Goal: Task Accomplishment & Management: Manage account settings

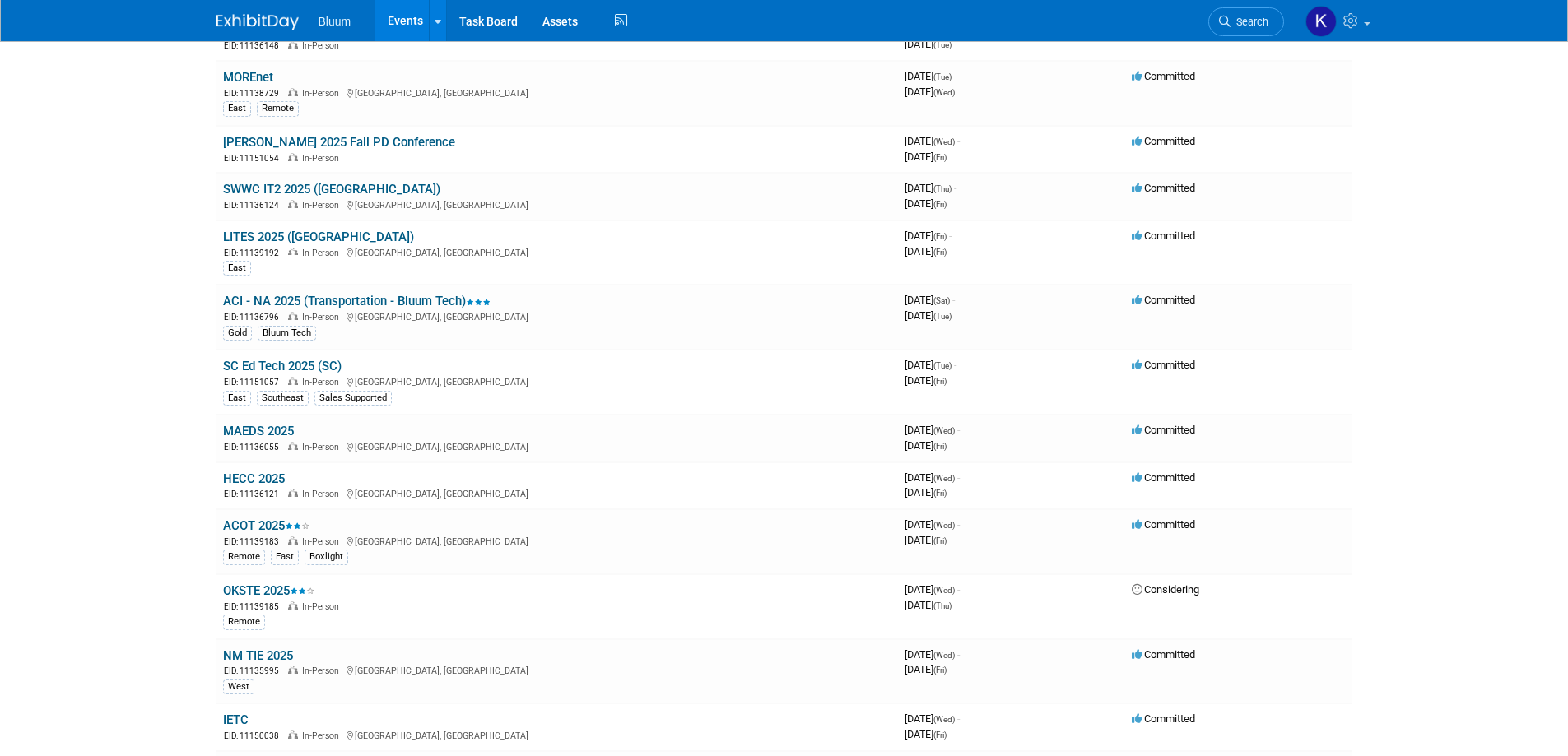
scroll to position [740, 0]
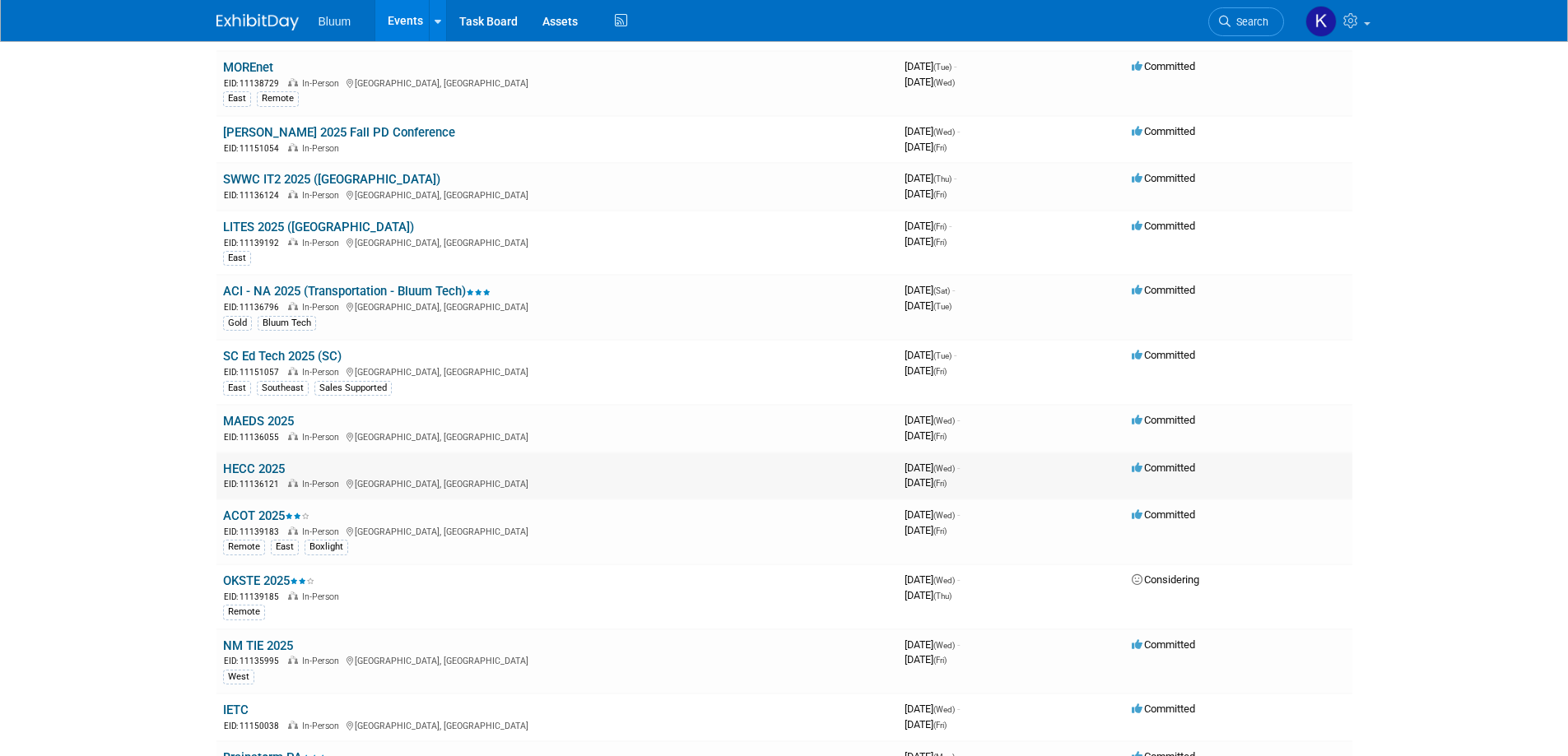
click at [261, 470] on link "HECC 2025" at bounding box center [253, 468] width 61 height 15
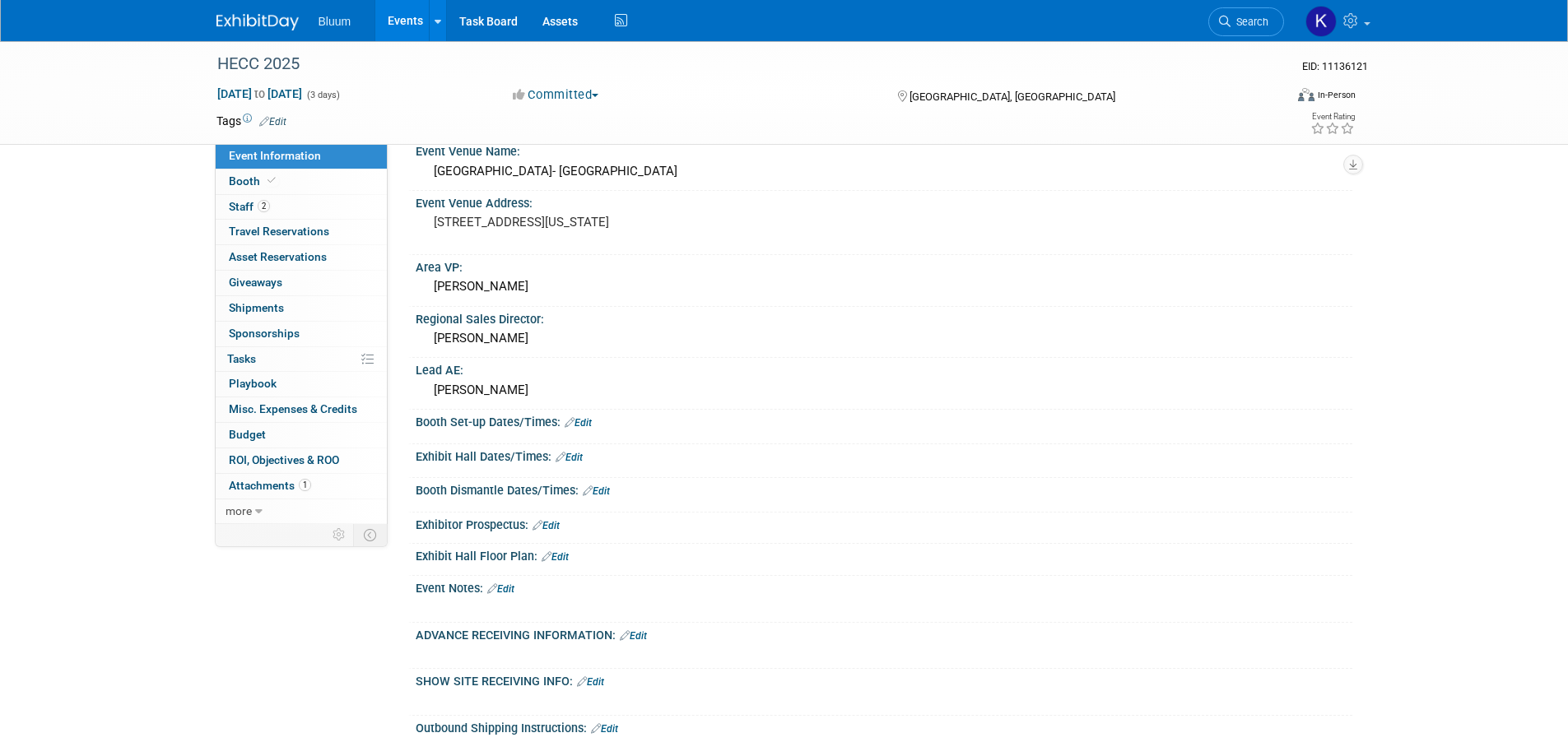
scroll to position [246, 0]
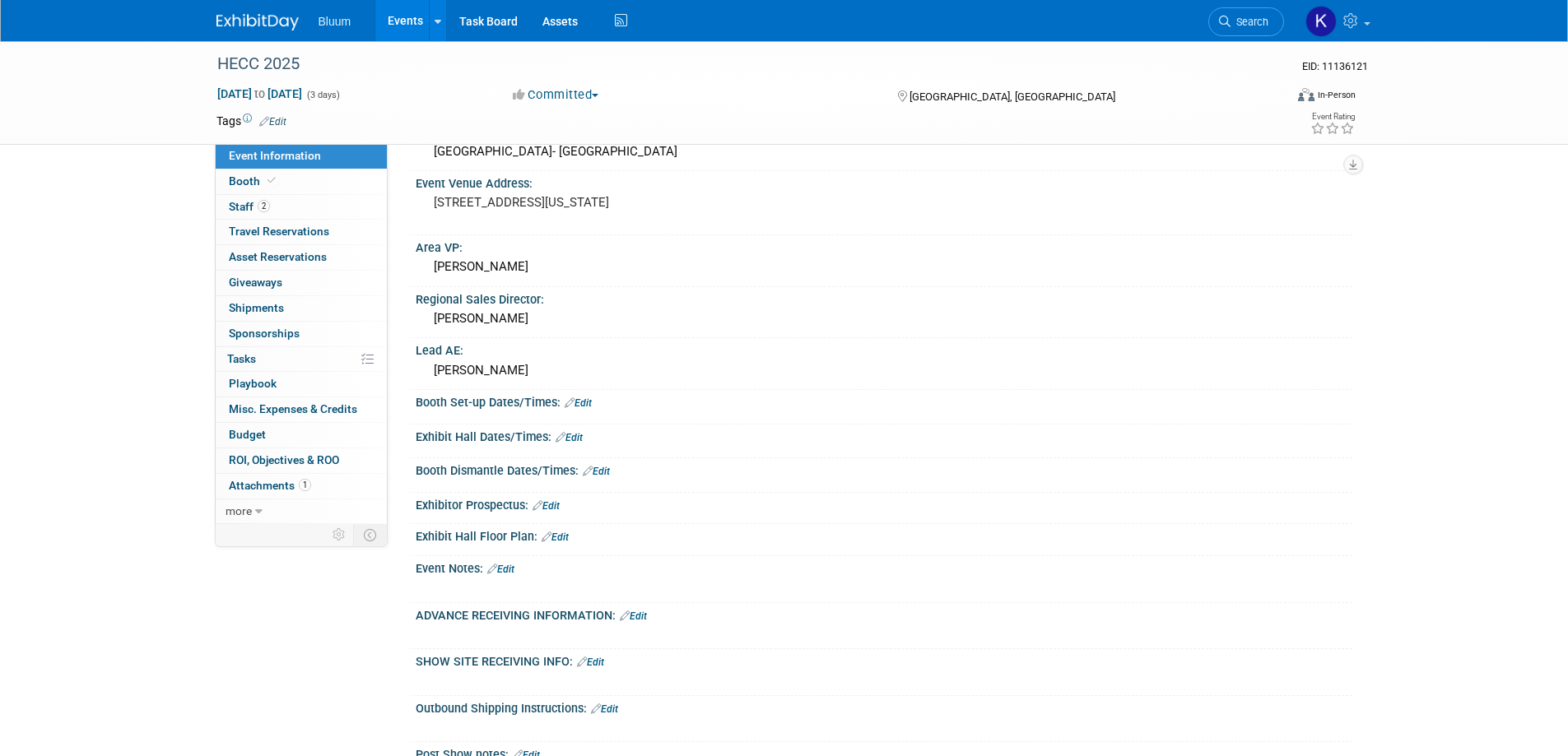
click at [579, 398] on link "Edit" at bounding box center [577, 404] width 27 height 12
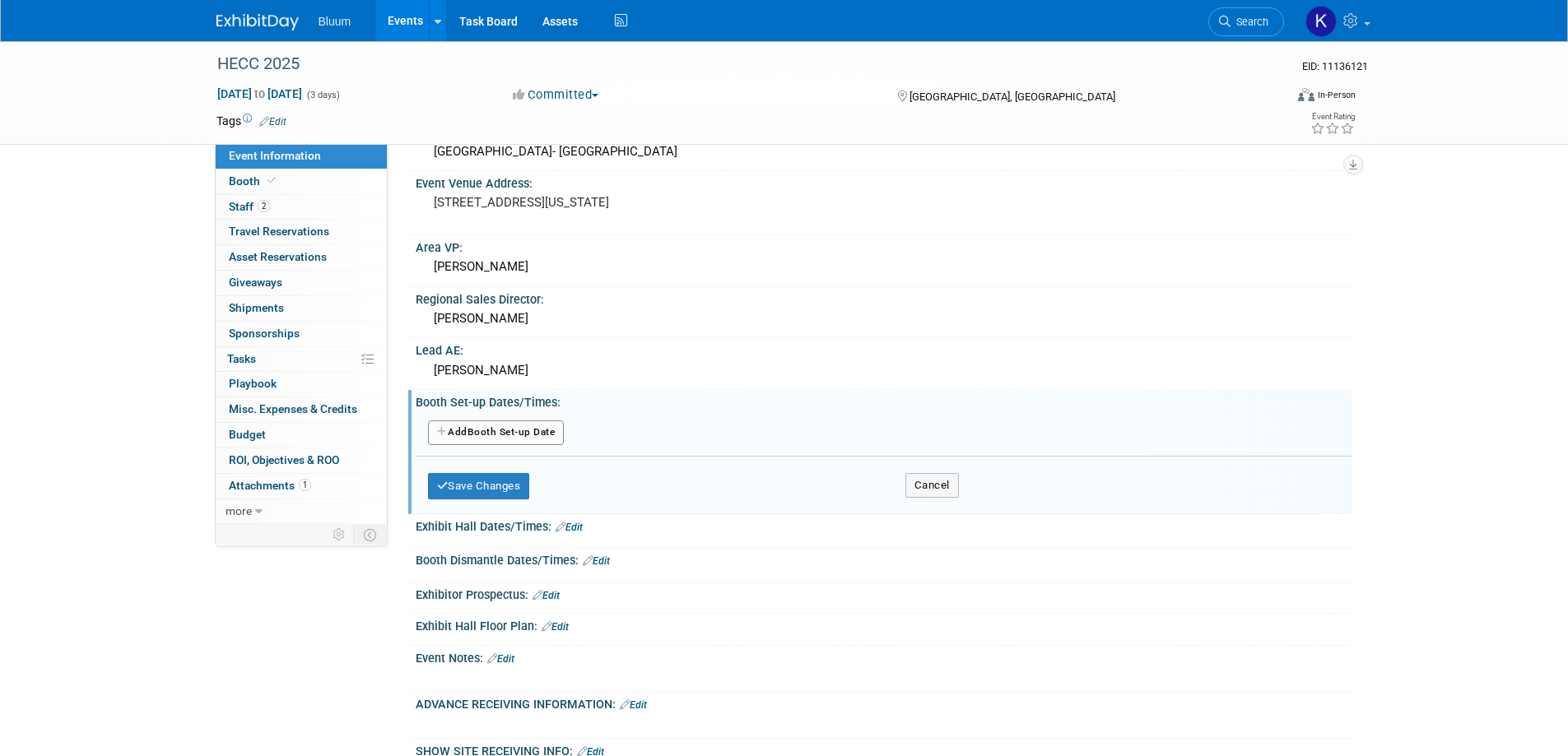
click at [504, 427] on button "Add Another Booth Set-up Date" at bounding box center [496, 432] width 137 height 25
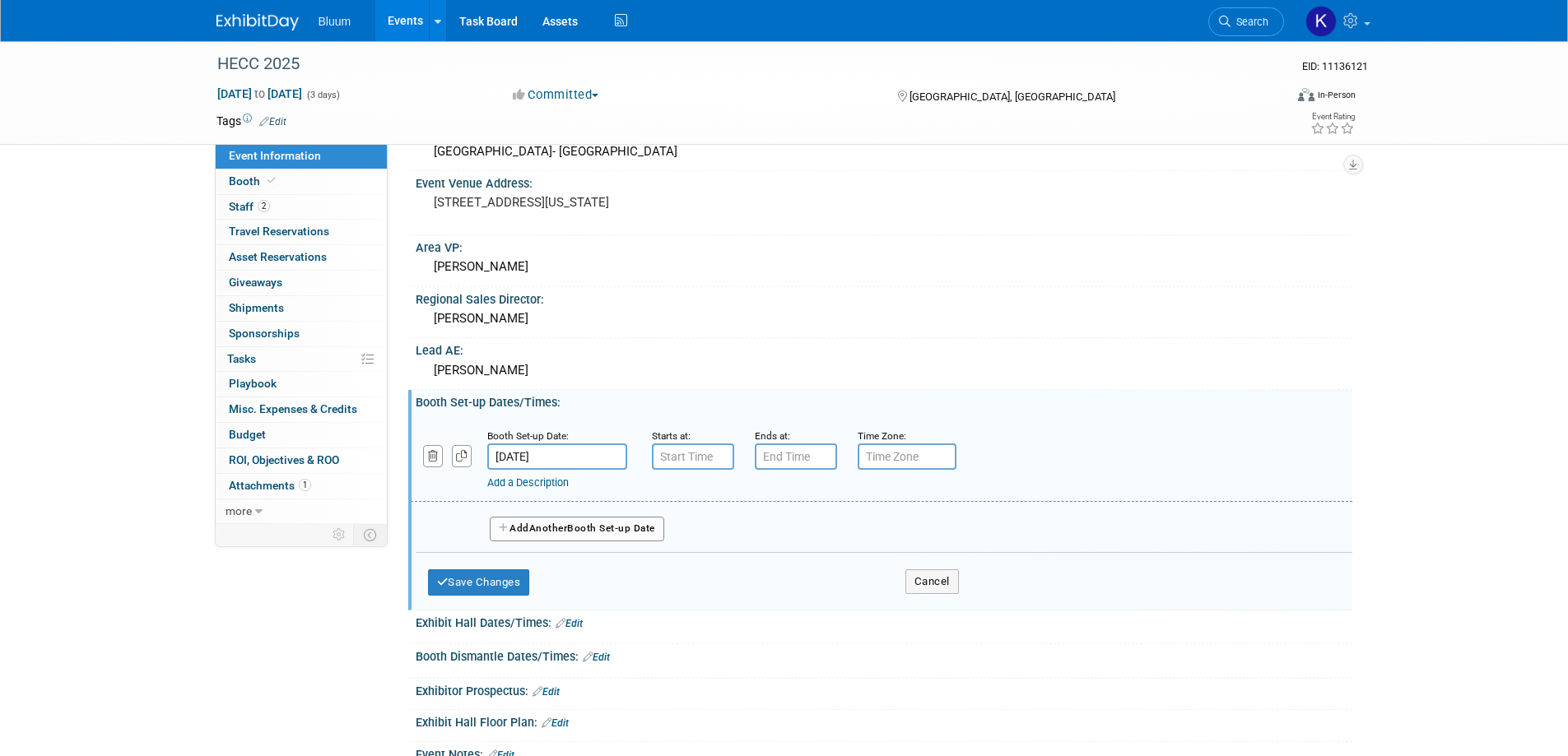
click at [530, 454] on input "Nov 5, 2025" at bounding box center [556, 456] width 140 height 27
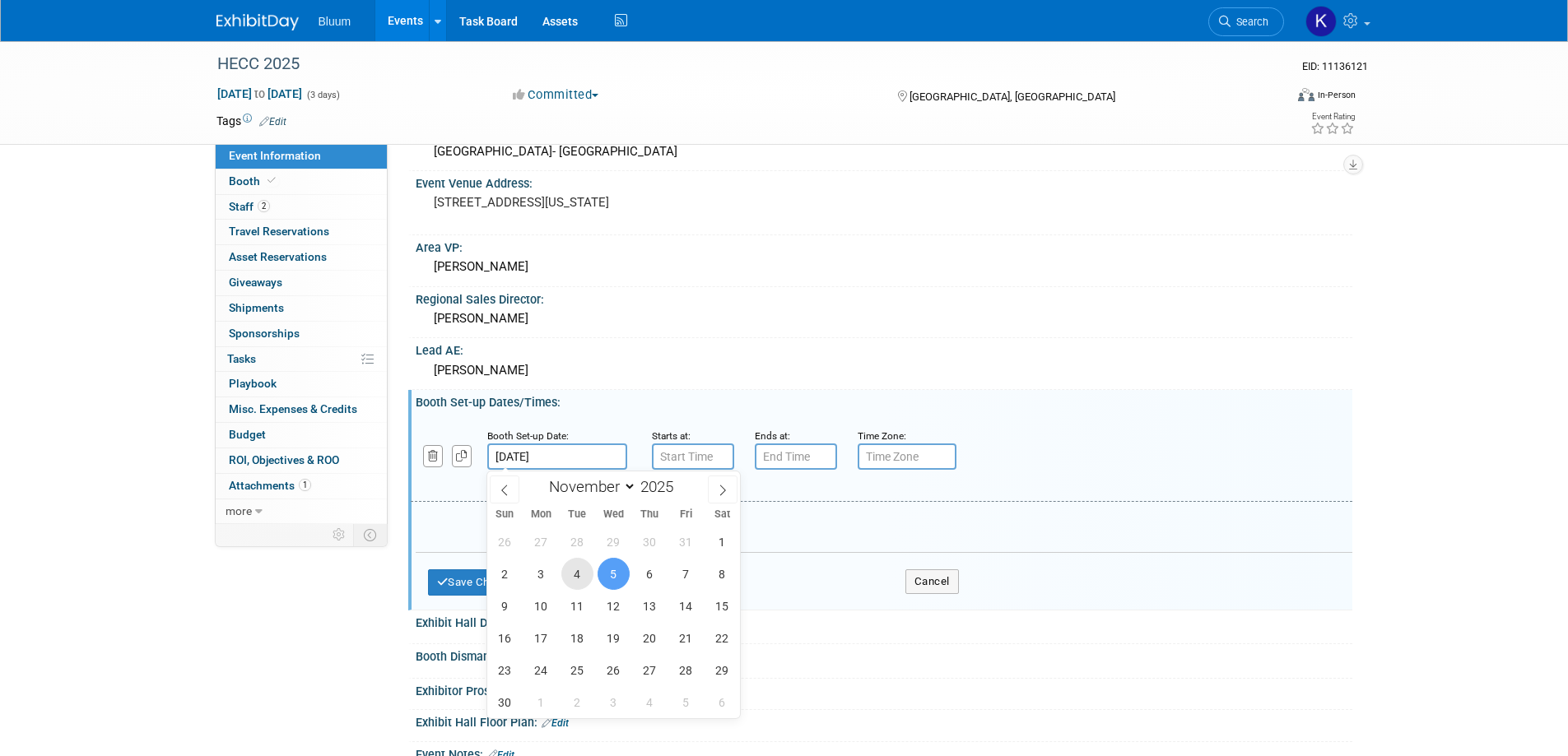
click at [574, 578] on span "4" at bounding box center [577, 574] width 32 height 32
type input "Nov 4, 2025"
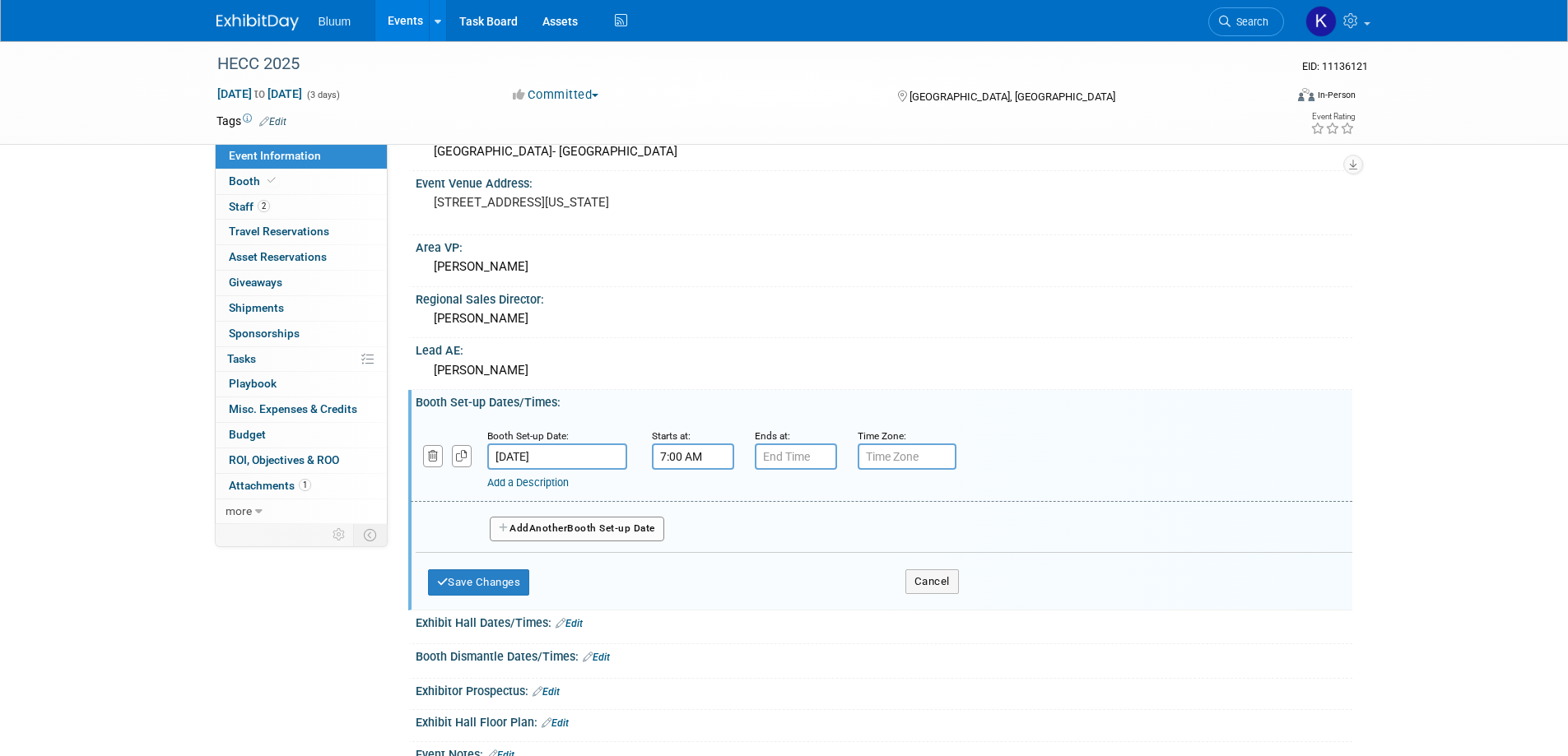
click at [700, 451] on input "7:00 AM" at bounding box center [693, 456] width 82 height 27
click at [684, 528] on span "07" at bounding box center [690, 532] width 32 height 30
click at [681, 496] on td "12" at bounding box center [682, 498] width 52 height 45
click at [842, 527] on button "AM" at bounding box center [833, 532] width 30 height 28
type input "12:00 PM"
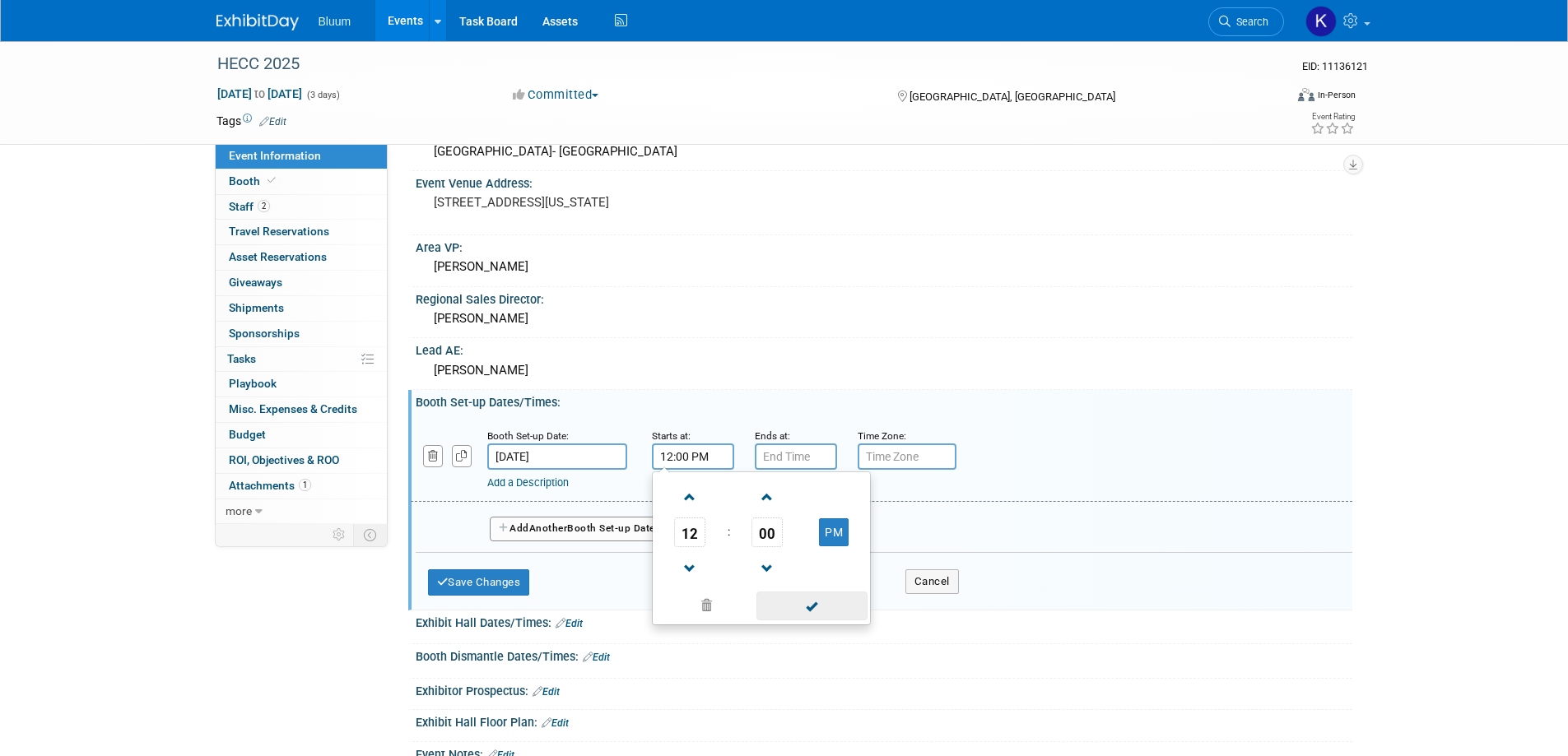
click at [798, 604] on span at bounding box center [812, 606] width 111 height 29
click at [795, 452] on input "7:00 PM" at bounding box center [795, 456] width 82 height 27
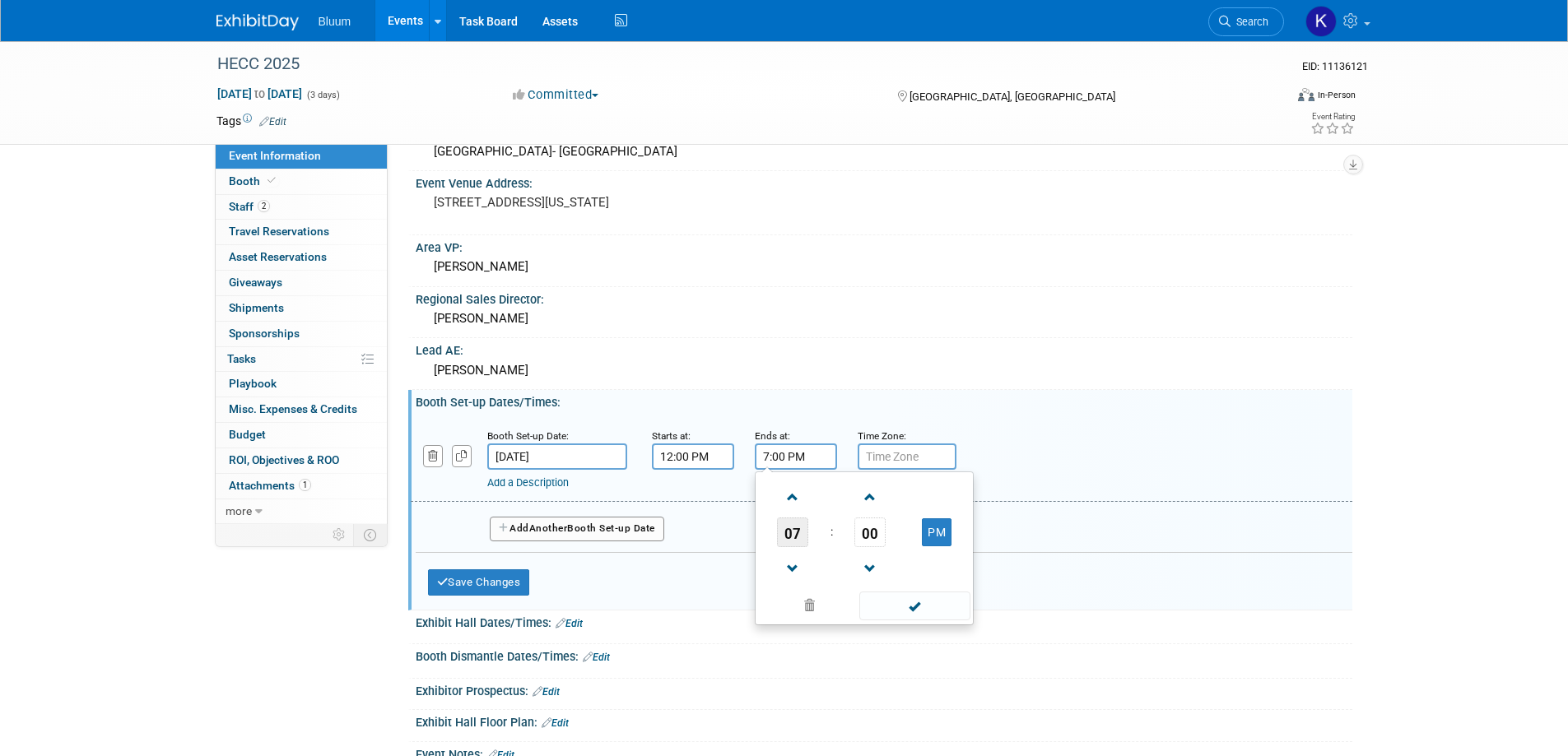
click at [779, 534] on span "07" at bounding box center [793, 532] width 32 height 30
click at [799, 539] on td "04" at bounding box center [785, 541] width 52 height 45
type input "4:00 PM"
click at [914, 608] on span at bounding box center [915, 606] width 111 height 29
click at [549, 528] on span "Another" at bounding box center [548, 528] width 39 height 12
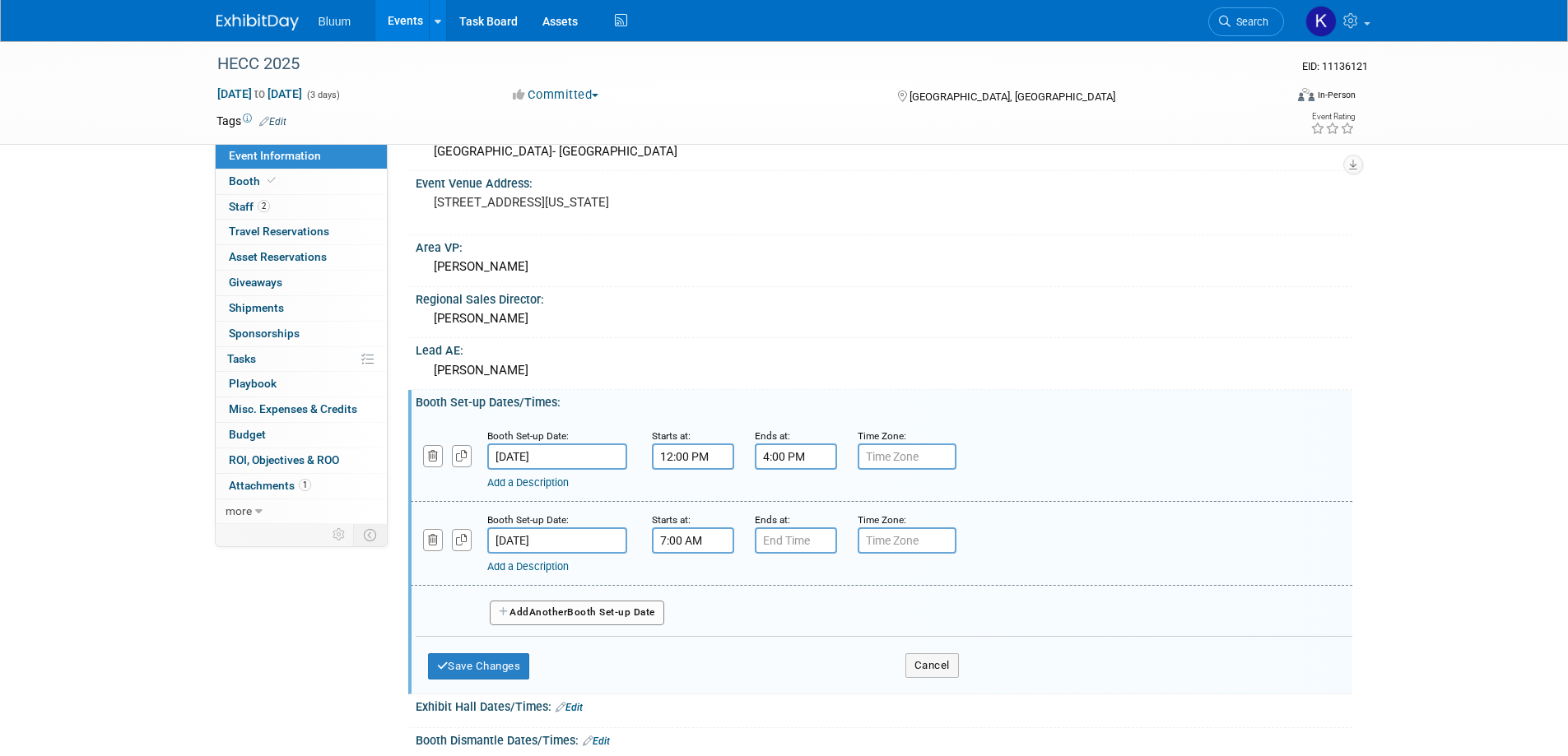
click at [677, 534] on input "7:00 AM" at bounding box center [693, 540] width 82 height 27
click at [691, 611] on span "07" at bounding box center [690, 616] width 32 height 30
click at [682, 665] on td "08" at bounding box center [682, 670] width 52 height 45
type input "8:00 AM"
click at [818, 681] on span at bounding box center [812, 690] width 111 height 29
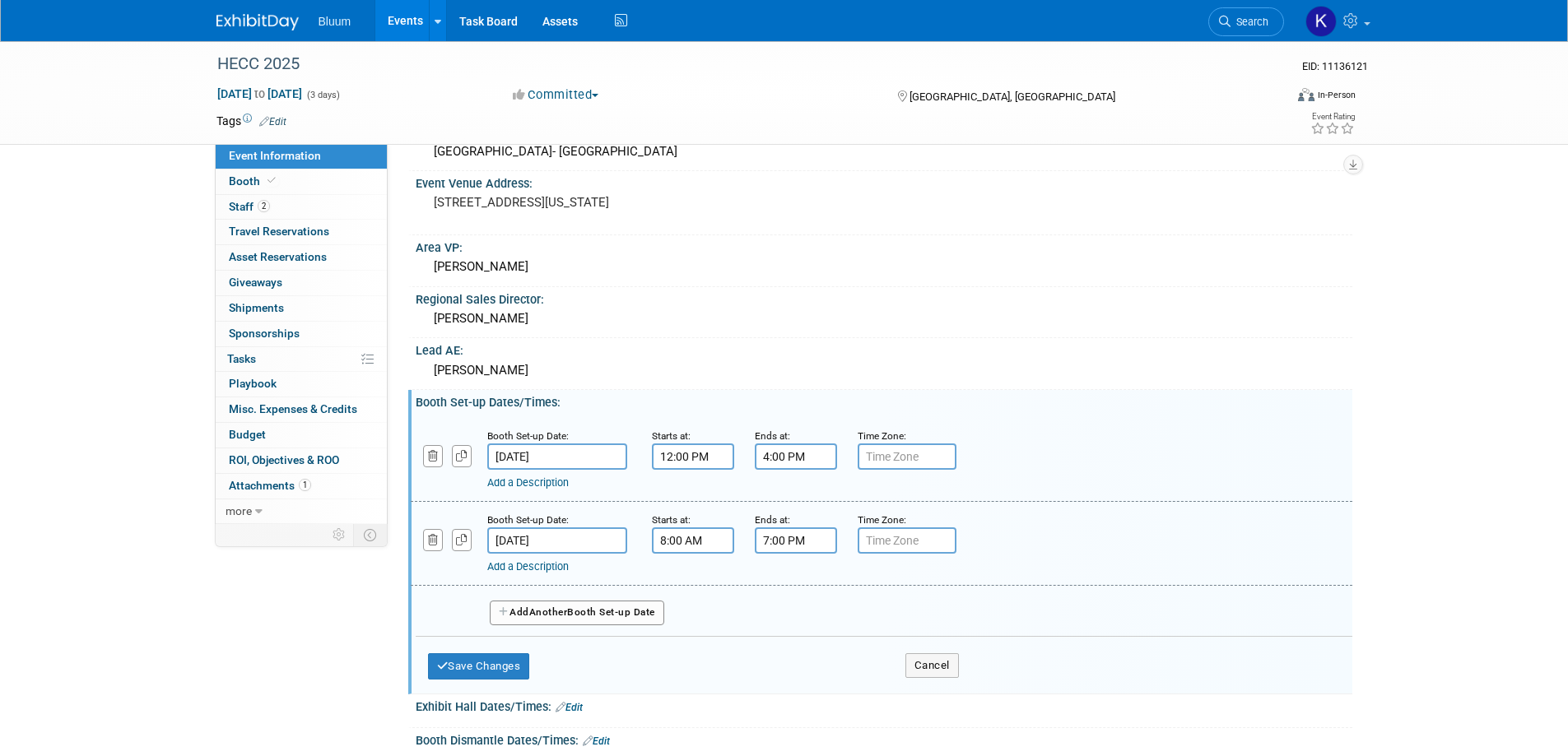
click at [799, 539] on input "7:00 PM" at bounding box center [795, 540] width 82 height 27
click at [802, 619] on span "07" at bounding box center [793, 616] width 32 height 30
click at [942, 666] on td "11" at bounding box center [942, 670] width 52 height 45
click at [941, 616] on button "PM" at bounding box center [936, 616] width 30 height 28
type input "11:00 AM"
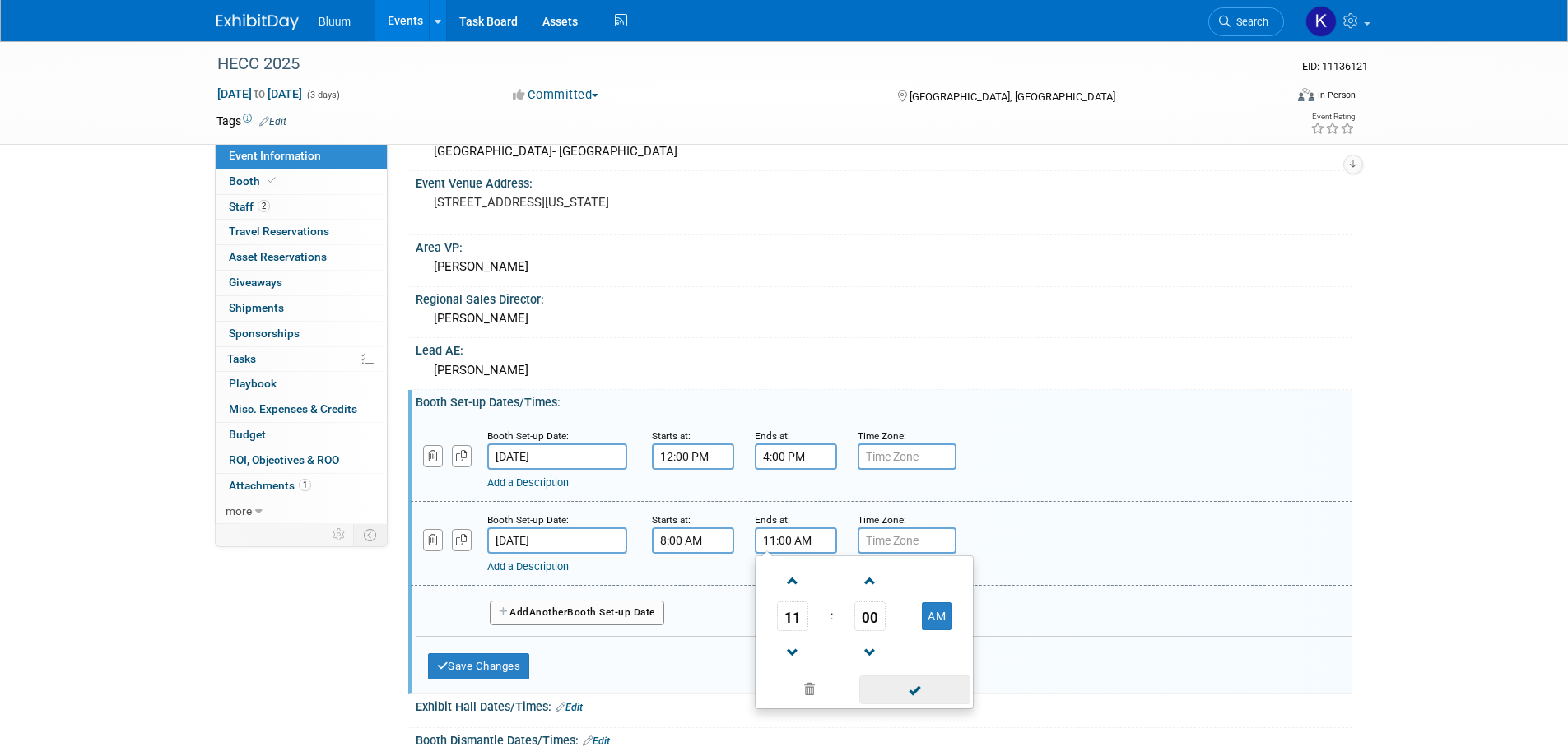
click at [911, 688] on span at bounding box center [915, 690] width 111 height 29
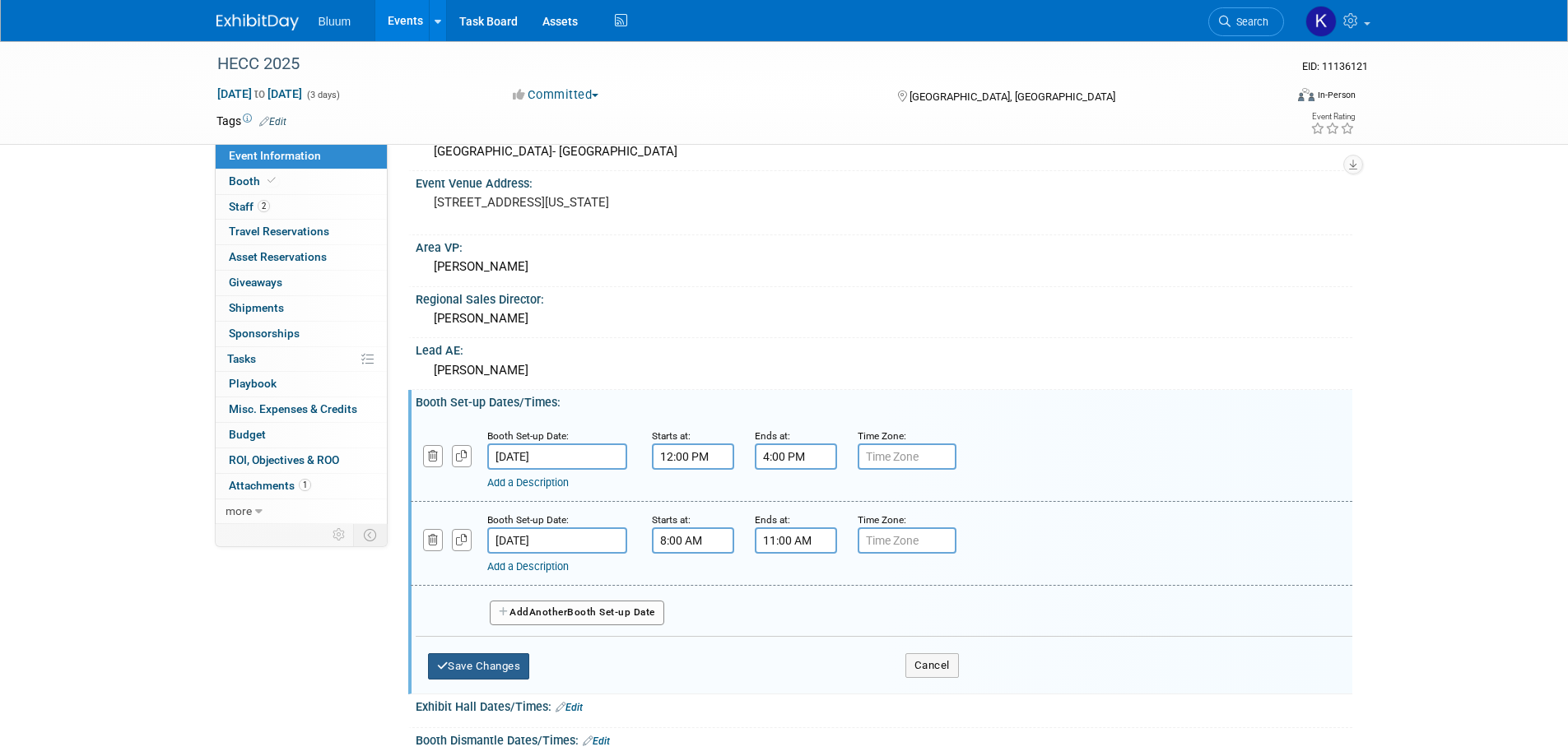
click at [503, 660] on button "Save Changes" at bounding box center [478, 666] width 102 height 27
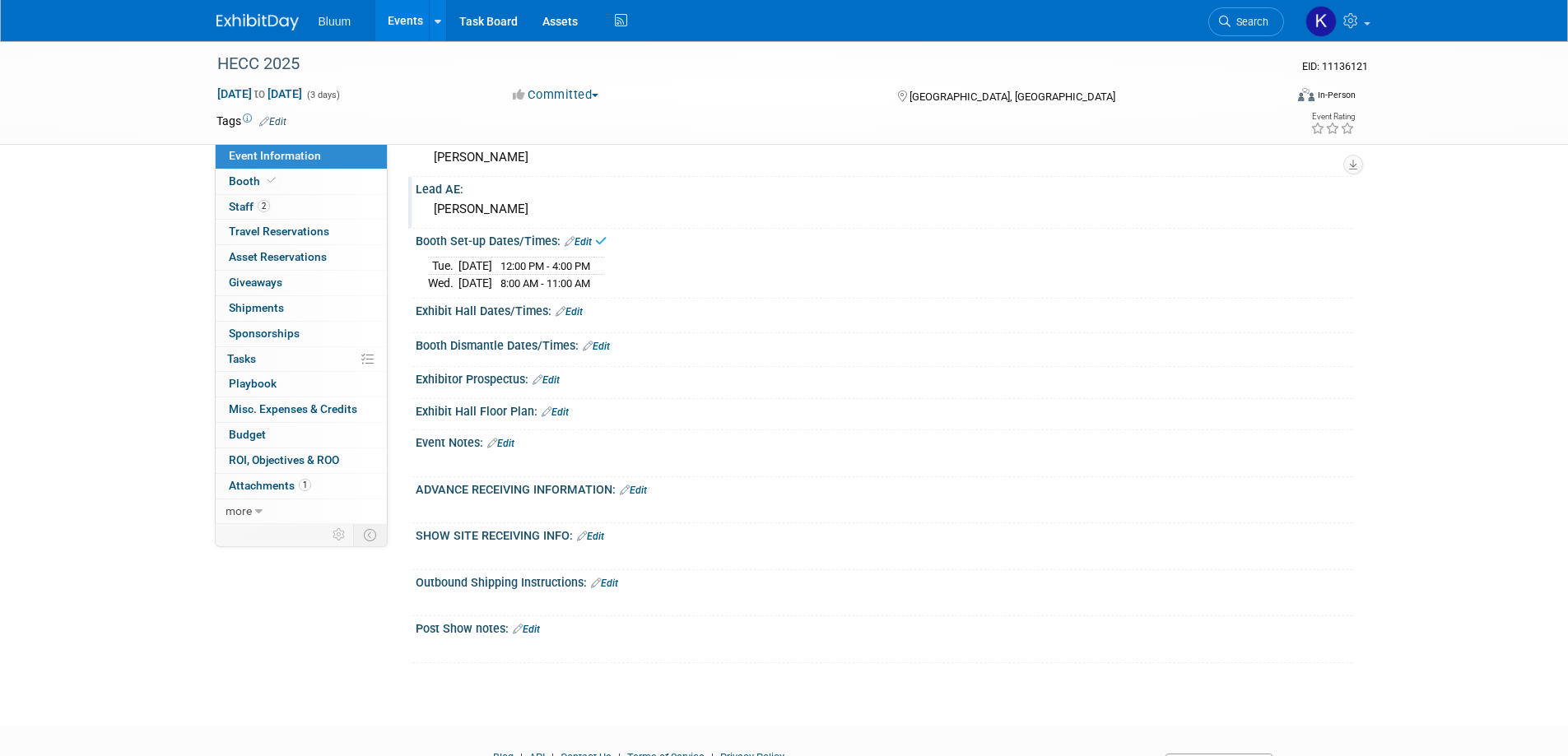
scroll to position [412, 0]
click at [610, 340] on link "Edit" at bounding box center [596, 343] width 27 height 12
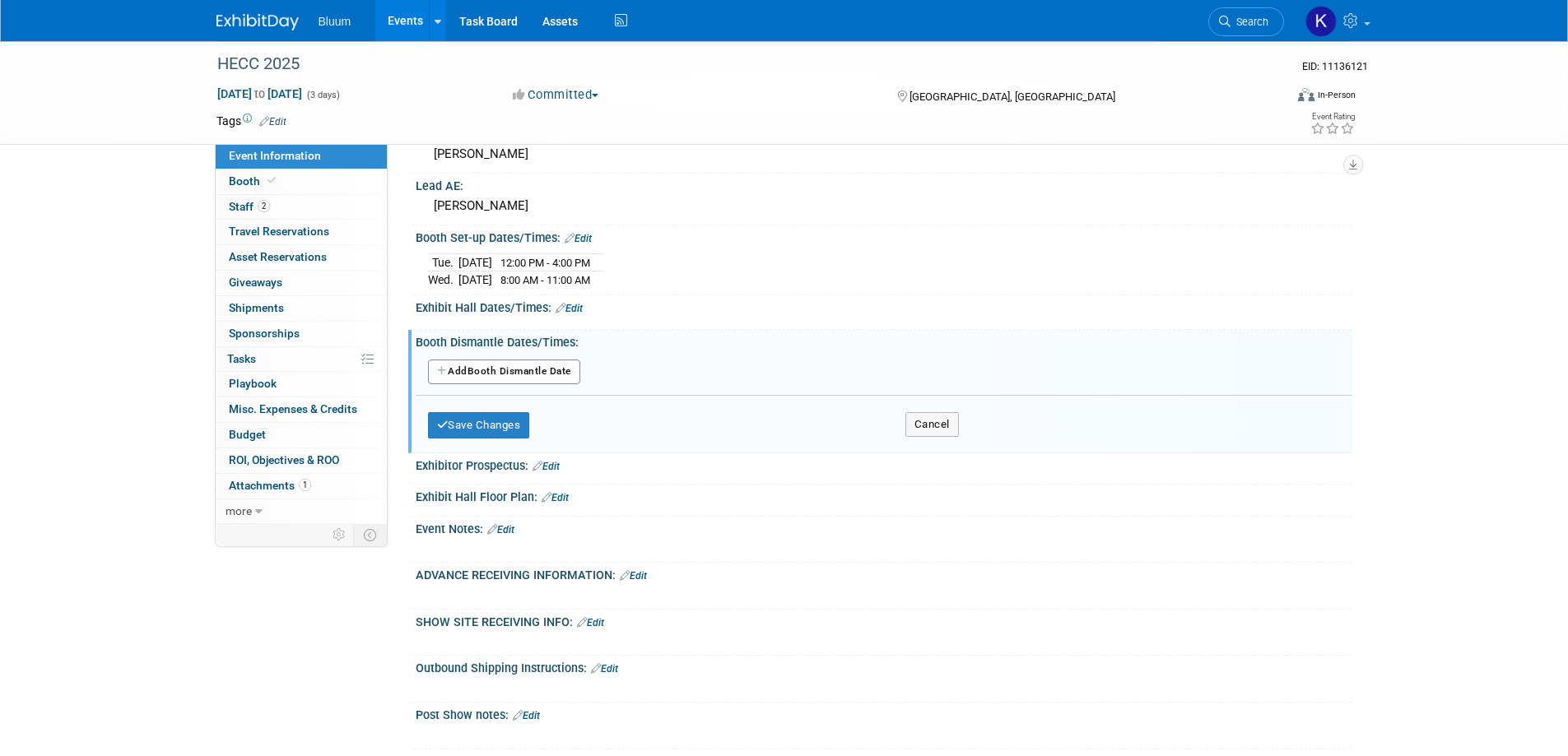
click at [531, 370] on button "Add Another Booth Dismantle Date" at bounding box center [504, 371] width 152 height 25
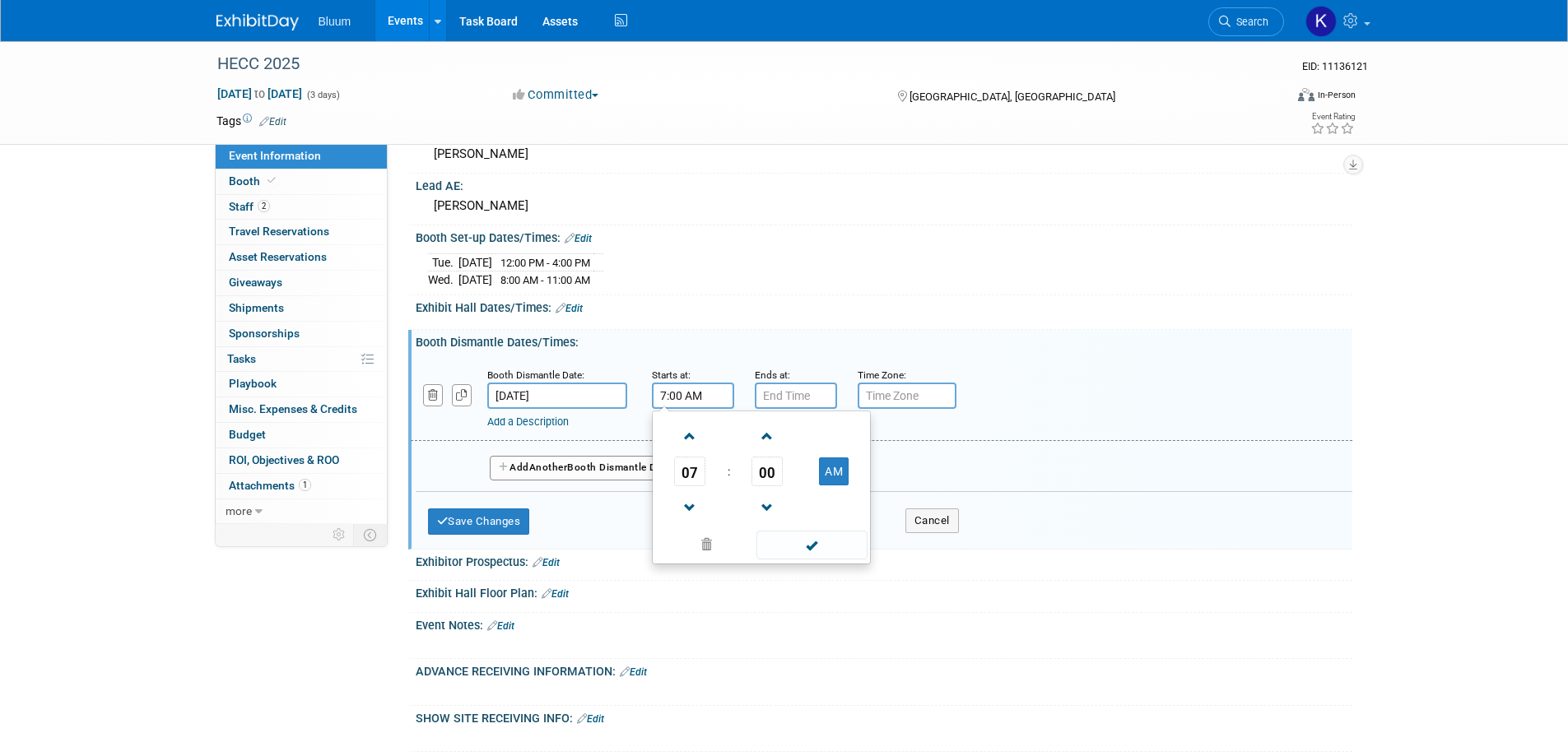
click at [705, 398] on input "7:00 AM" at bounding box center [693, 396] width 82 height 27
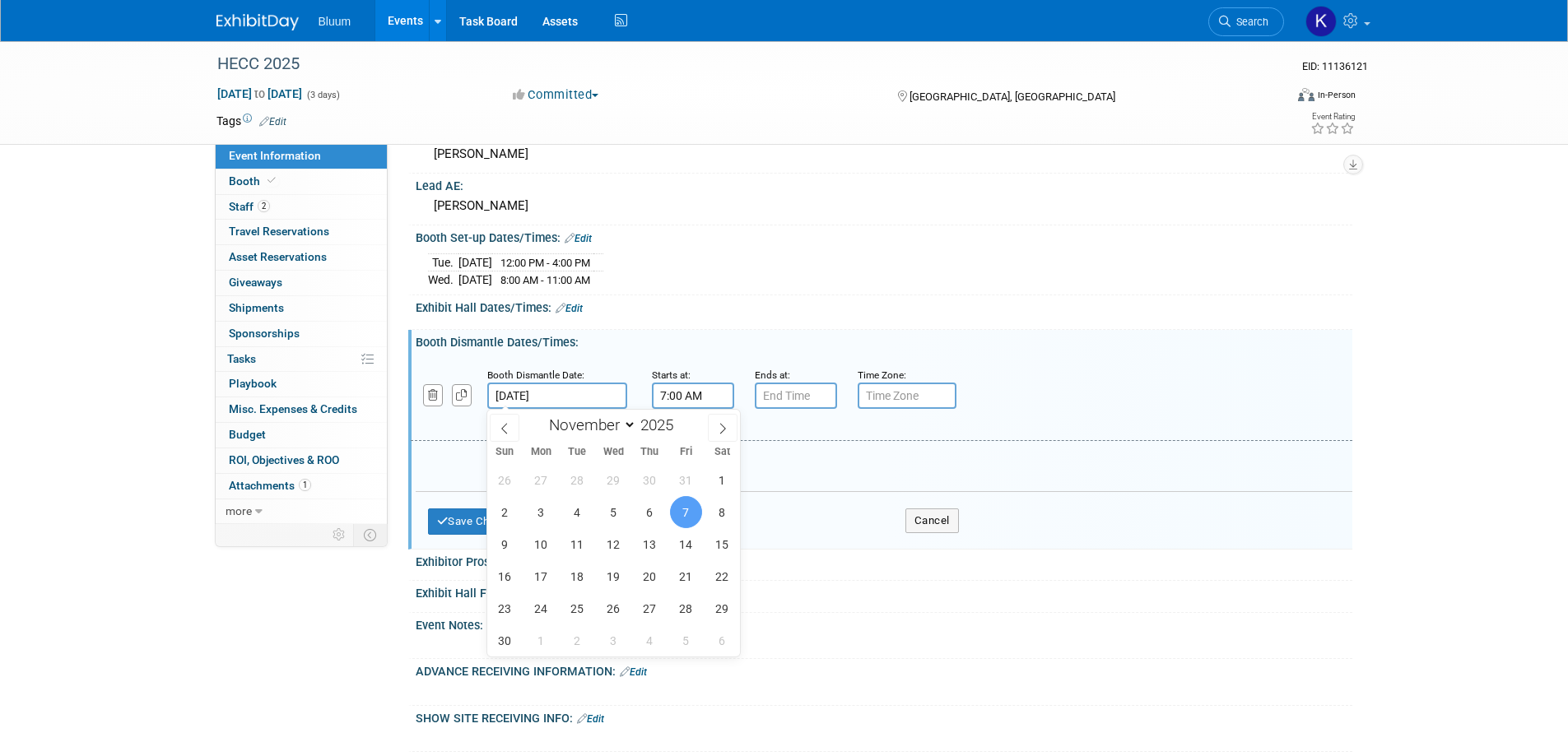
click at [520, 393] on input "Nov 7, 2025" at bounding box center [556, 396] width 140 height 27
click at [700, 388] on input "7:00 AM" at bounding box center [693, 396] width 82 height 27
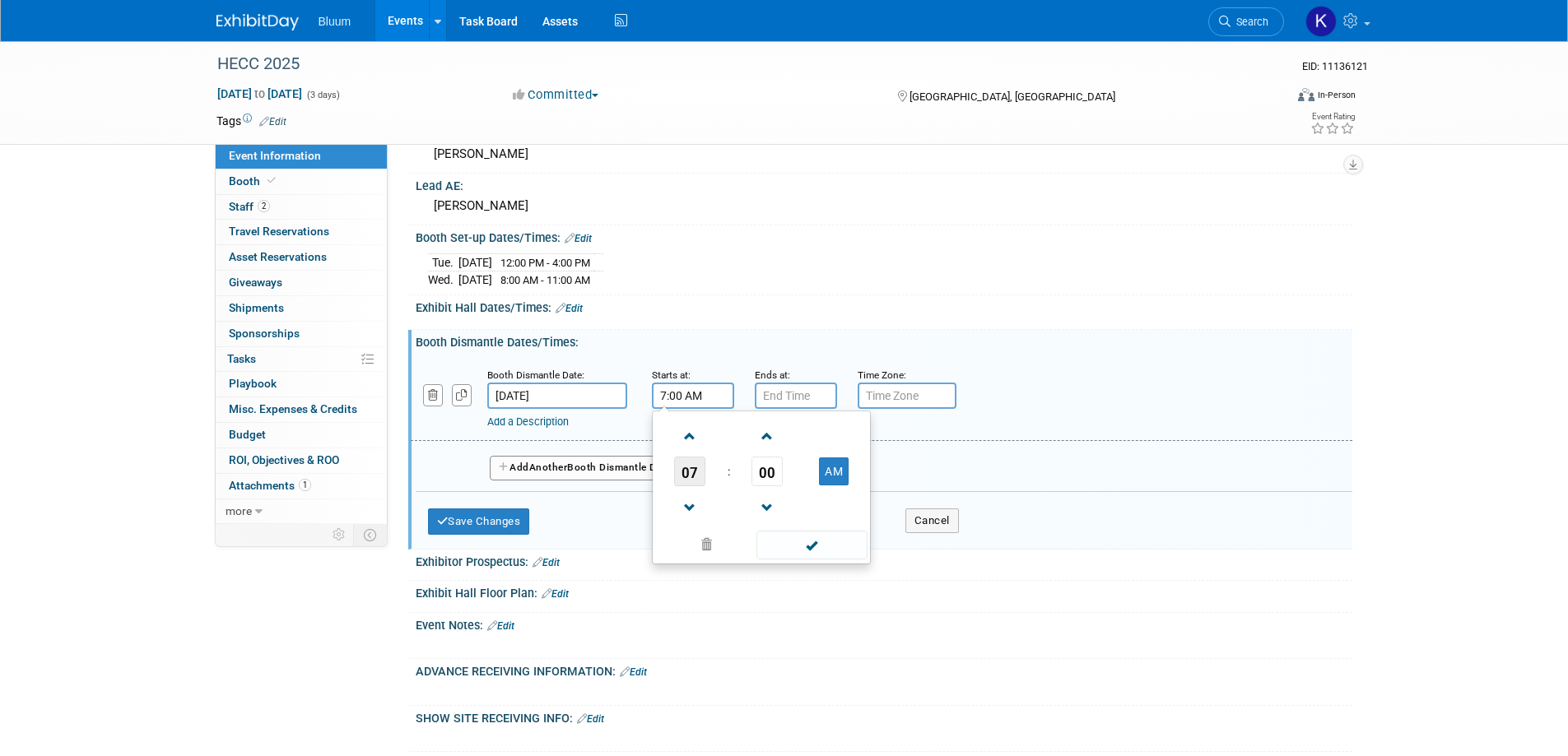
click at [689, 468] on span "07" at bounding box center [690, 471] width 32 height 30
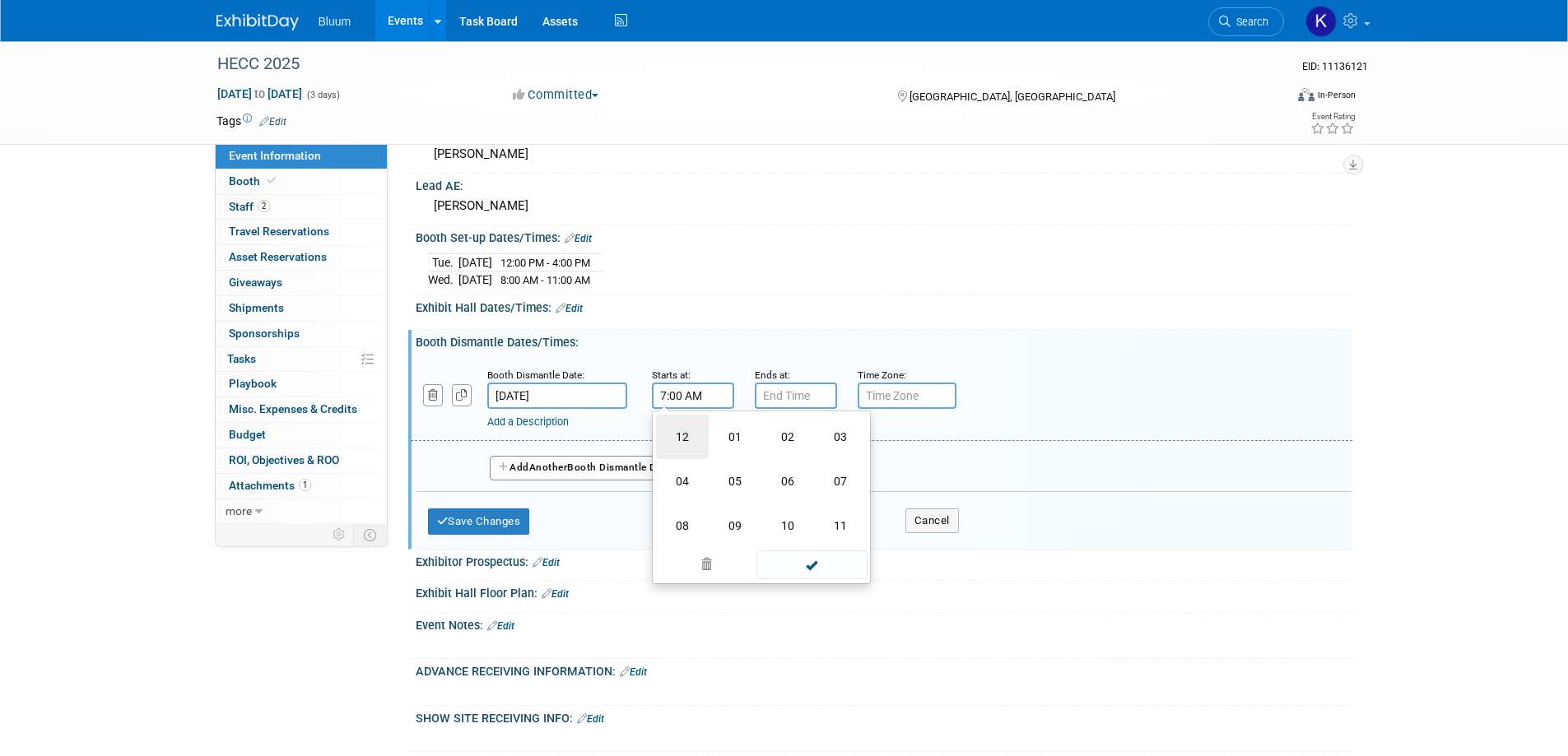
click at [683, 433] on td "12" at bounding box center [682, 436] width 52 height 45
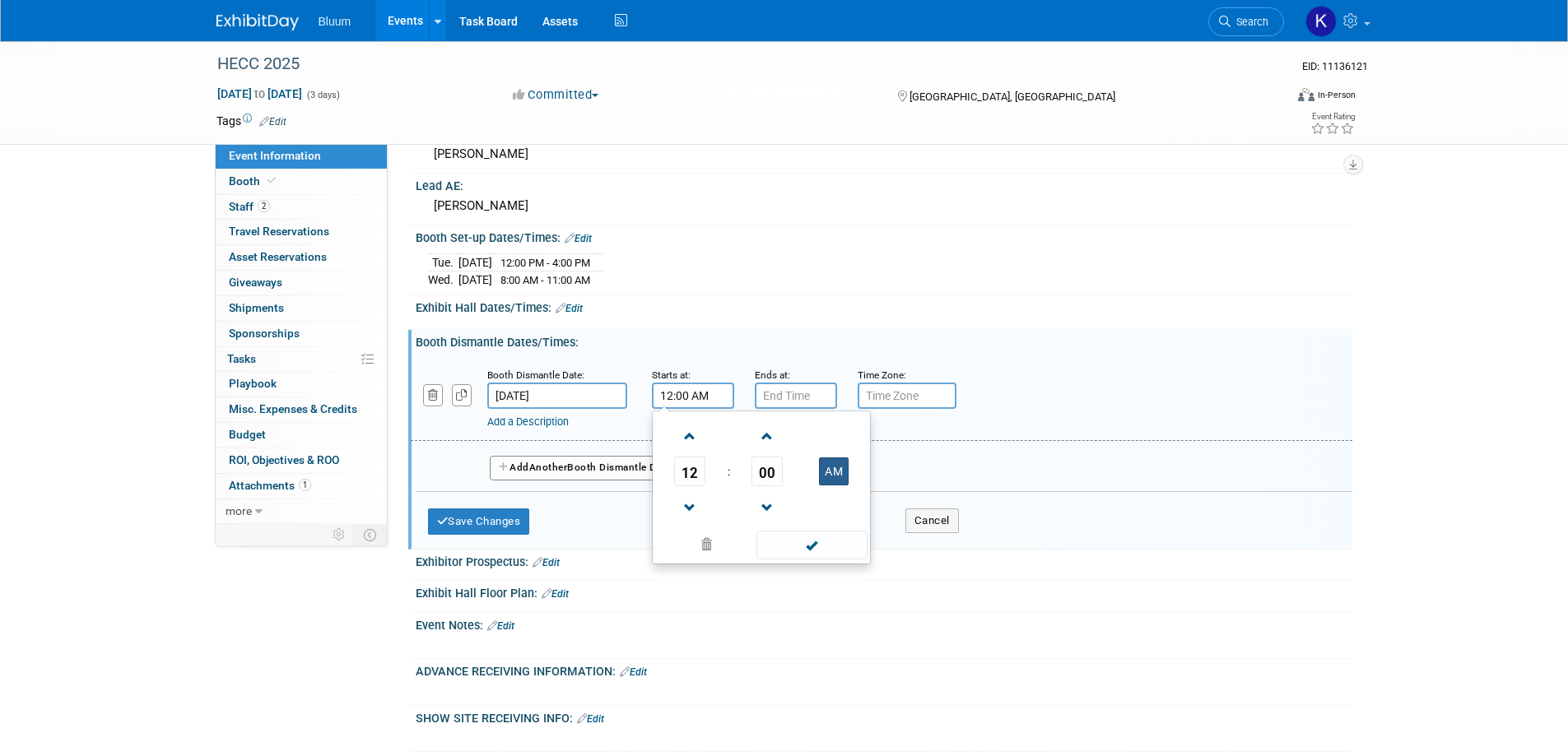
click at [834, 470] on button "AM" at bounding box center [833, 471] width 30 height 28
type input "12:00 PM"
click at [777, 552] on span at bounding box center [812, 544] width 111 height 29
click at [784, 398] on input "7:00 PM" at bounding box center [795, 396] width 82 height 27
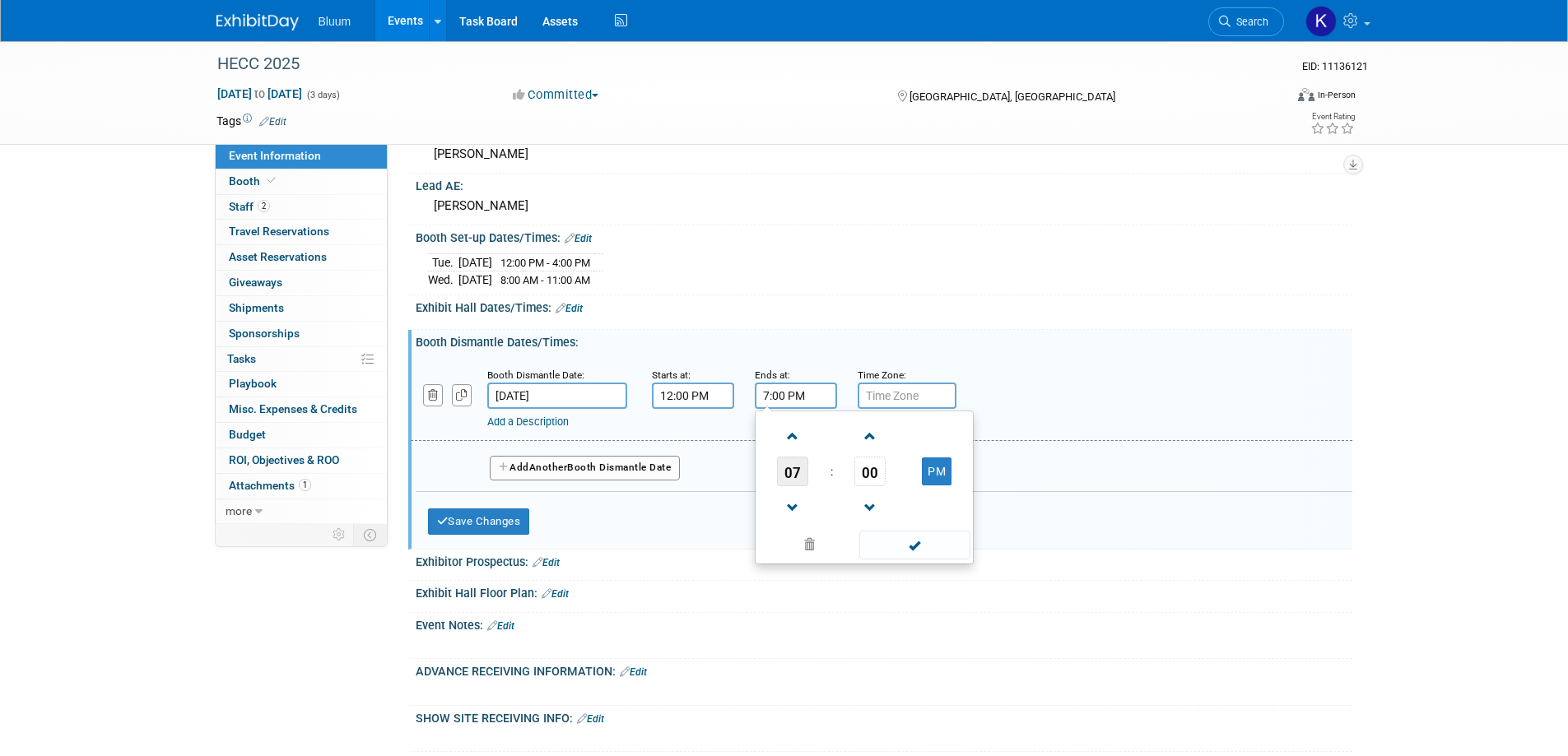
click at [793, 469] on span "07" at bounding box center [793, 471] width 32 height 30
click at [941, 429] on td "03" at bounding box center [942, 436] width 52 height 45
type input "3:00 PM"
click at [886, 539] on span at bounding box center [915, 544] width 111 height 29
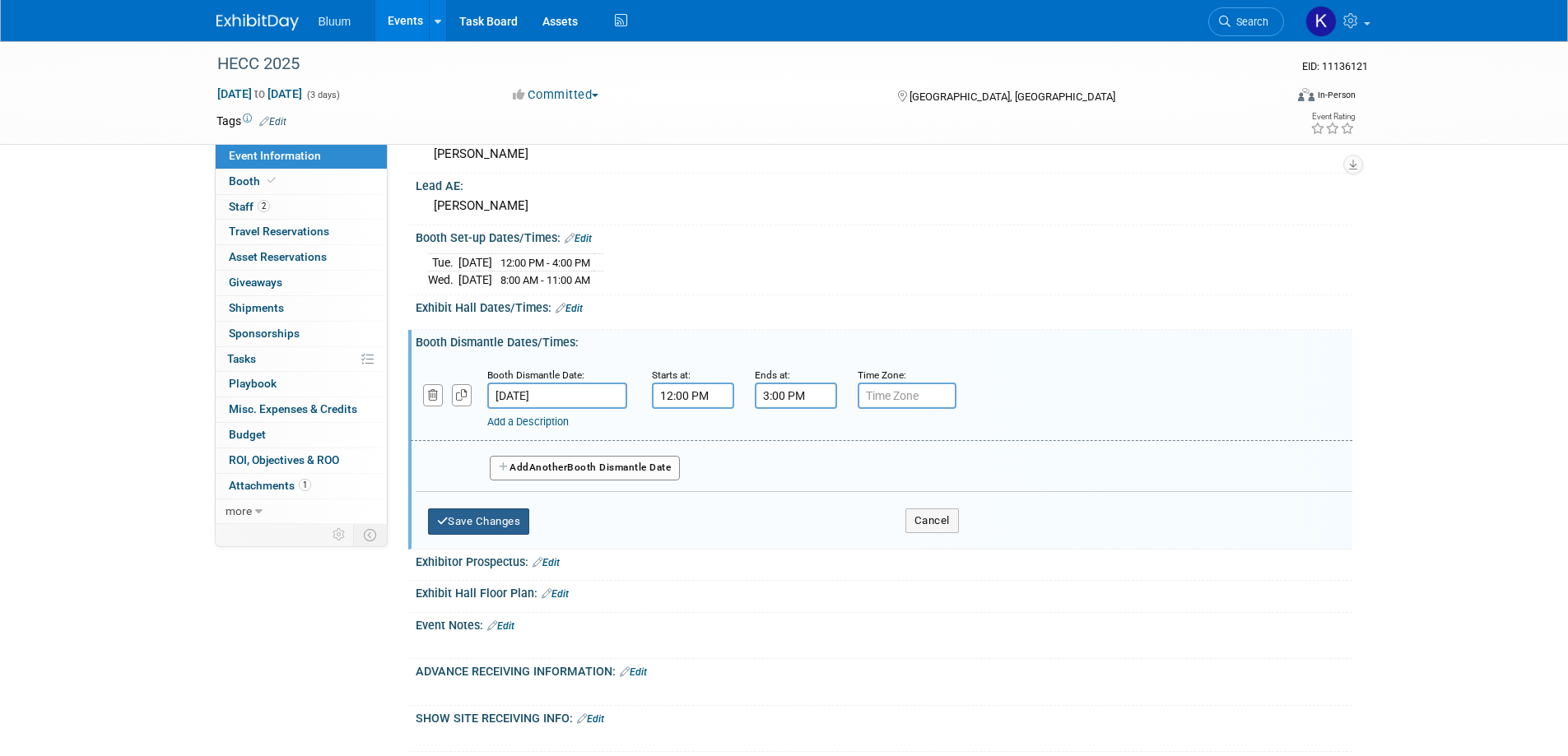
click at [502, 523] on button "Save Changes" at bounding box center [478, 521] width 102 height 27
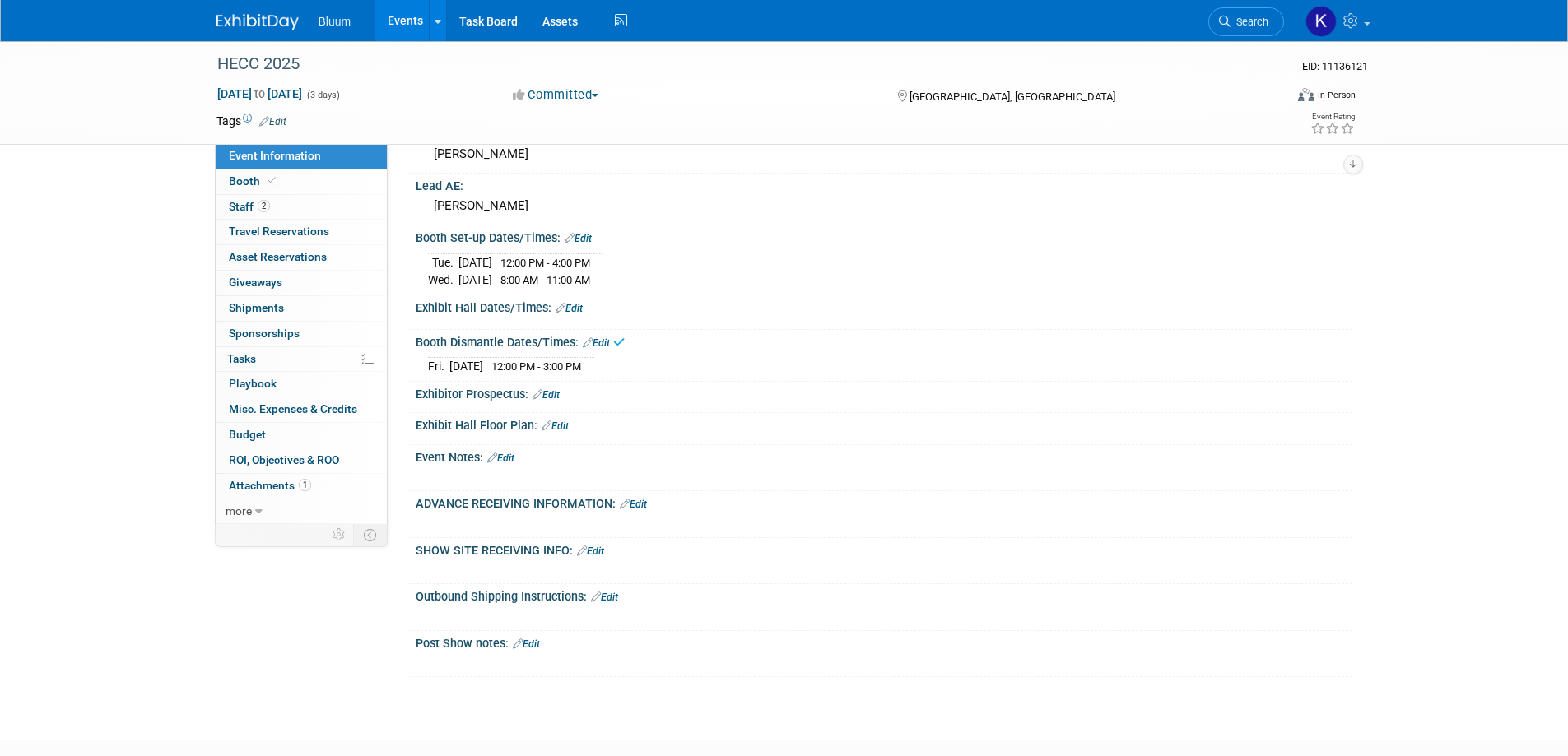
click at [577, 308] on link "Edit" at bounding box center [568, 309] width 27 height 12
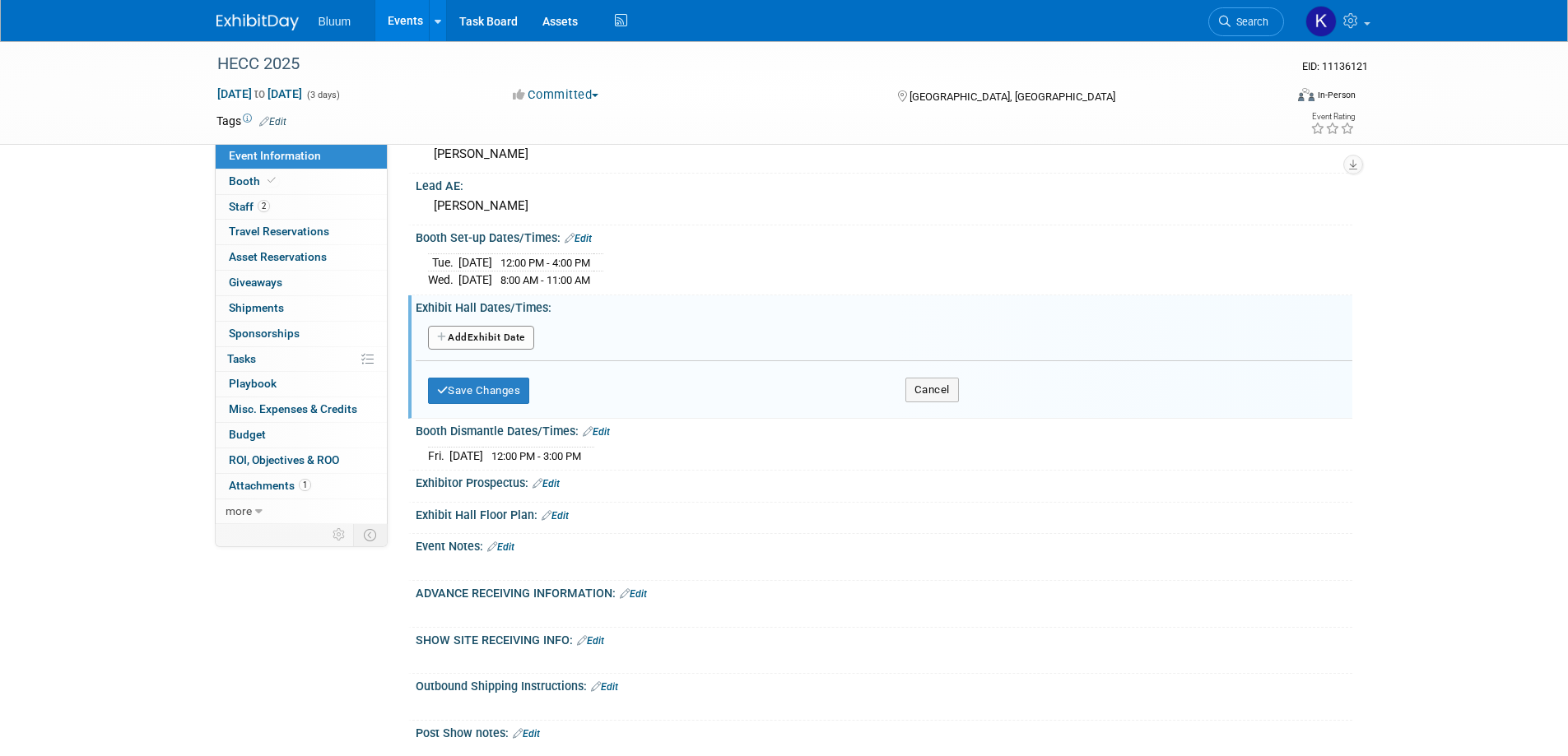
click at [496, 334] on button "Add Another Exhibit Date" at bounding box center [480, 337] width 106 height 25
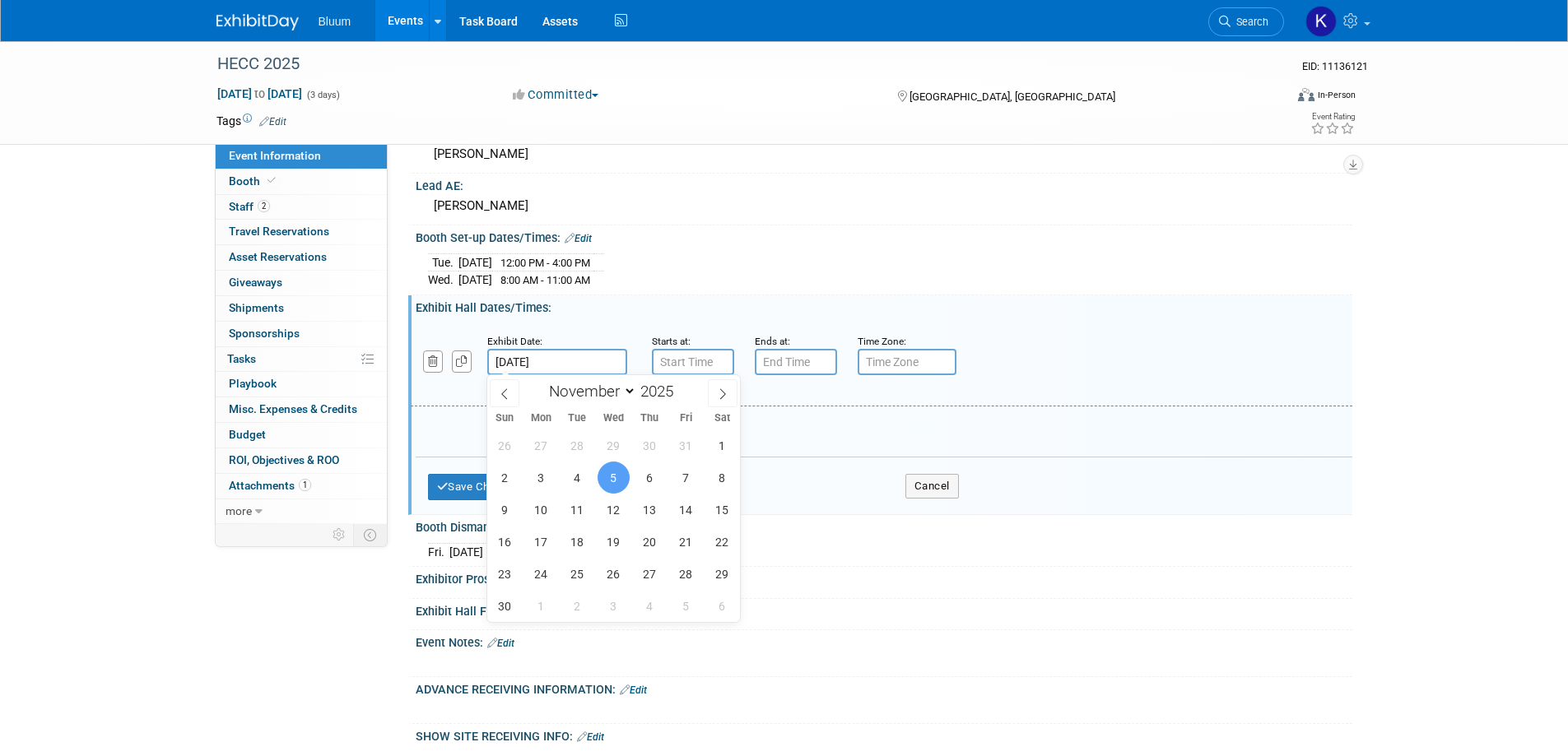
click at [539, 354] on input "Nov 5, 2025" at bounding box center [556, 362] width 140 height 27
click at [694, 354] on input "7:00 AM" at bounding box center [693, 362] width 82 height 27
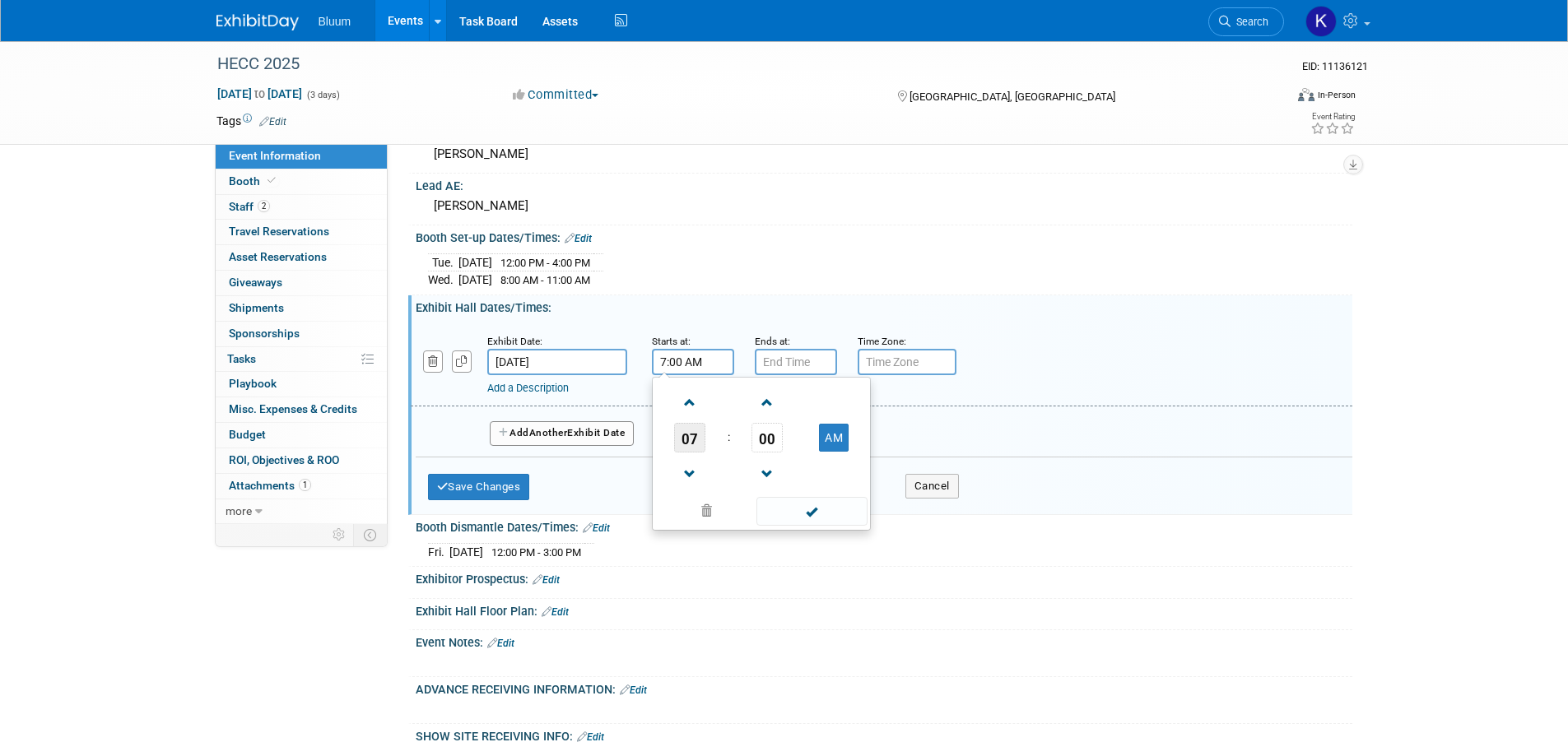
click at [696, 424] on span "07" at bounding box center [690, 437] width 32 height 30
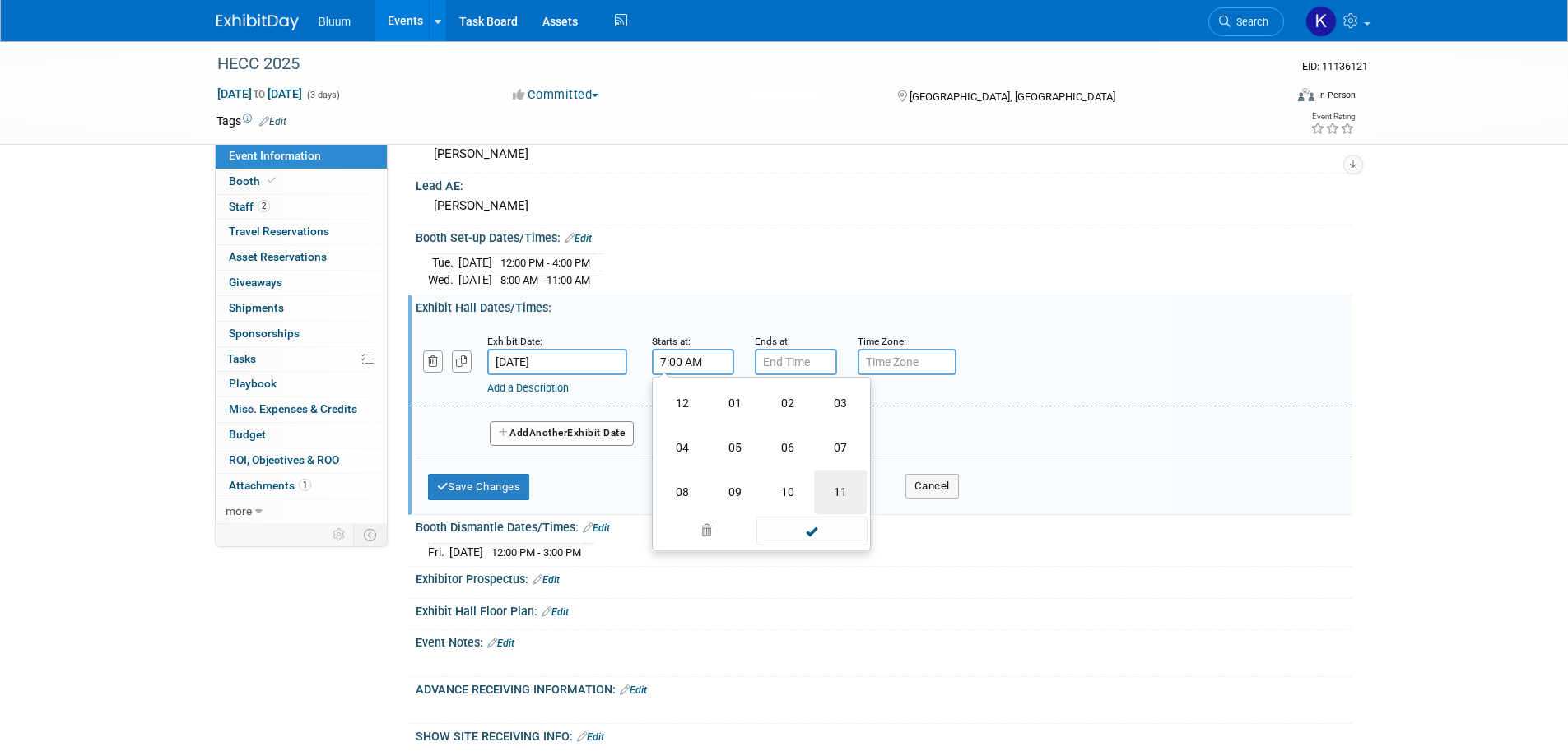
click at [842, 486] on td "11" at bounding box center [839, 492] width 52 height 45
type input "11:00 AM"
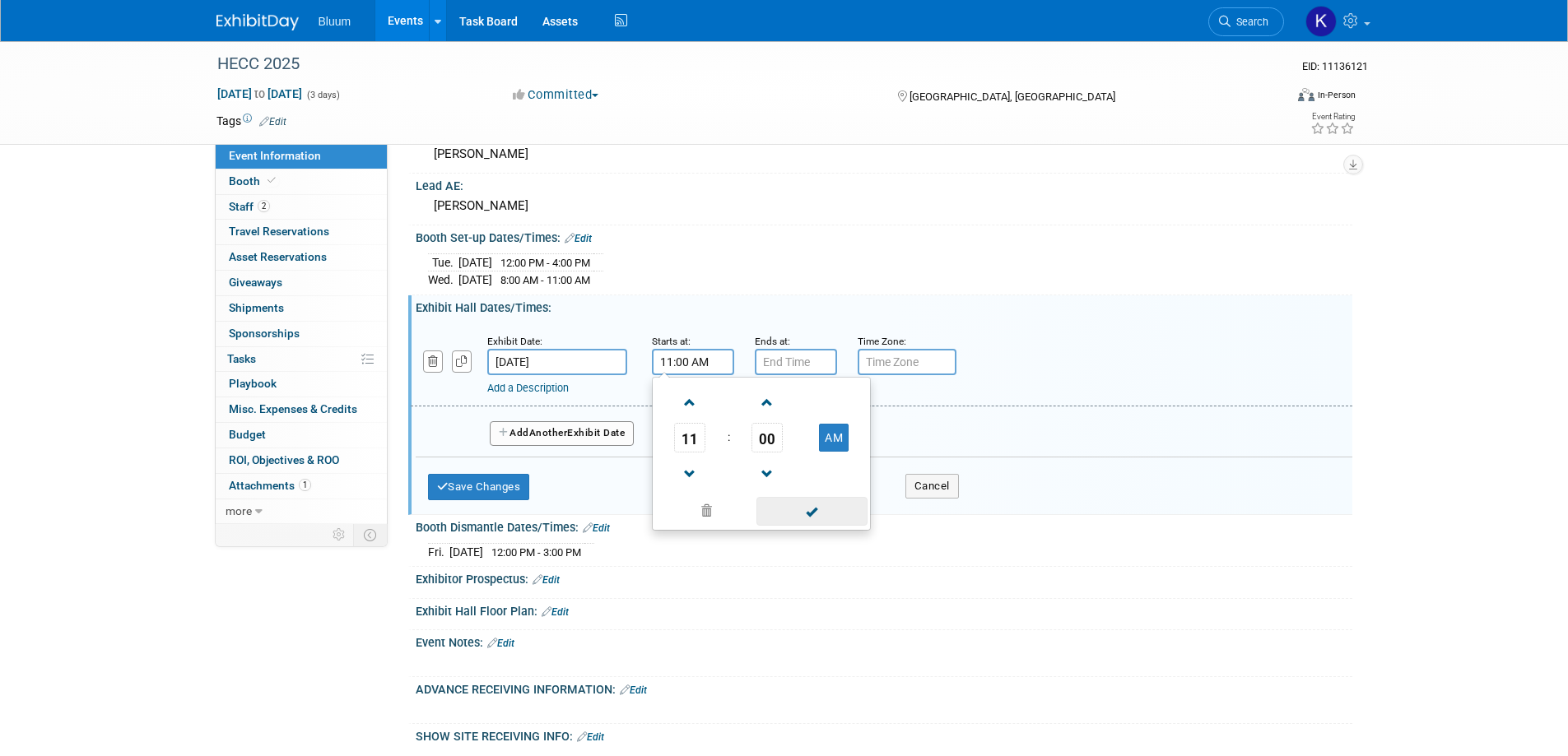
click at [812, 506] on span at bounding box center [812, 511] width 111 height 29
click at [790, 355] on input "7:00 PM" at bounding box center [795, 362] width 82 height 27
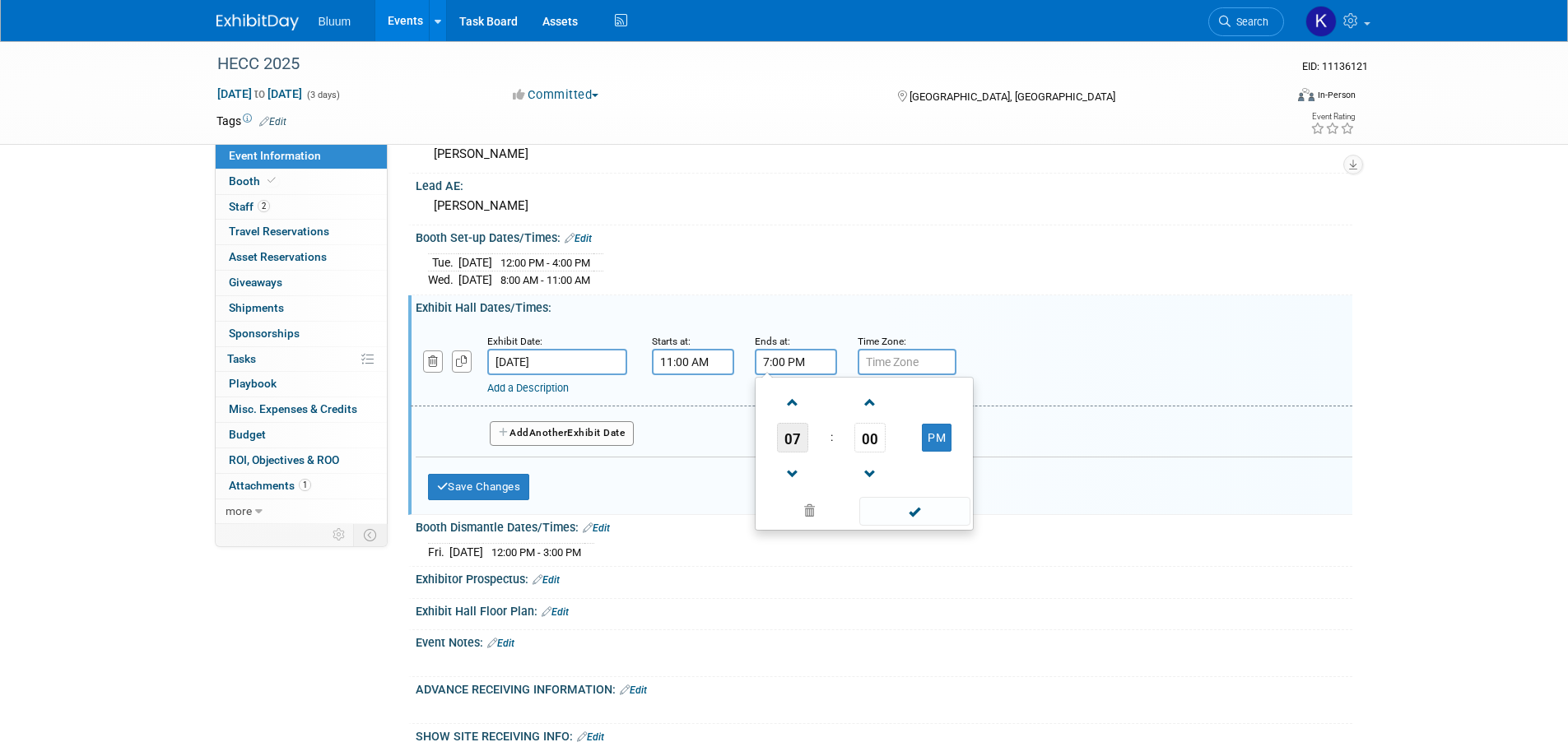
click at [803, 435] on span "07" at bounding box center [793, 437] width 32 height 30
click at [843, 439] on td "05" at bounding box center [837, 447] width 52 height 45
type input "5:00 PM"
click at [898, 506] on span at bounding box center [915, 511] width 111 height 29
click at [518, 387] on link "Add a Description" at bounding box center [528, 388] width 81 height 12
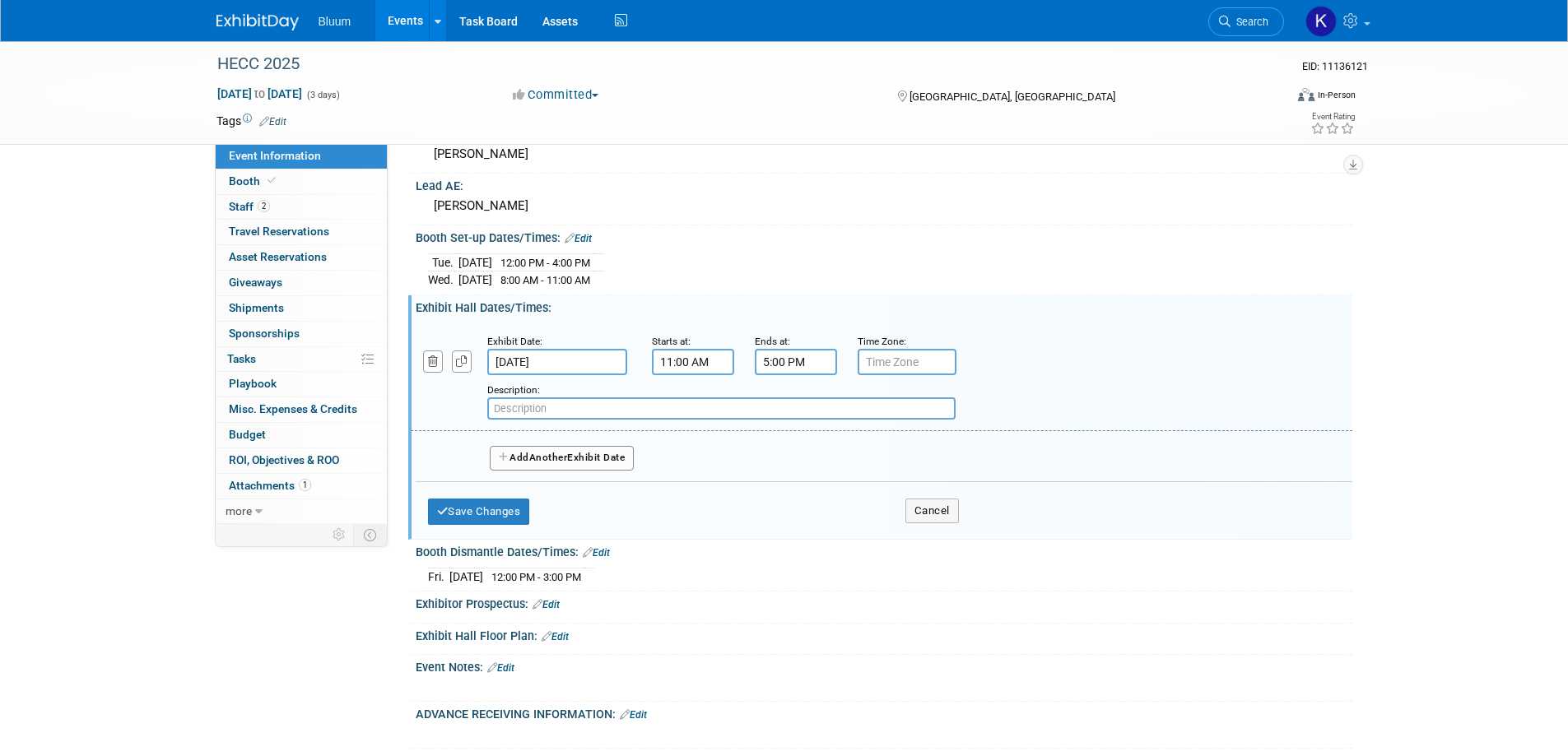
click at [554, 452] on span "Another" at bounding box center [548, 457] width 39 height 12
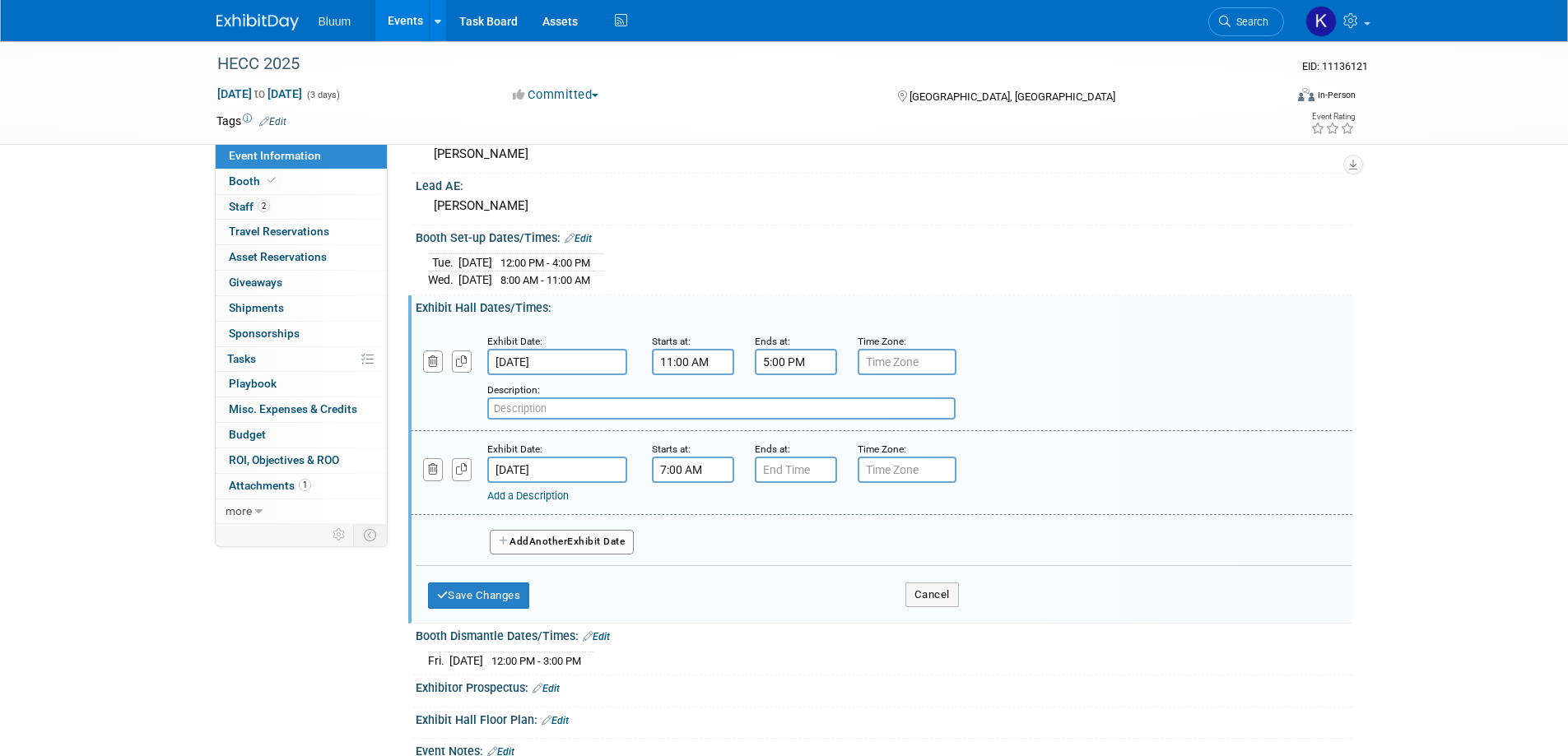
click at [682, 466] on input "7:00 AM" at bounding box center [693, 469] width 82 height 27
click at [688, 550] on span "07" at bounding box center [690, 545] width 32 height 30
click at [686, 602] on td "08" at bounding box center [682, 600] width 52 height 45
type input "8:00 AM"
click at [783, 622] on span at bounding box center [812, 618] width 111 height 29
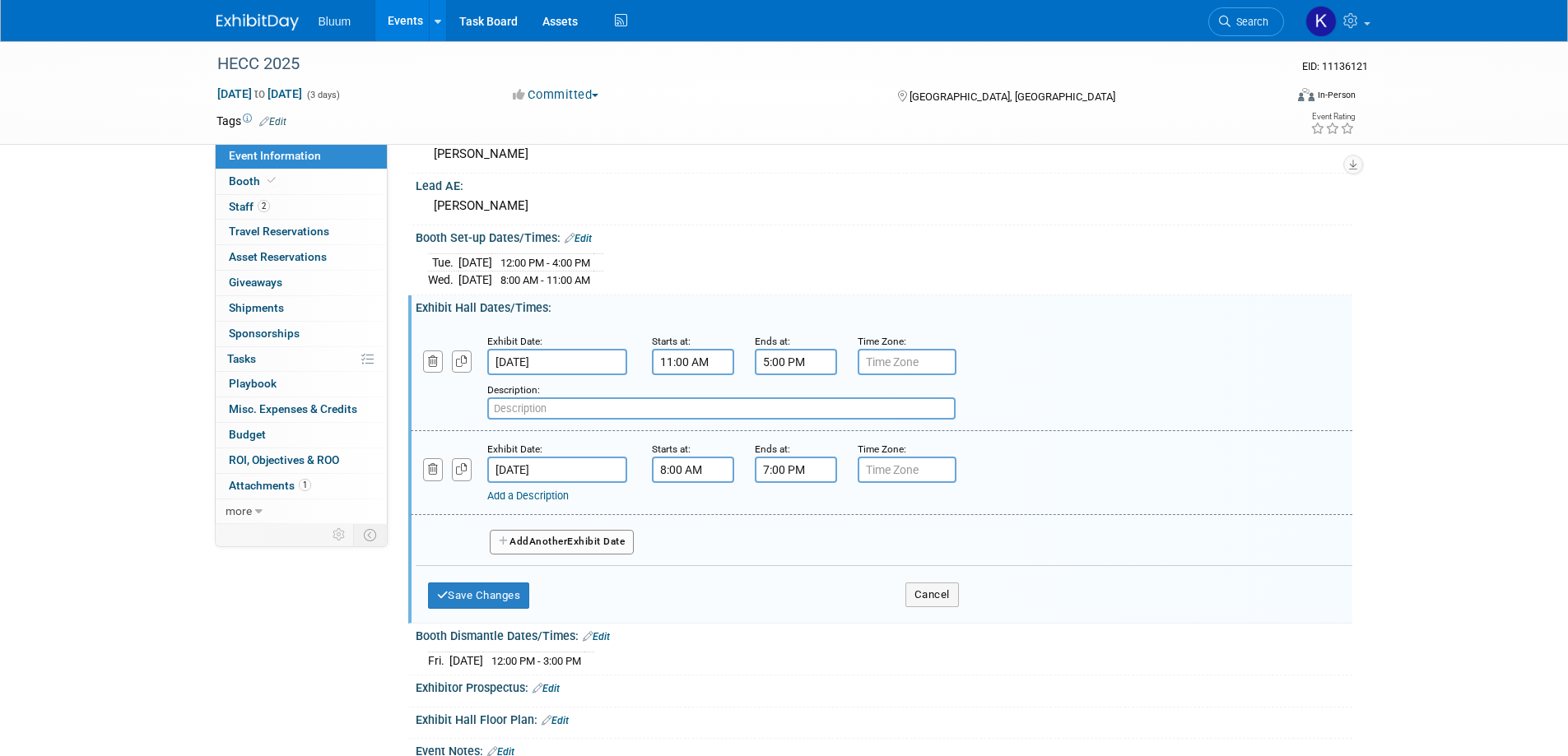
click at [794, 471] on input "7:00 PM" at bounding box center [795, 469] width 82 height 27
click at [801, 548] on span "07" at bounding box center [793, 545] width 32 height 30
click at [944, 513] on td "03" at bounding box center [942, 511] width 52 height 45
click at [870, 544] on span "00" at bounding box center [870, 545] width 32 height 30
click at [887, 550] on td "30" at bounding box center [890, 555] width 52 height 45
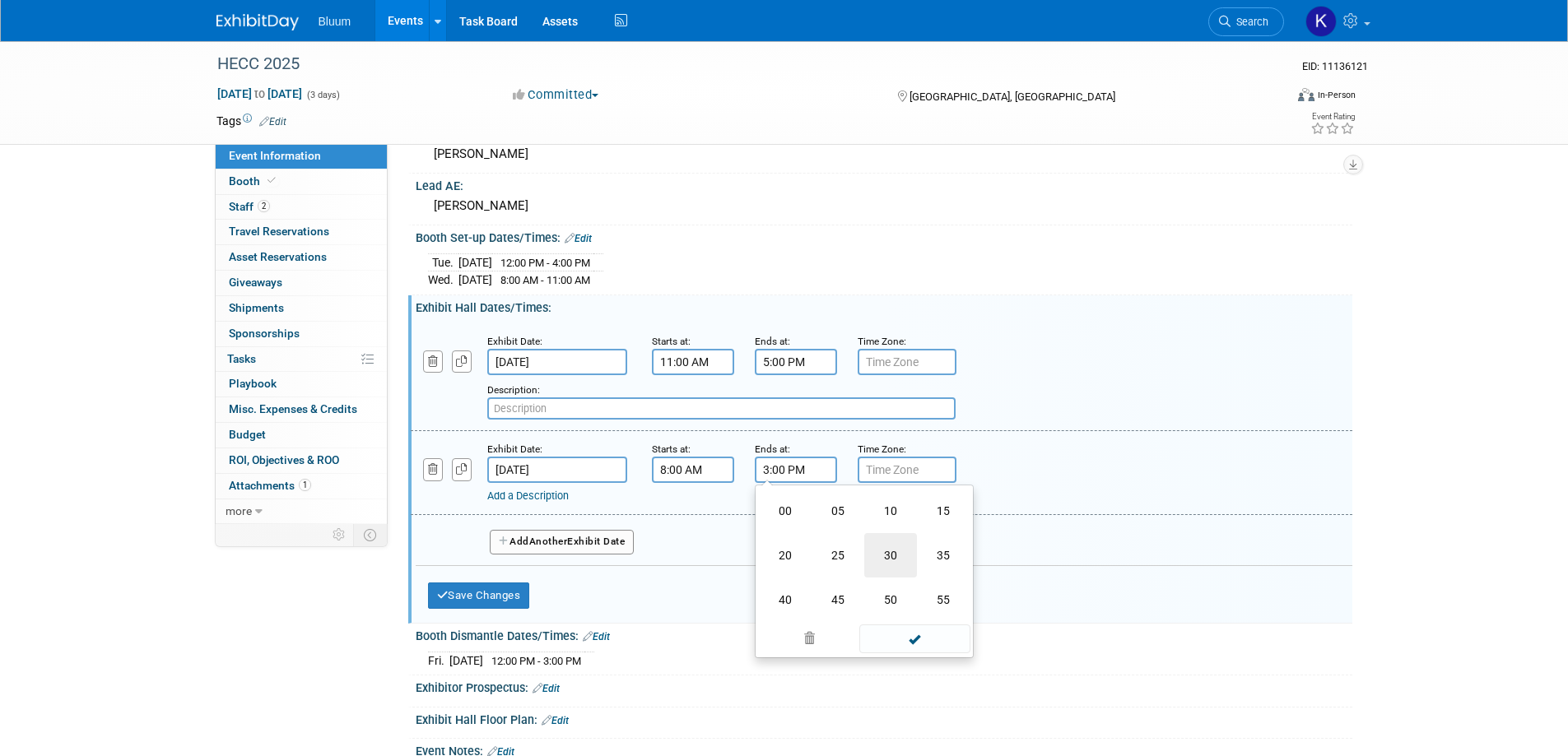
type input "3:30 PM"
click at [886, 618] on span at bounding box center [915, 618] width 111 height 29
click at [544, 537] on span "Another" at bounding box center [548, 541] width 39 height 12
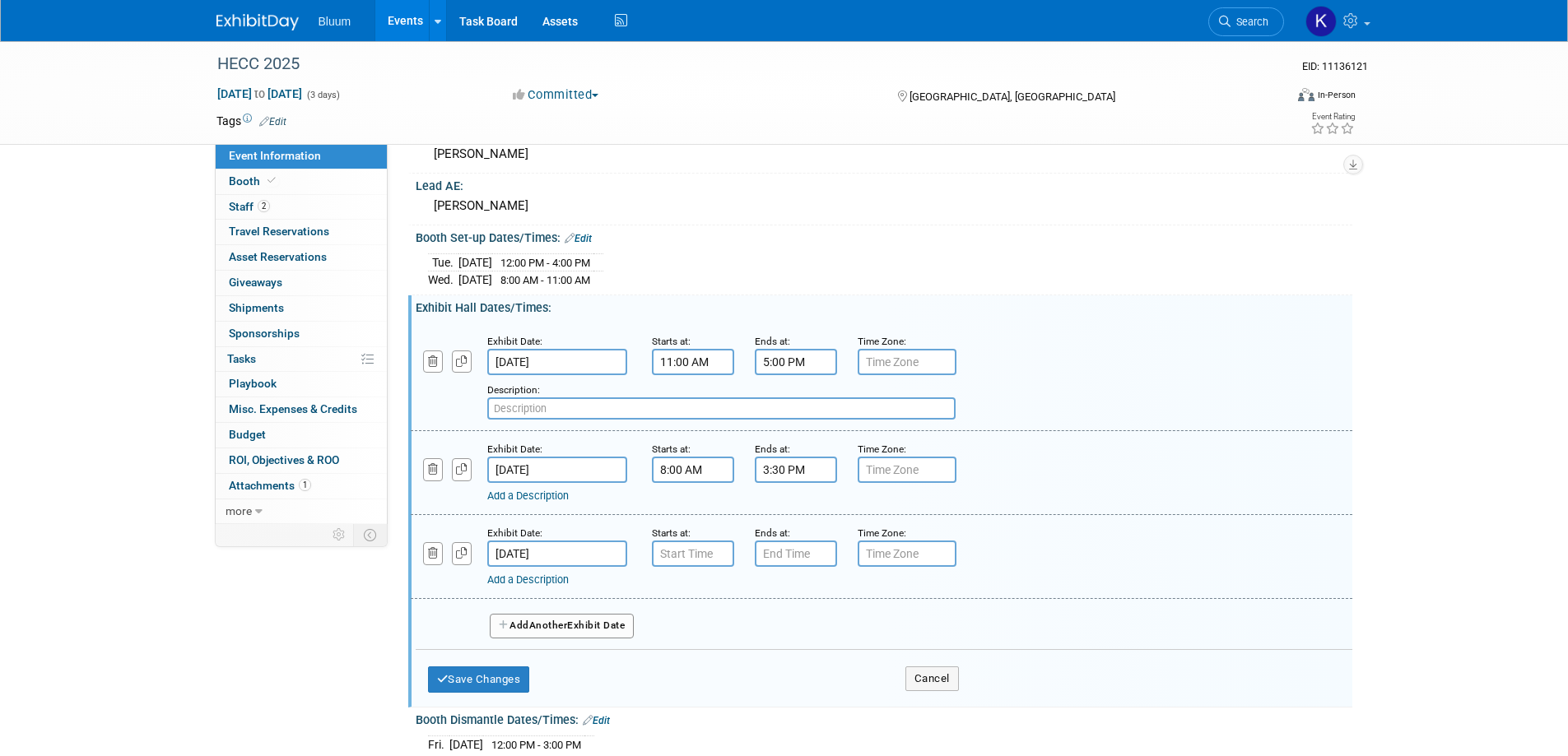
scroll to position [576, 0]
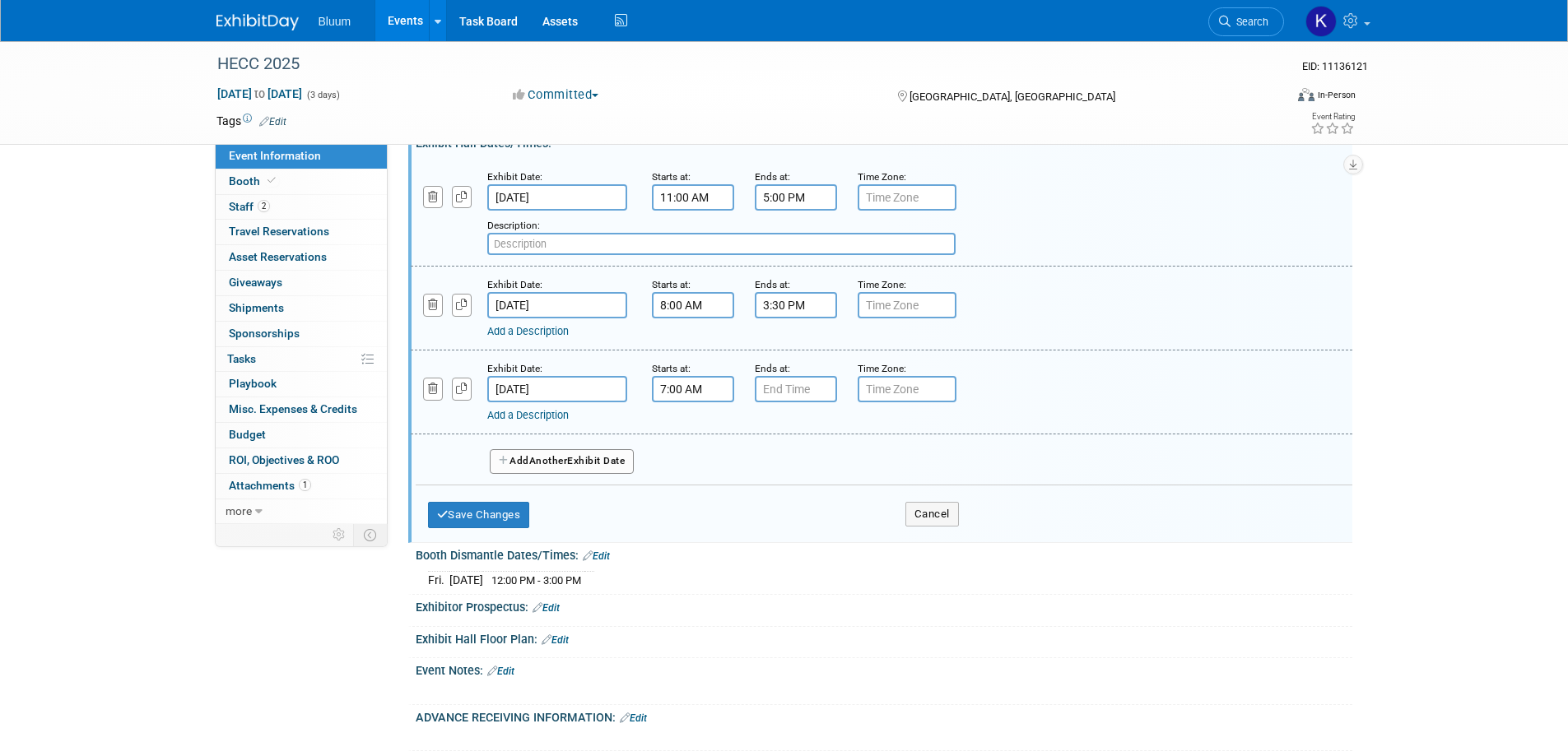
click at [679, 383] on input "7:00 AM" at bounding box center [693, 389] width 82 height 27
click at [681, 480] on link at bounding box center [690, 501] width 32 height 42
click at [681, 469] on span "06" at bounding box center [690, 465] width 32 height 30
click at [680, 520] on td "08" at bounding box center [682, 519] width 52 height 45
type input "8:00 AM"
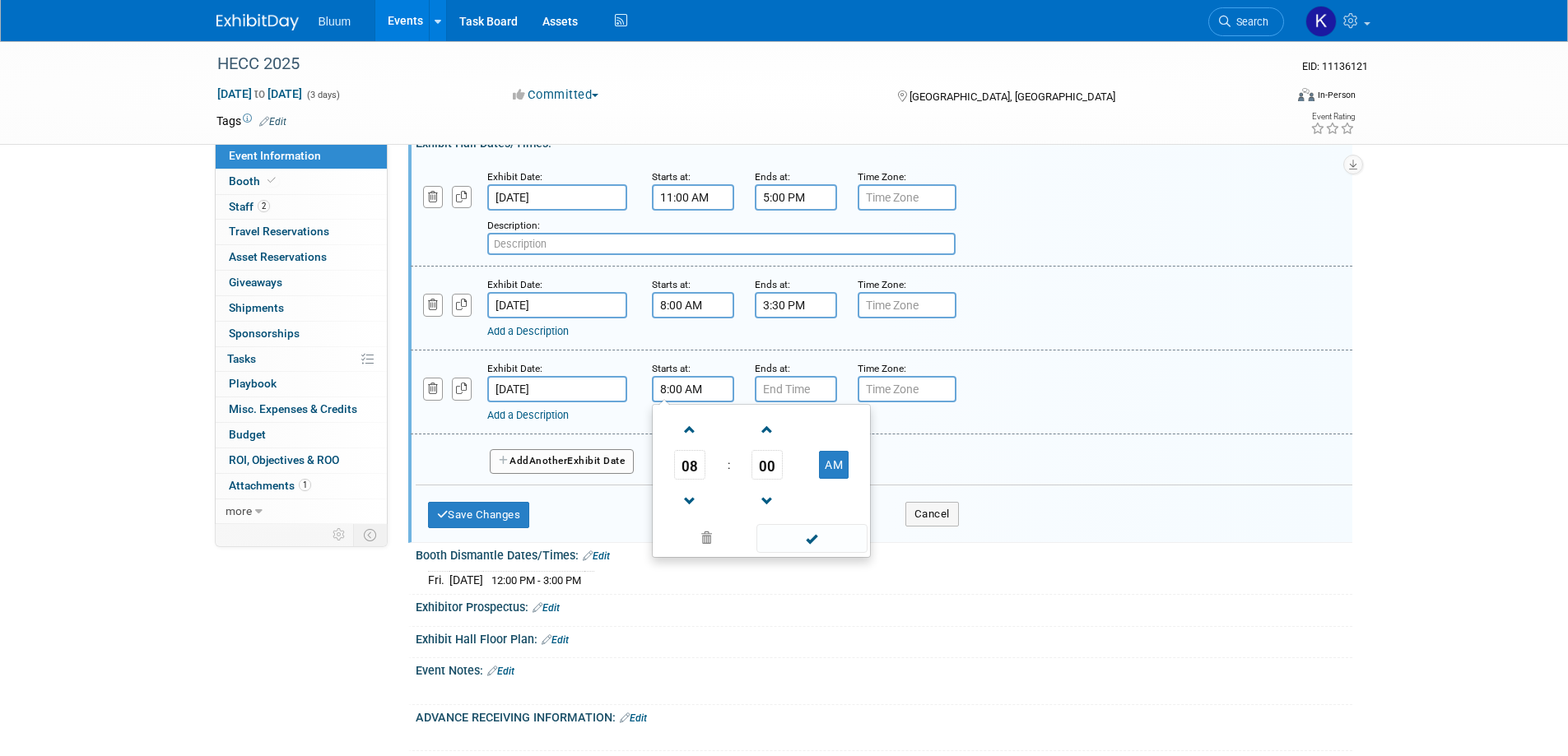
click at [804, 534] on span at bounding box center [812, 538] width 111 height 29
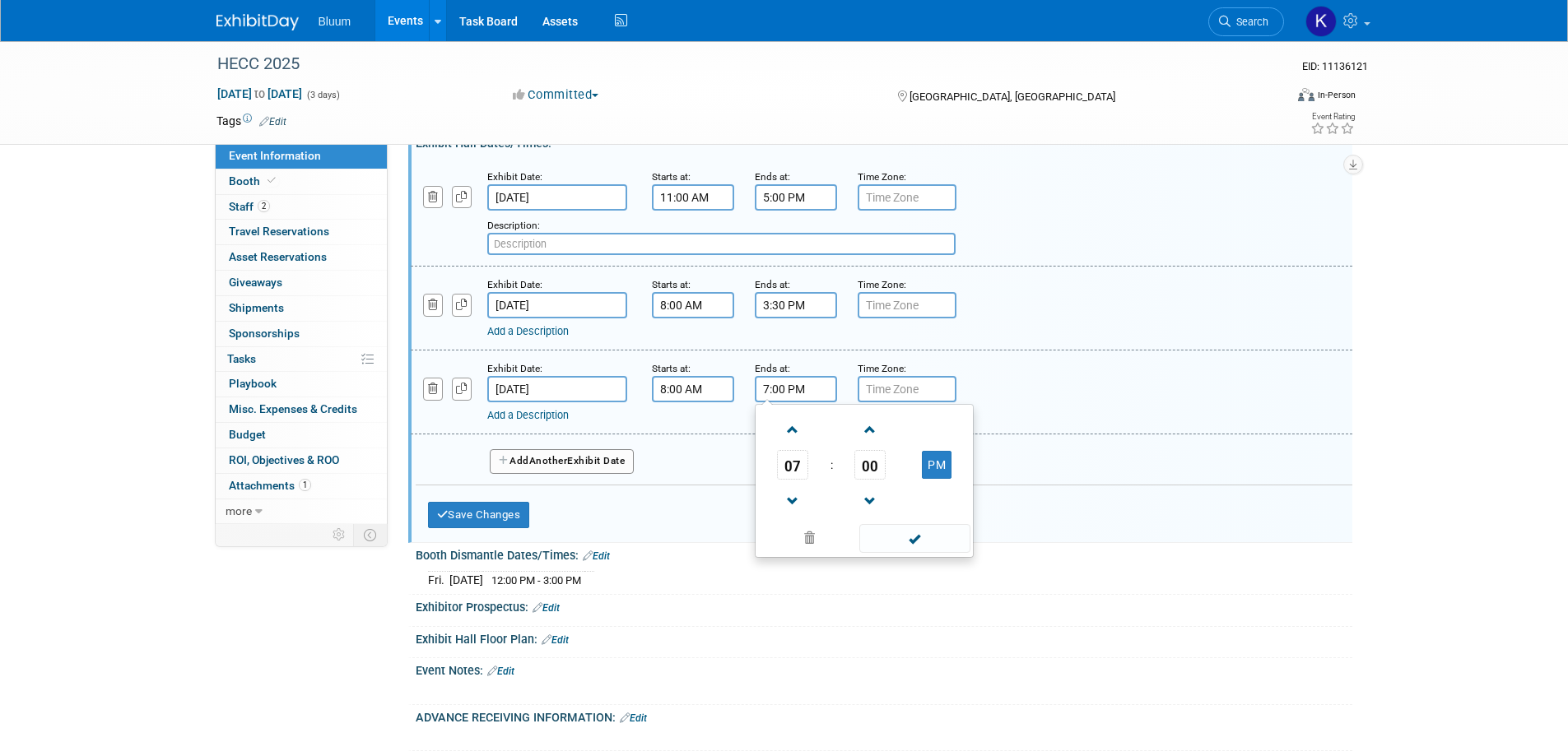
click at [787, 385] on input "7:00 PM" at bounding box center [795, 389] width 82 height 27
click at [804, 470] on span "07" at bounding box center [793, 465] width 32 height 30
click at [793, 435] on td "12" at bounding box center [785, 429] width 52 height 45
type input "12:00 PM"
click at [898, 541] on span at bounding box center [915, 538] width 111 height 29
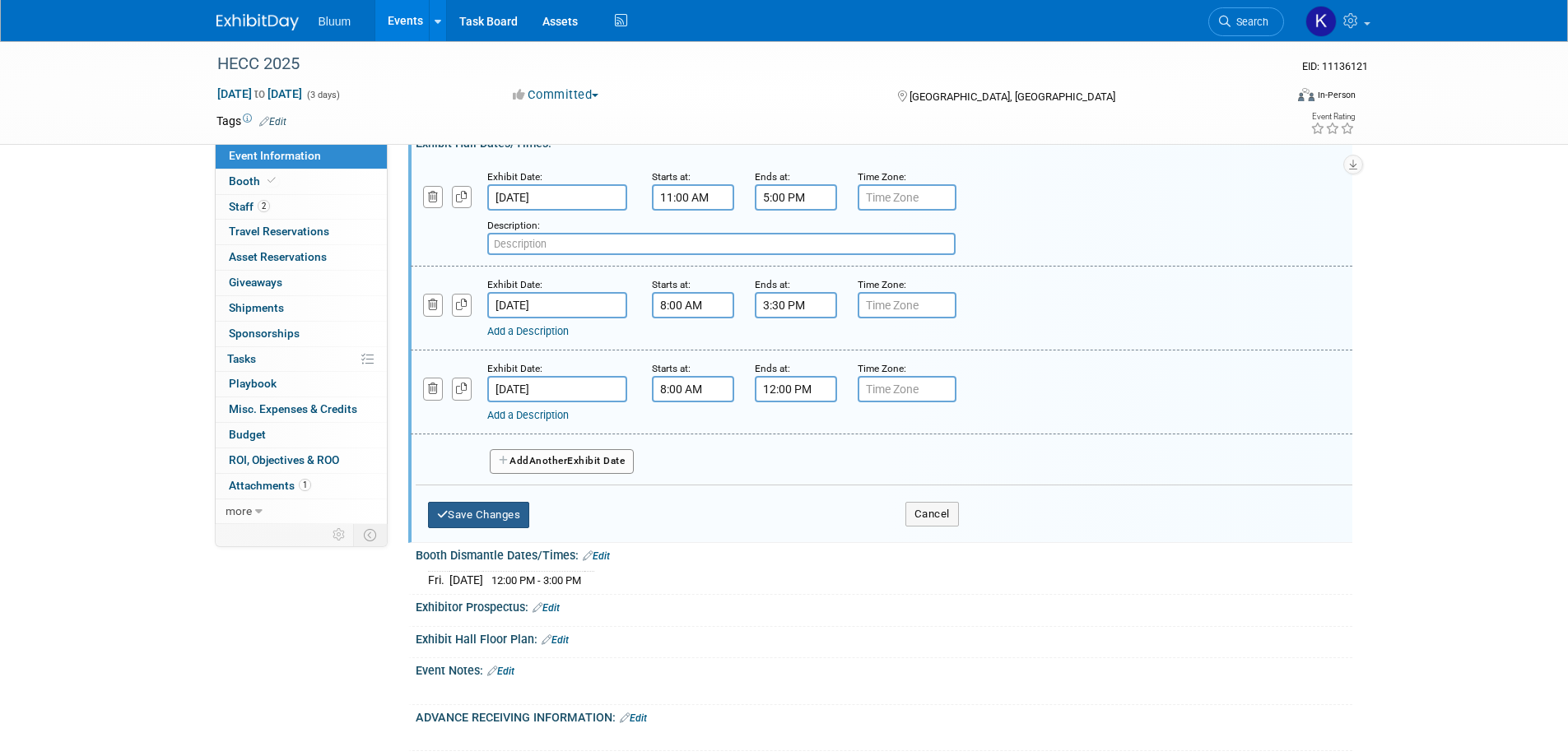
click at [512, 513] on button "Save Changes" at bounding box center [478, 515] width 102 height 27
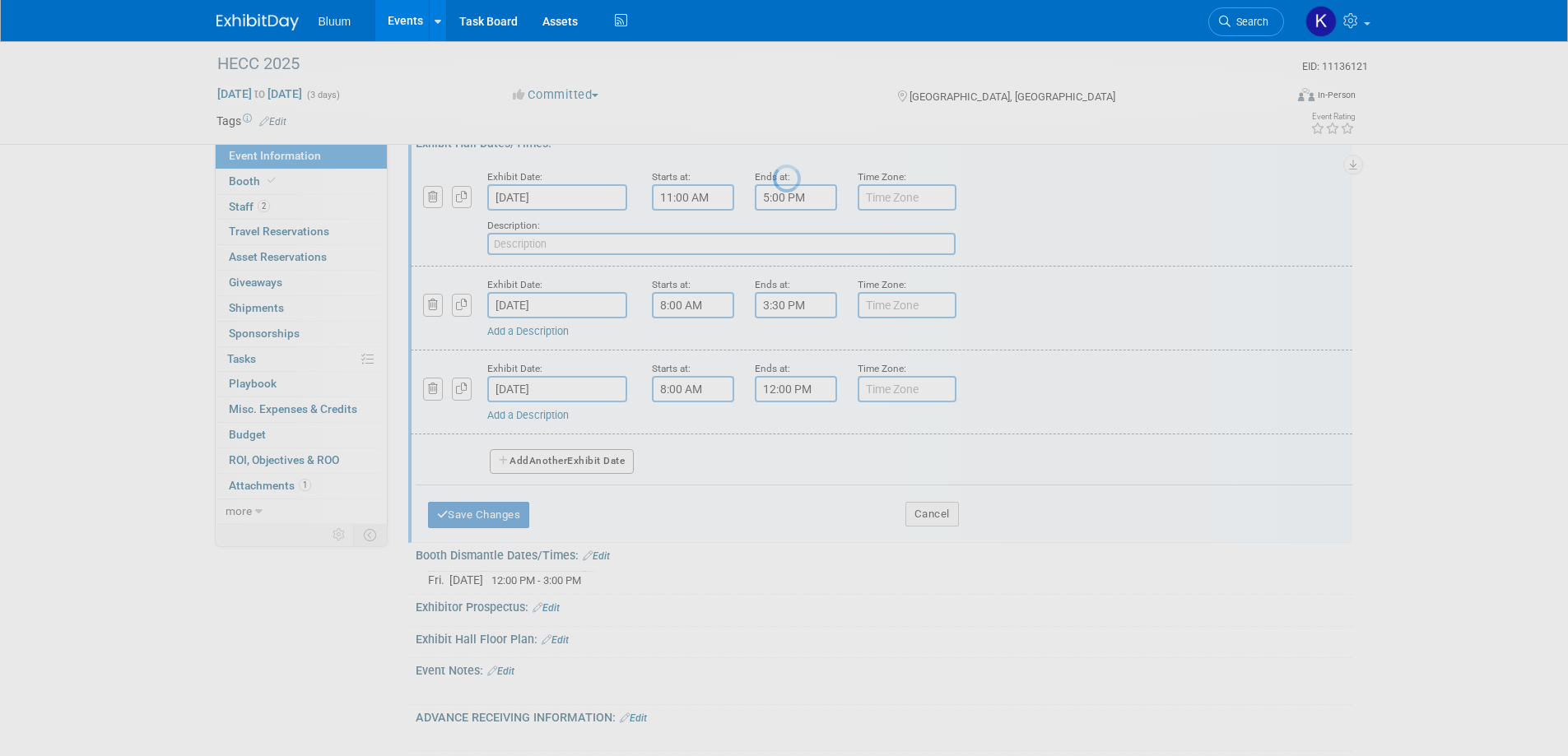
scroll to position [505, 0]
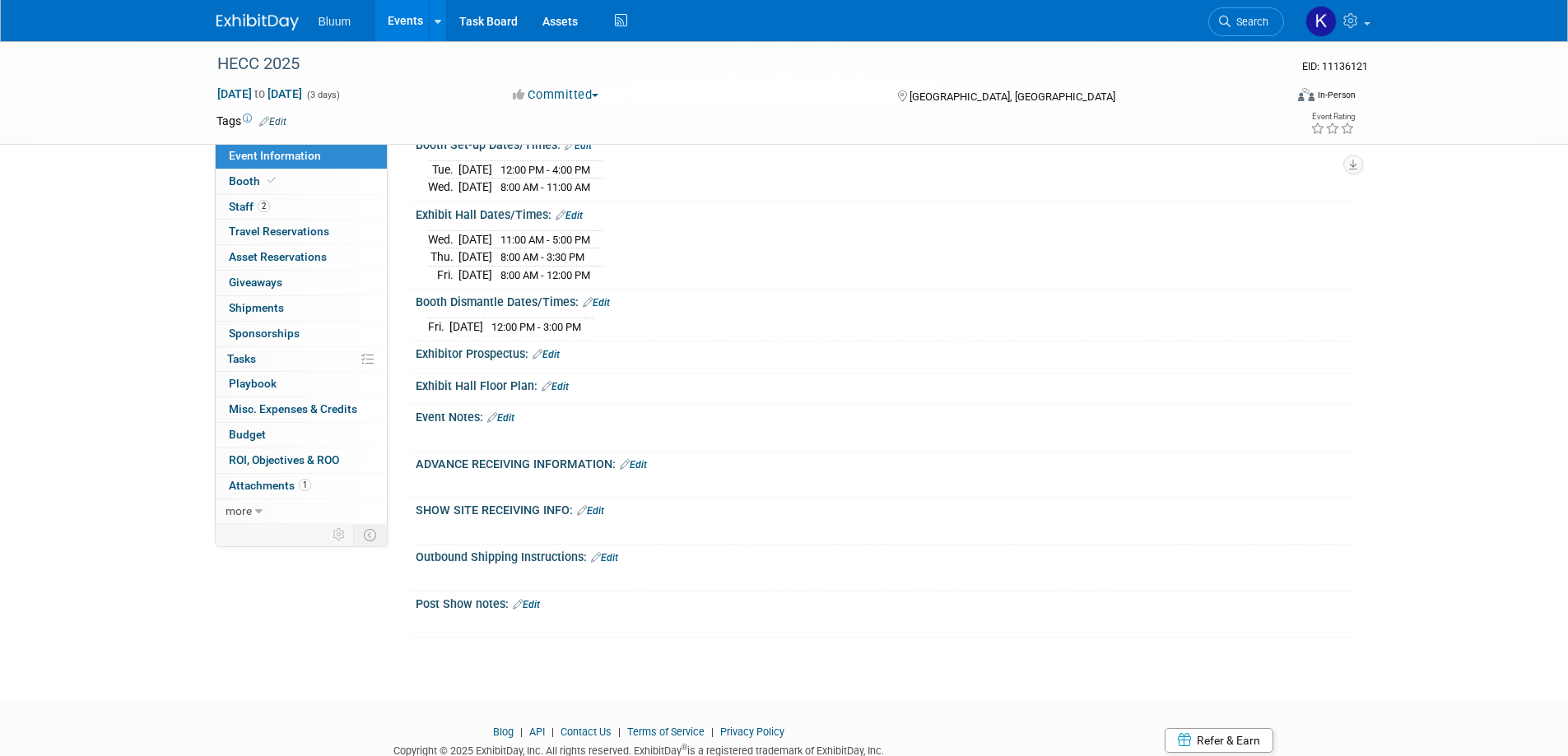
click at [551, 354] on link "Edit" at bounding box center [545, 355] width 27 height 12
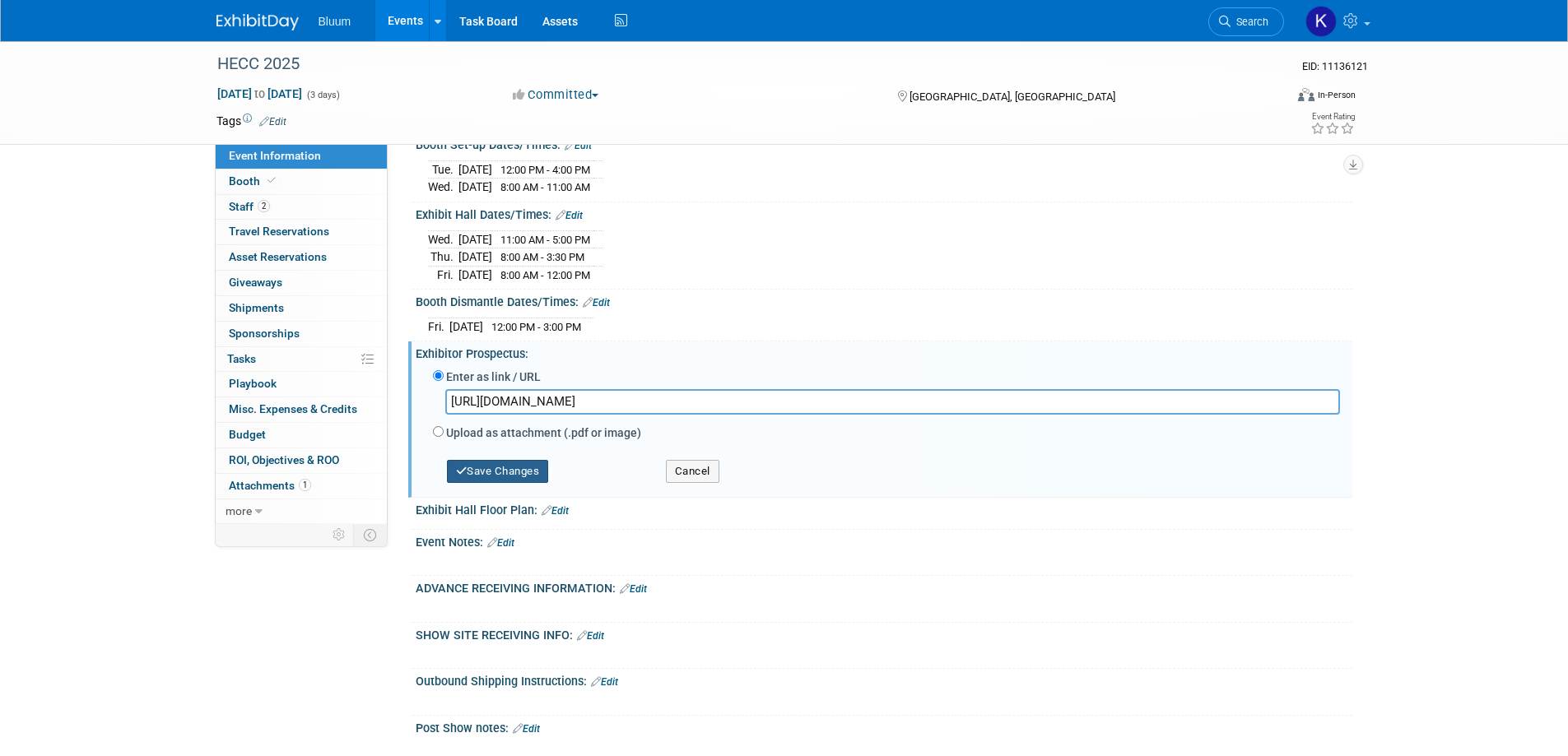
type input "https://hecc.k12.in.us/uploads/1/4/4/9/144921351/hecc-2025-exhibitor-brochure.p…"
click at [522, 473] on button "Save Changes" at bounding box center [497, 471] width 102 height 23
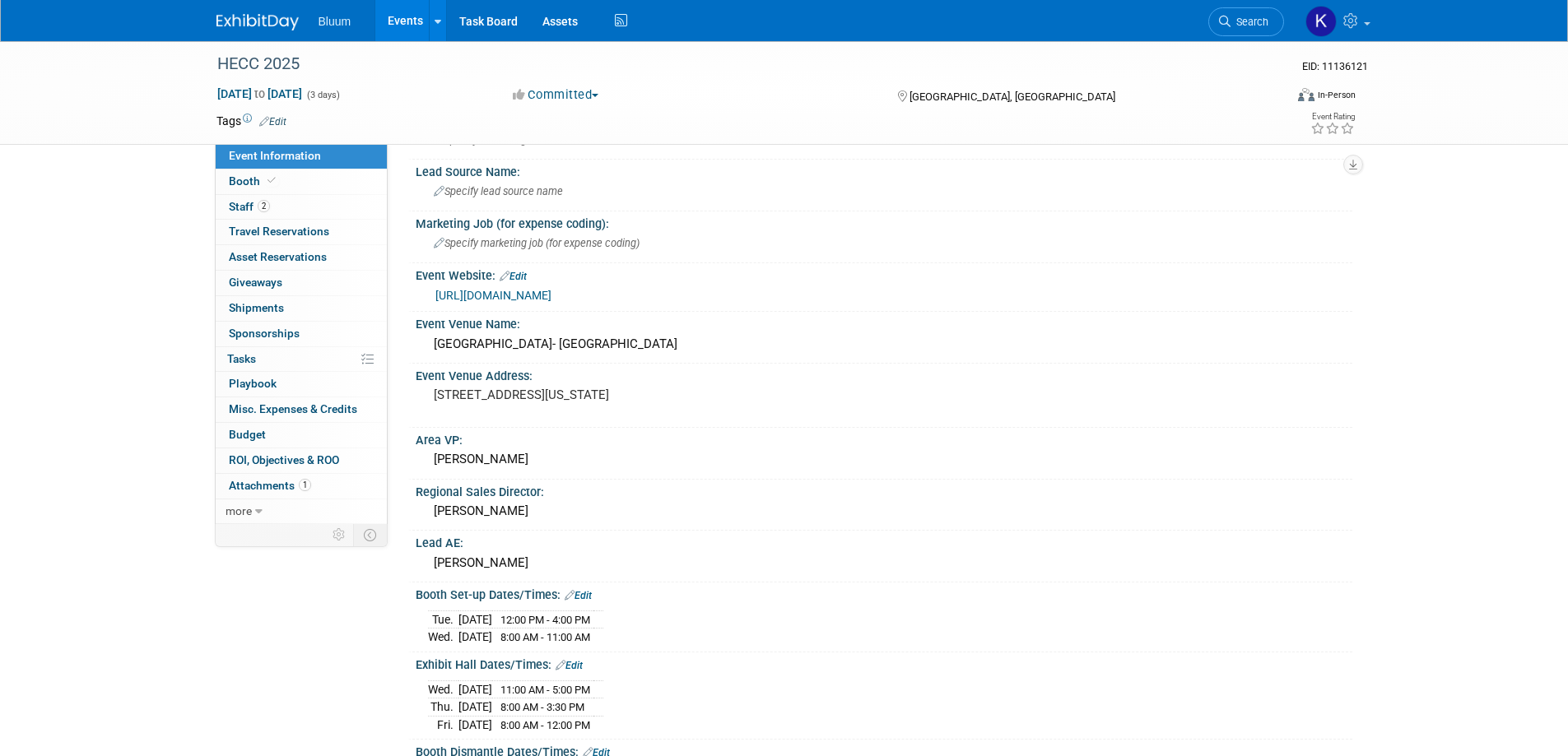
scroll to position [0, 0]
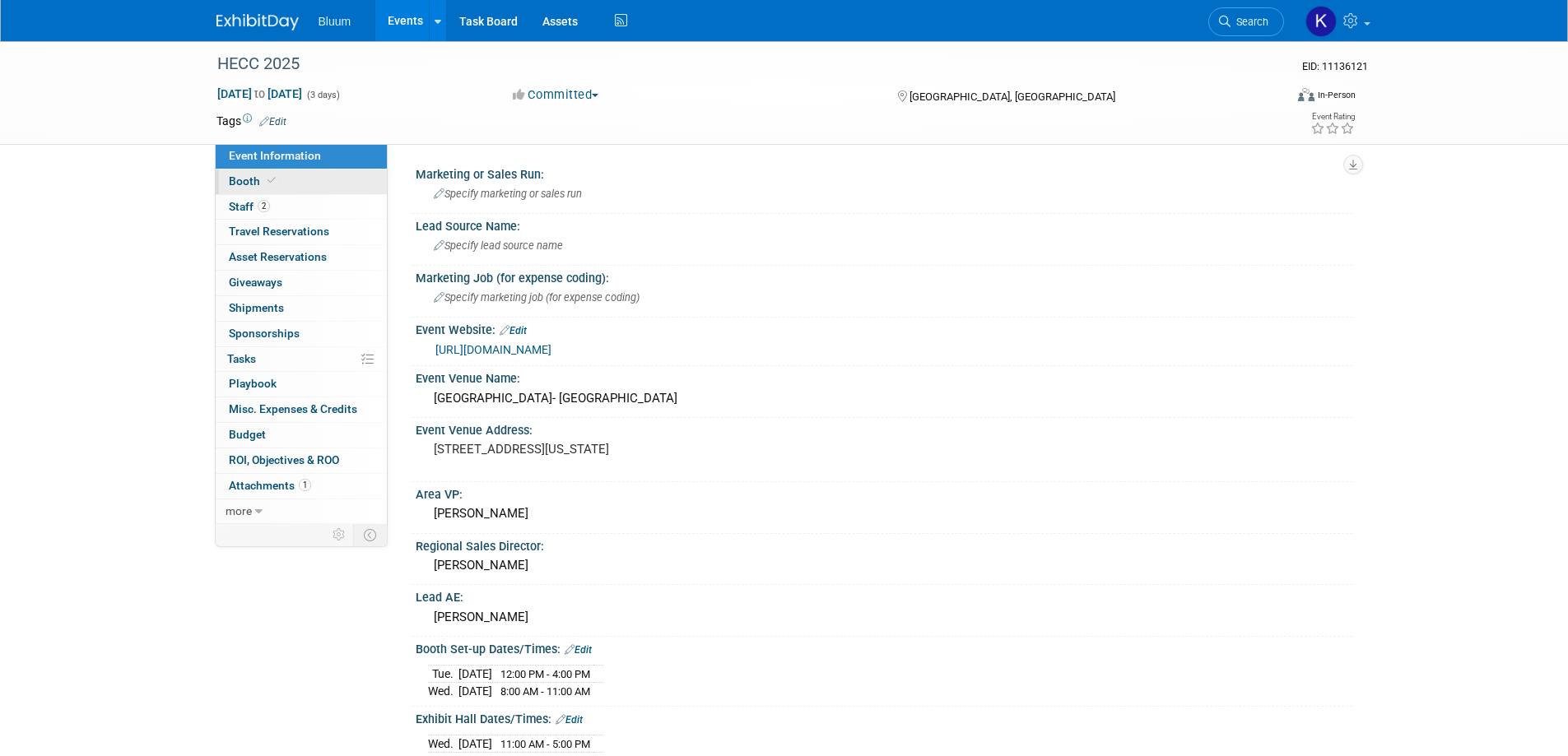
click at [242, 173] on link "Booth" at bounding box center [301, 181] width 171 height 25
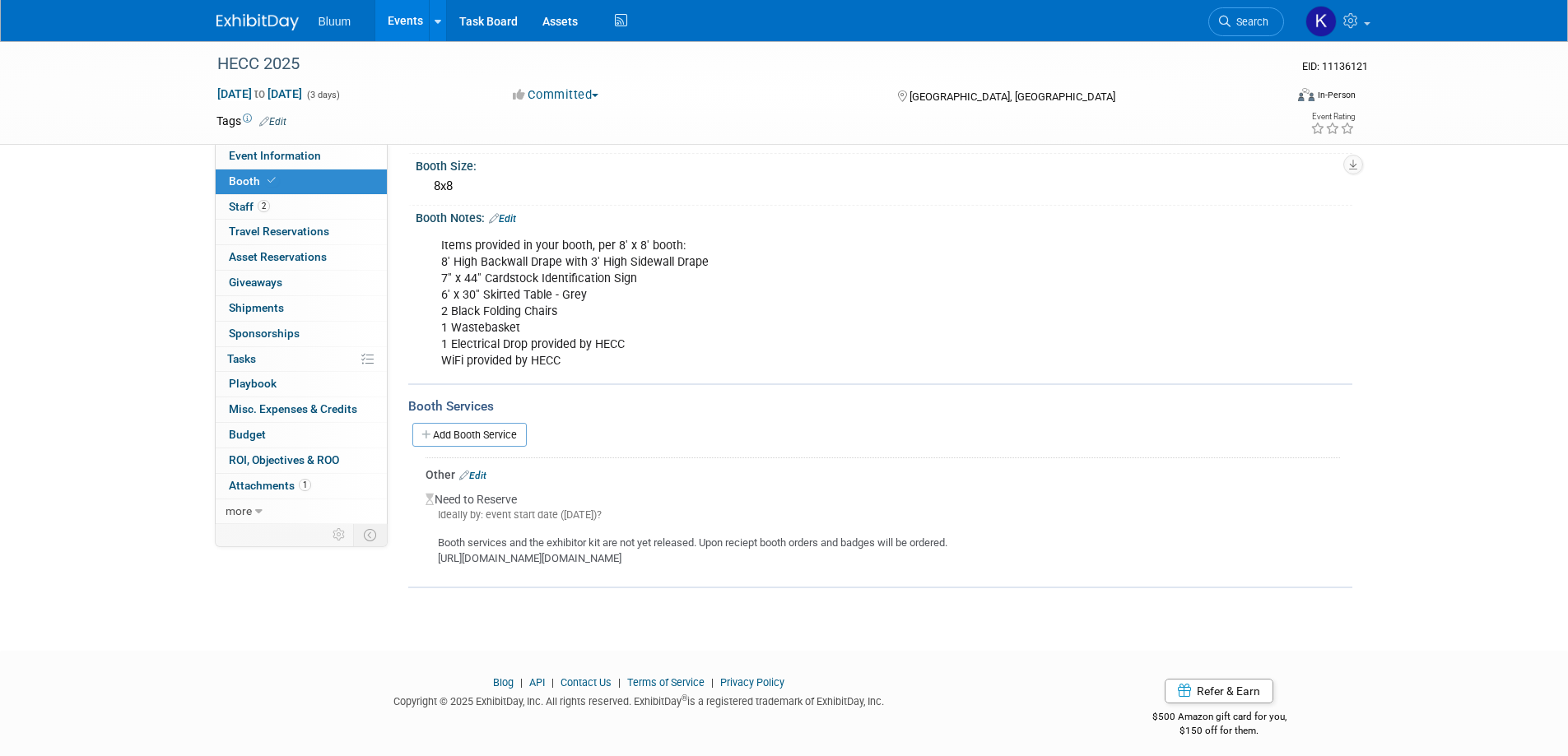
scroll to position [141, 0]
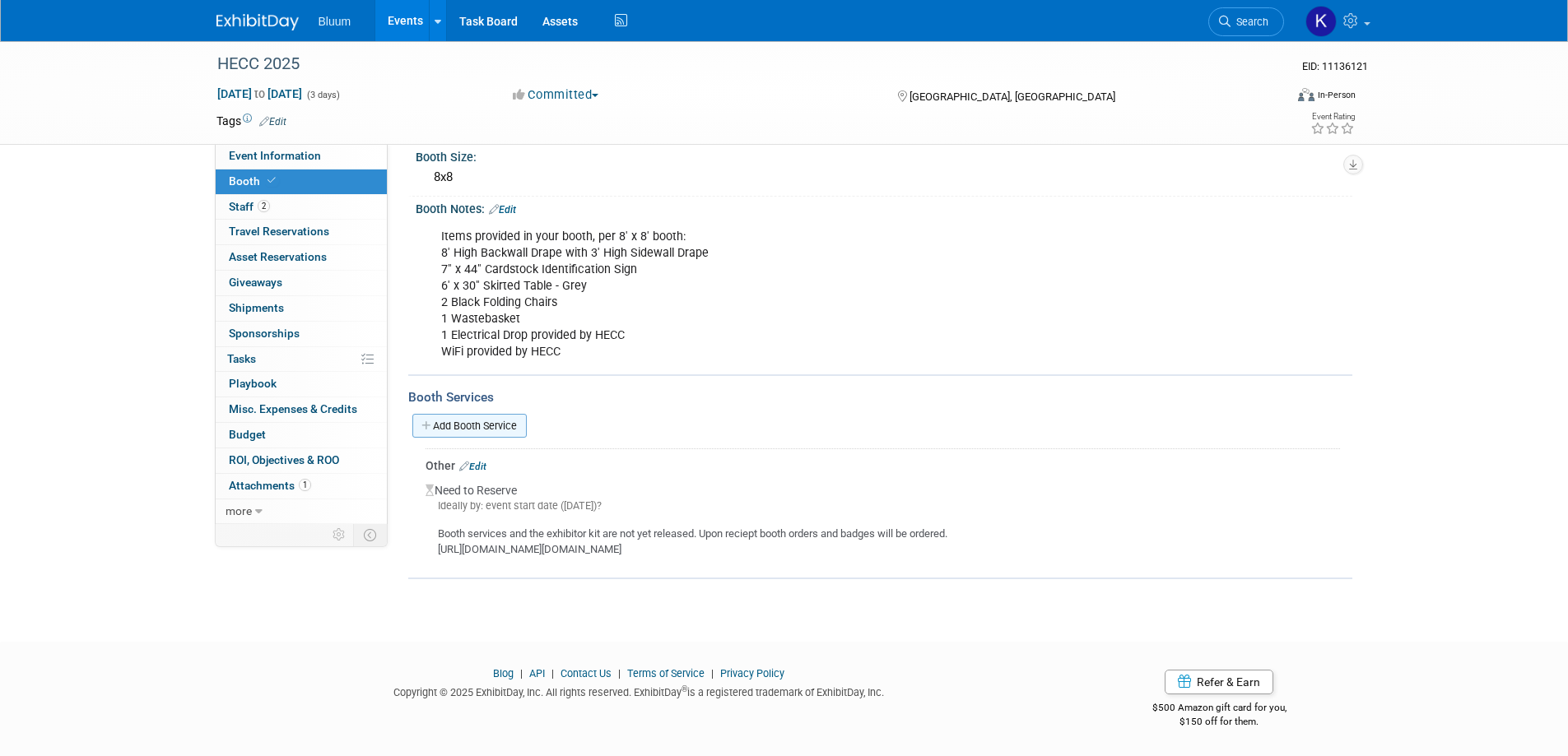
click at [461, 425] on link "Add Booth Service" at bounding box center [470, 425] width 115 height 24
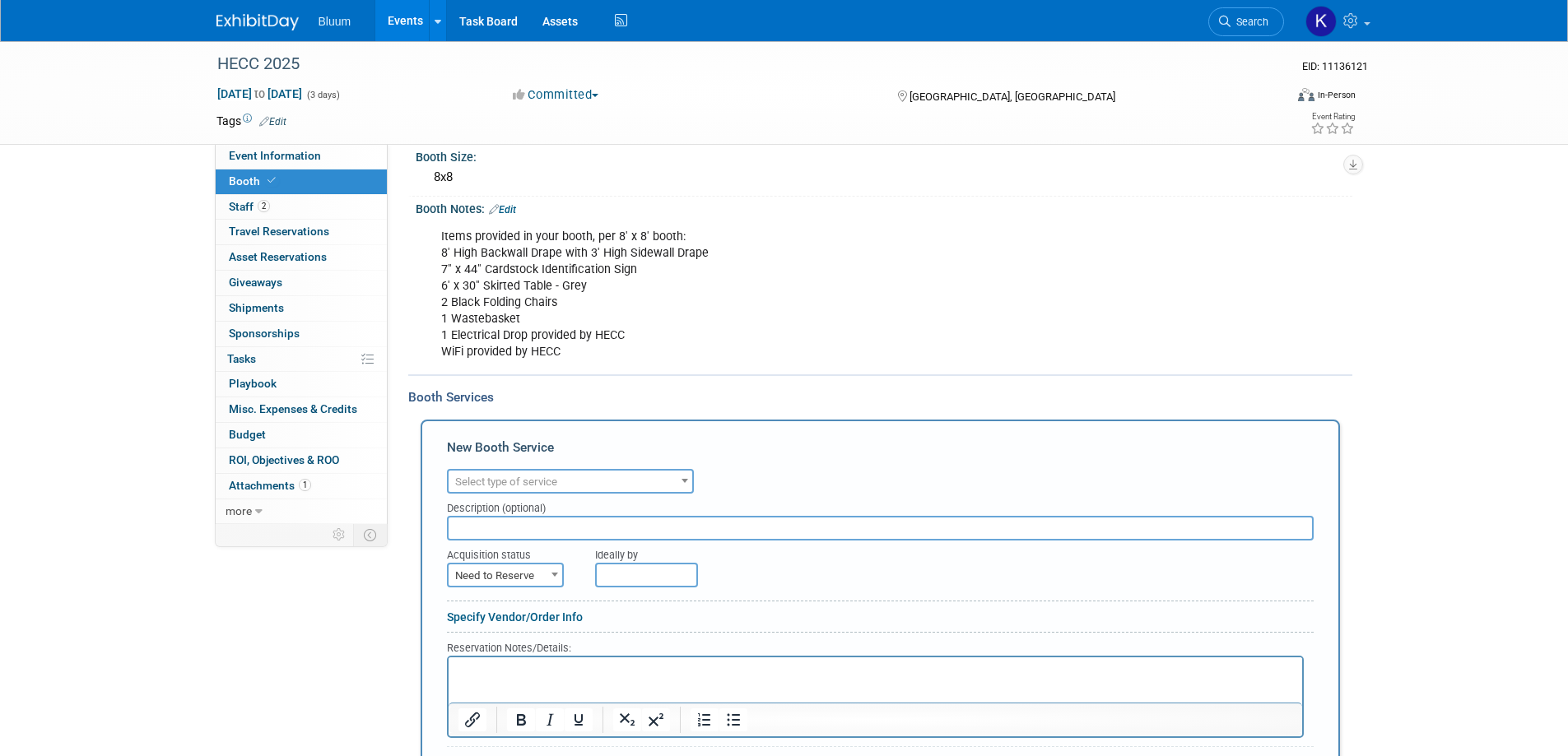
scroll to position [0, 0]
click at [554, 481] on span "Select type of service" at bounding box center [506, 482] width 102 height 12
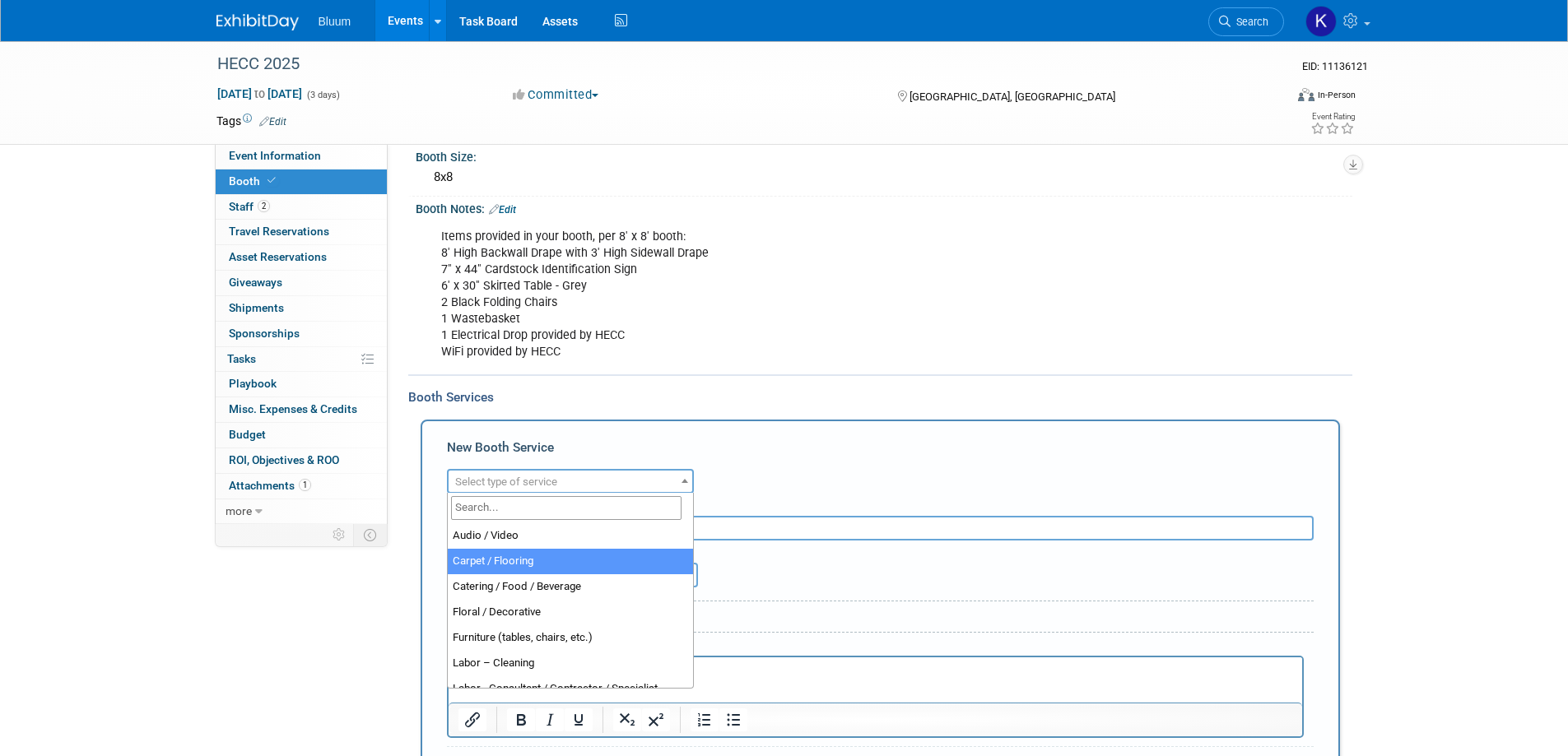
select select "4"
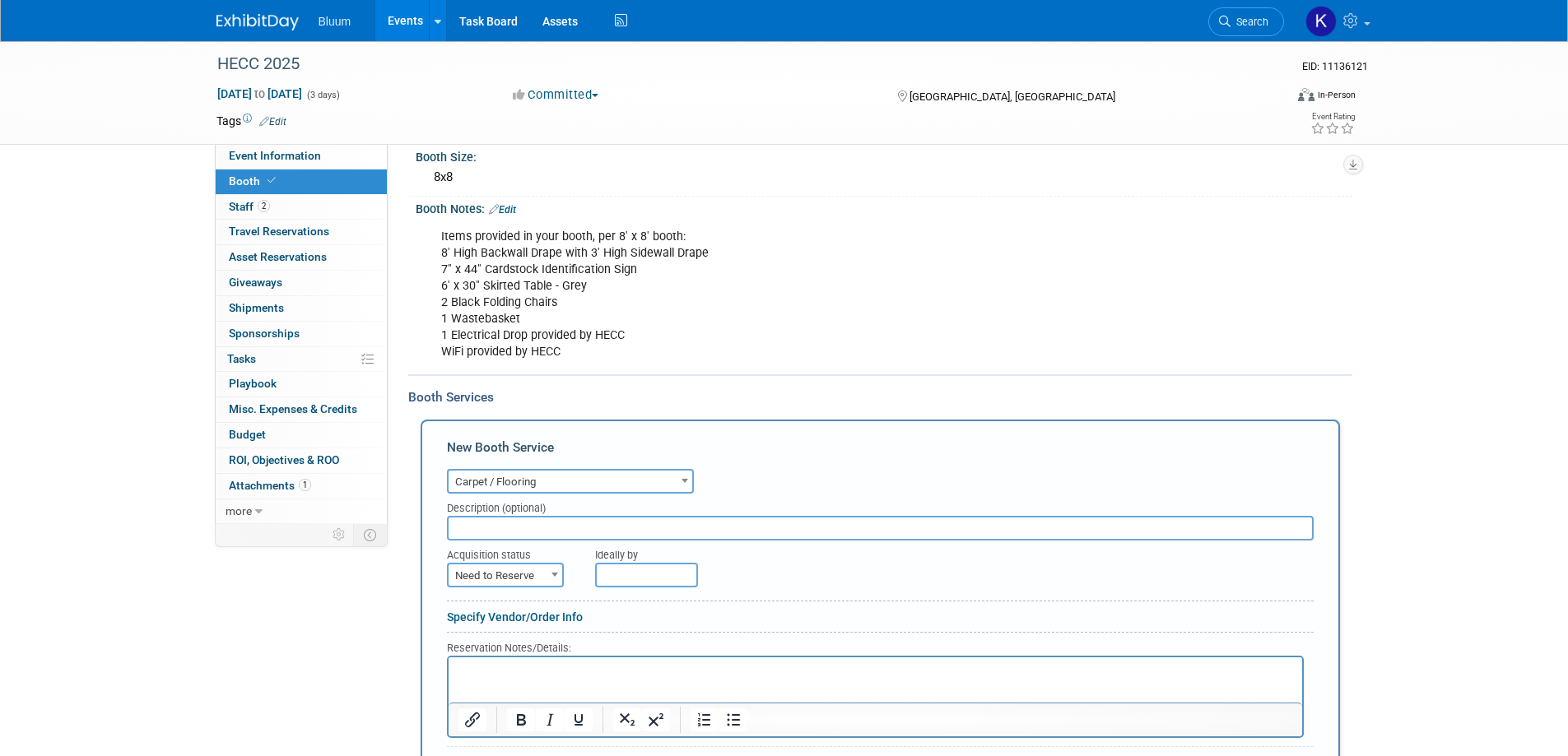
click at [530, 529] on input "text" at bounding box center [880, 527] width 867 height 25
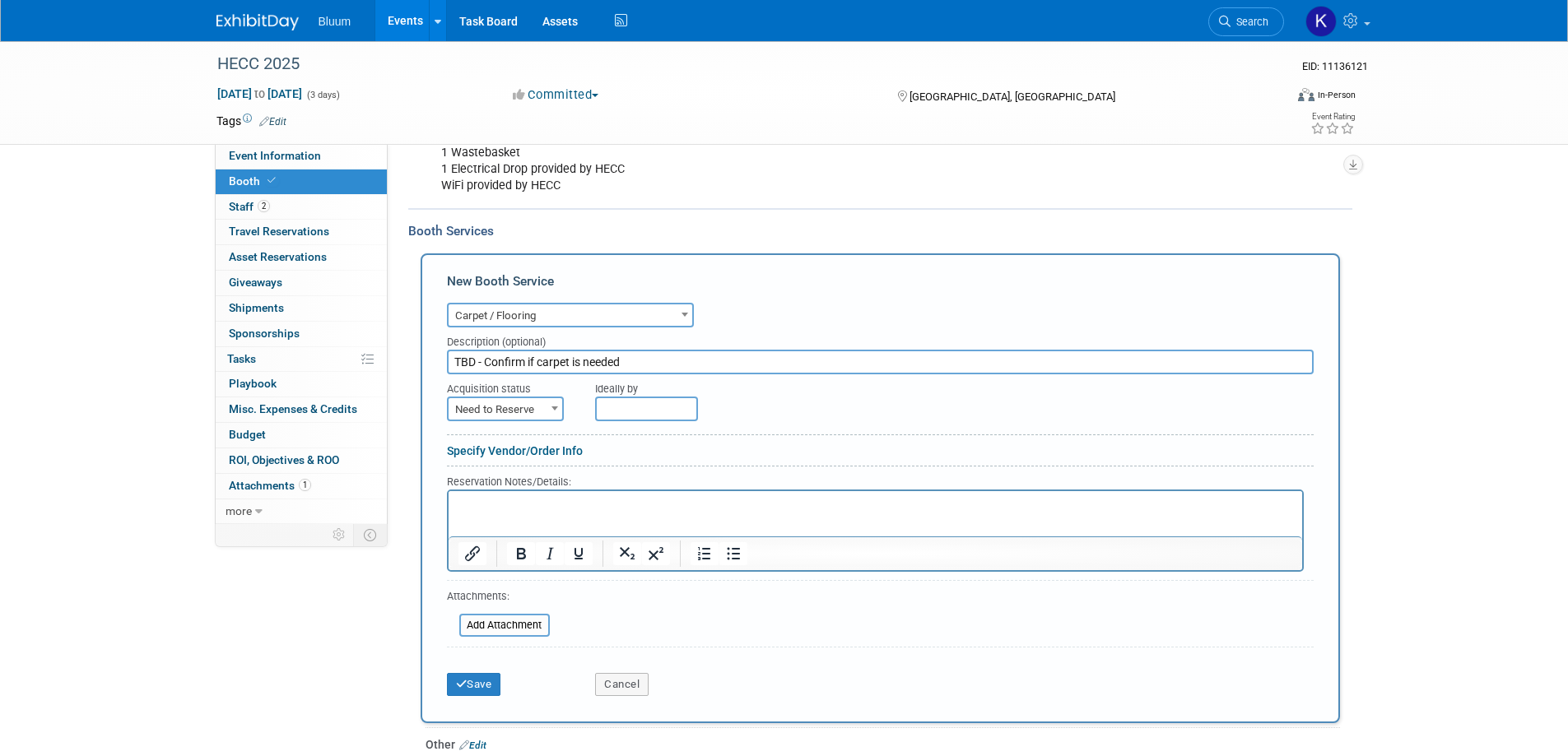
scroll to position [470, 0]
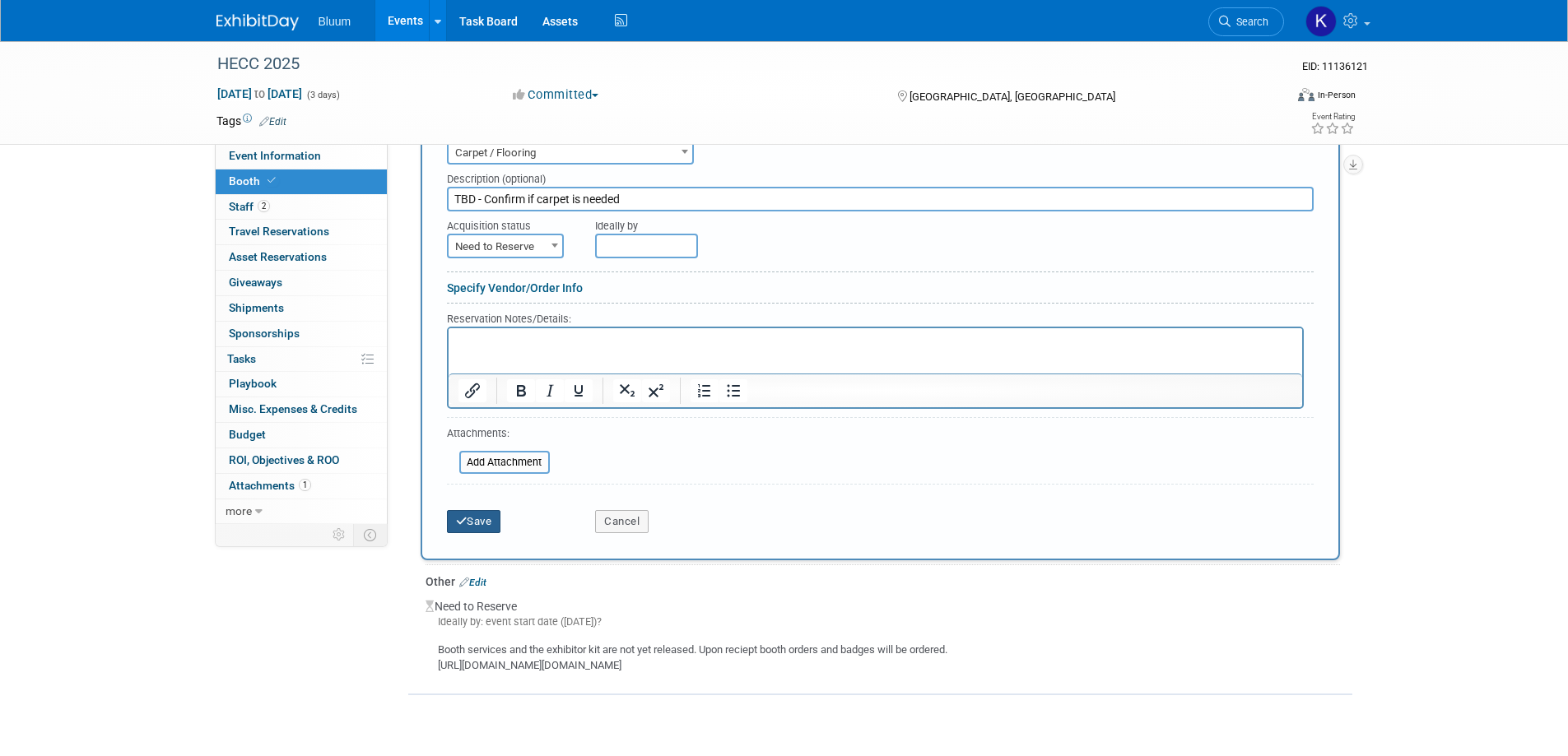
type input "TBD - Confirm if carpet is needed"
click at [462, 520] on icon "submit" at bounding box center [462, 520] width 12 height 11
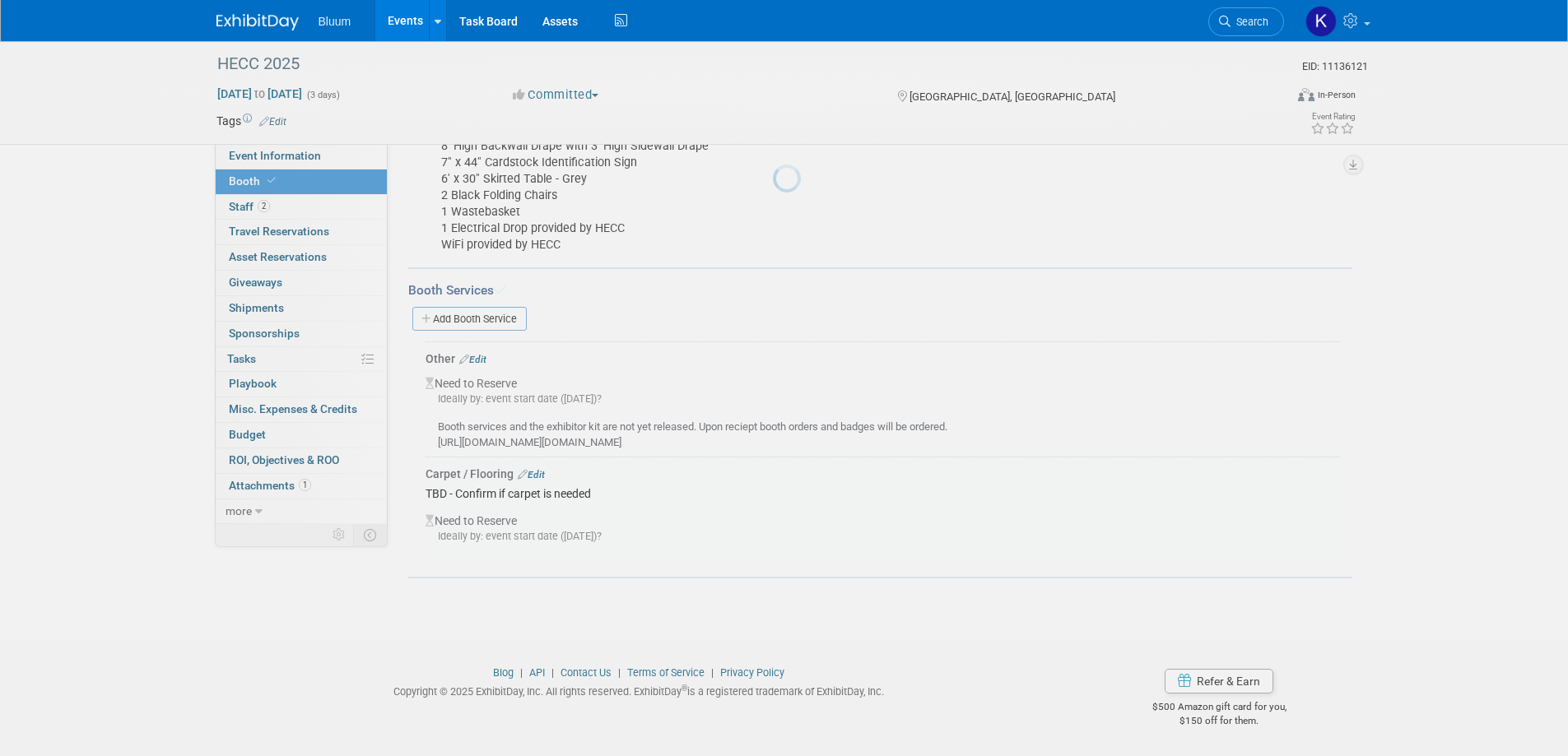
scroll to position [246, 0]
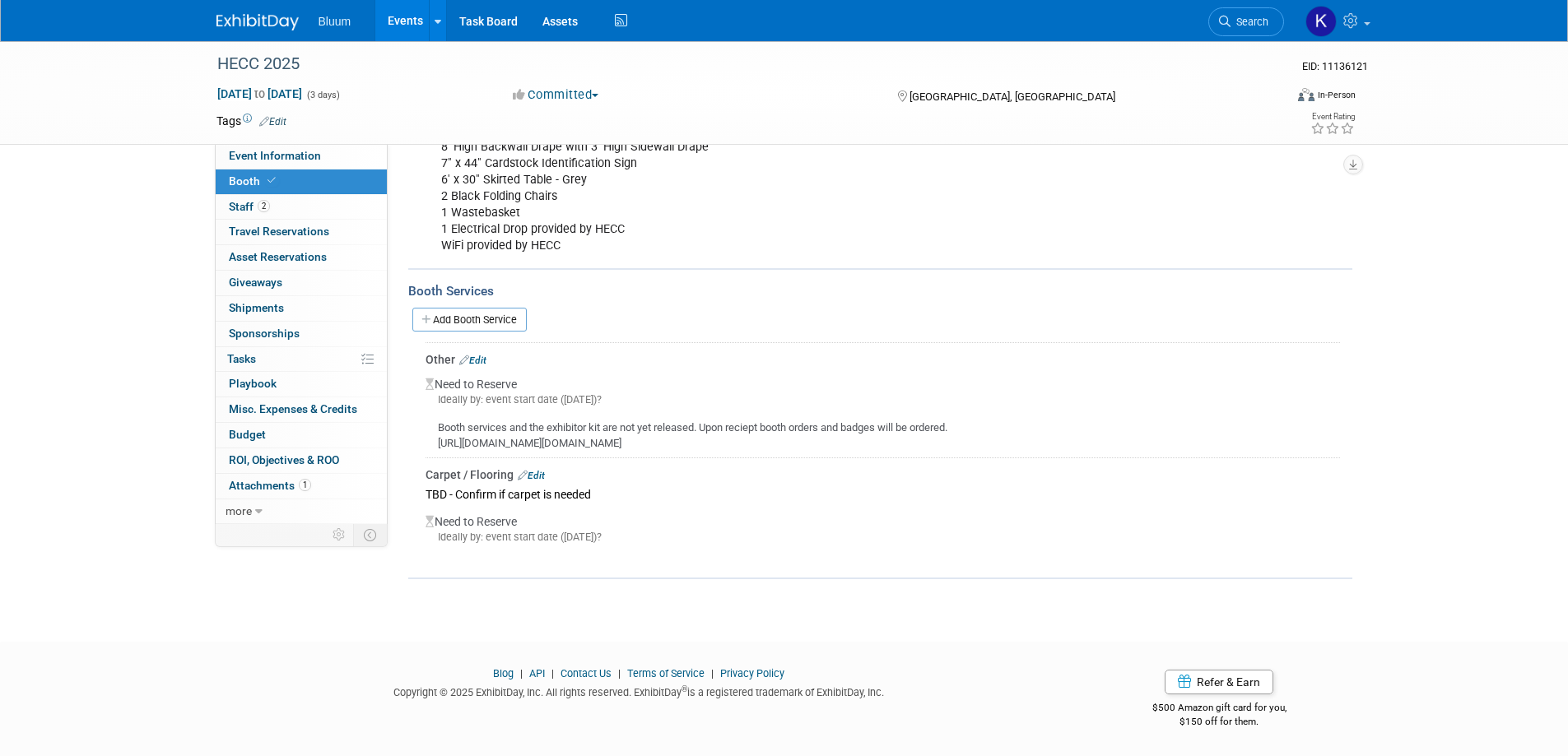
click at [476, 358] on link "Edit" at bounding box center [472, 360] width 27 height 12
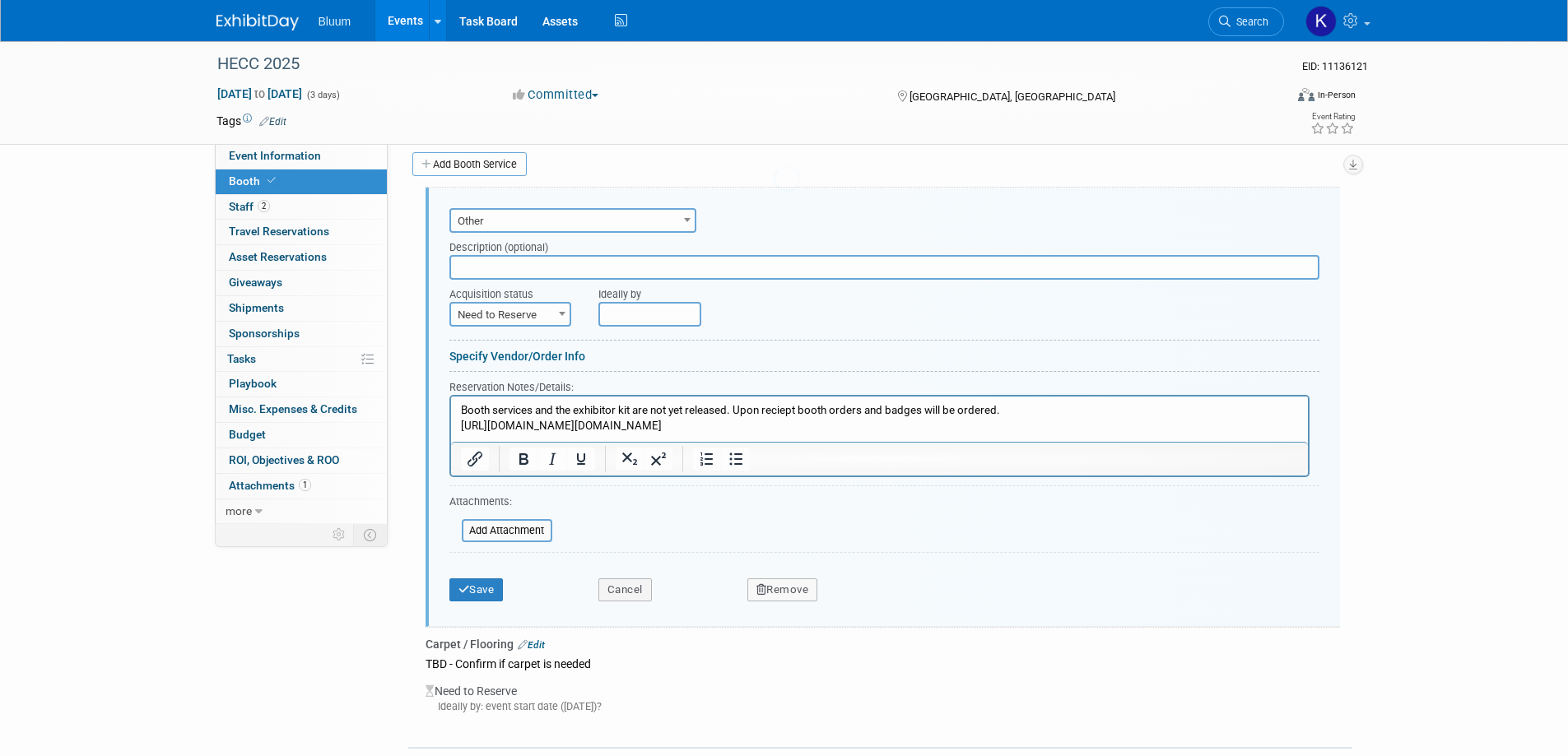
scroll to position [0, 0]
click at [1009, 408] on p "Booth services and the exhibitor kit are not yet released. Upon reciept booth o…" at bounding box center [879, 418] width 837 height 31
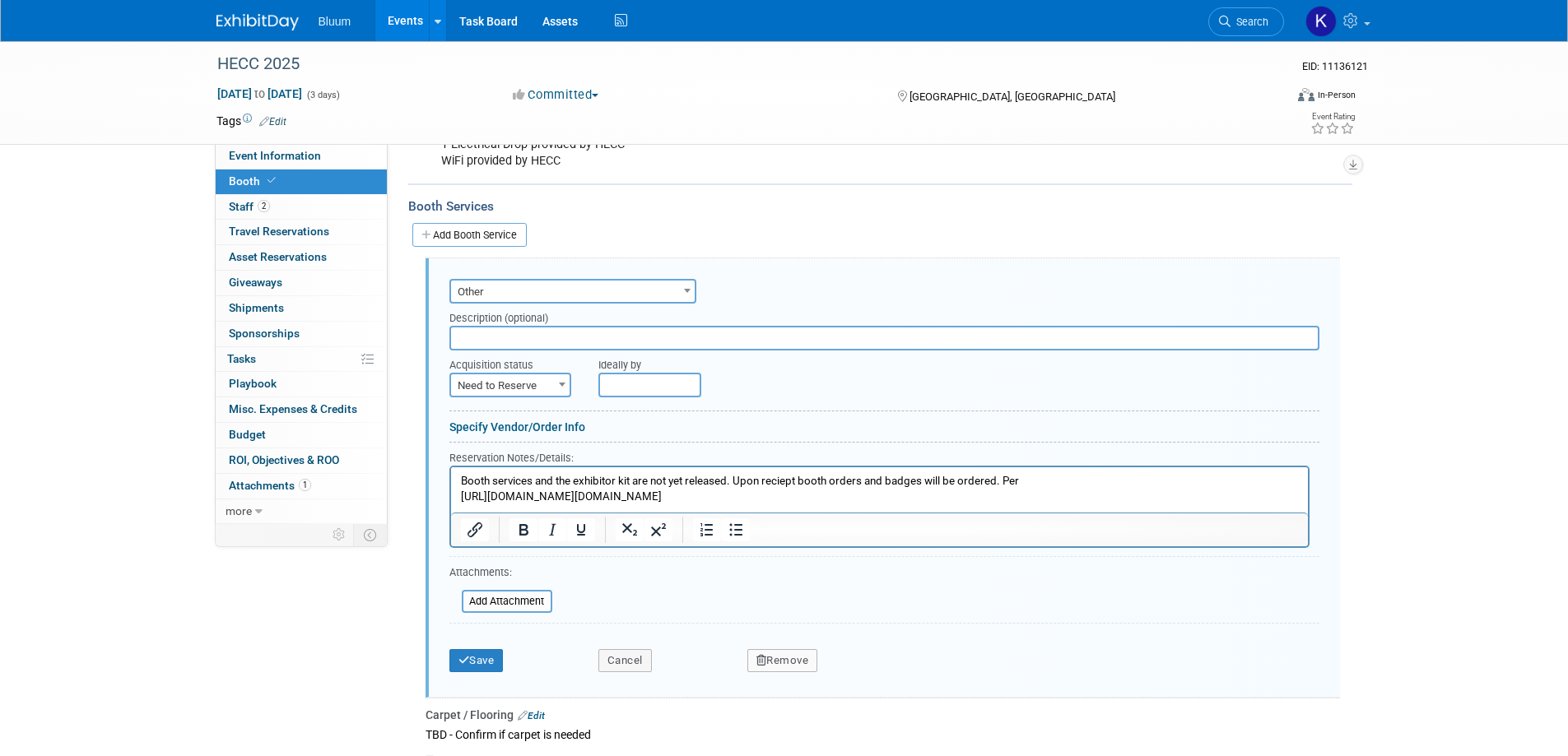
scroll to position [412, 0]
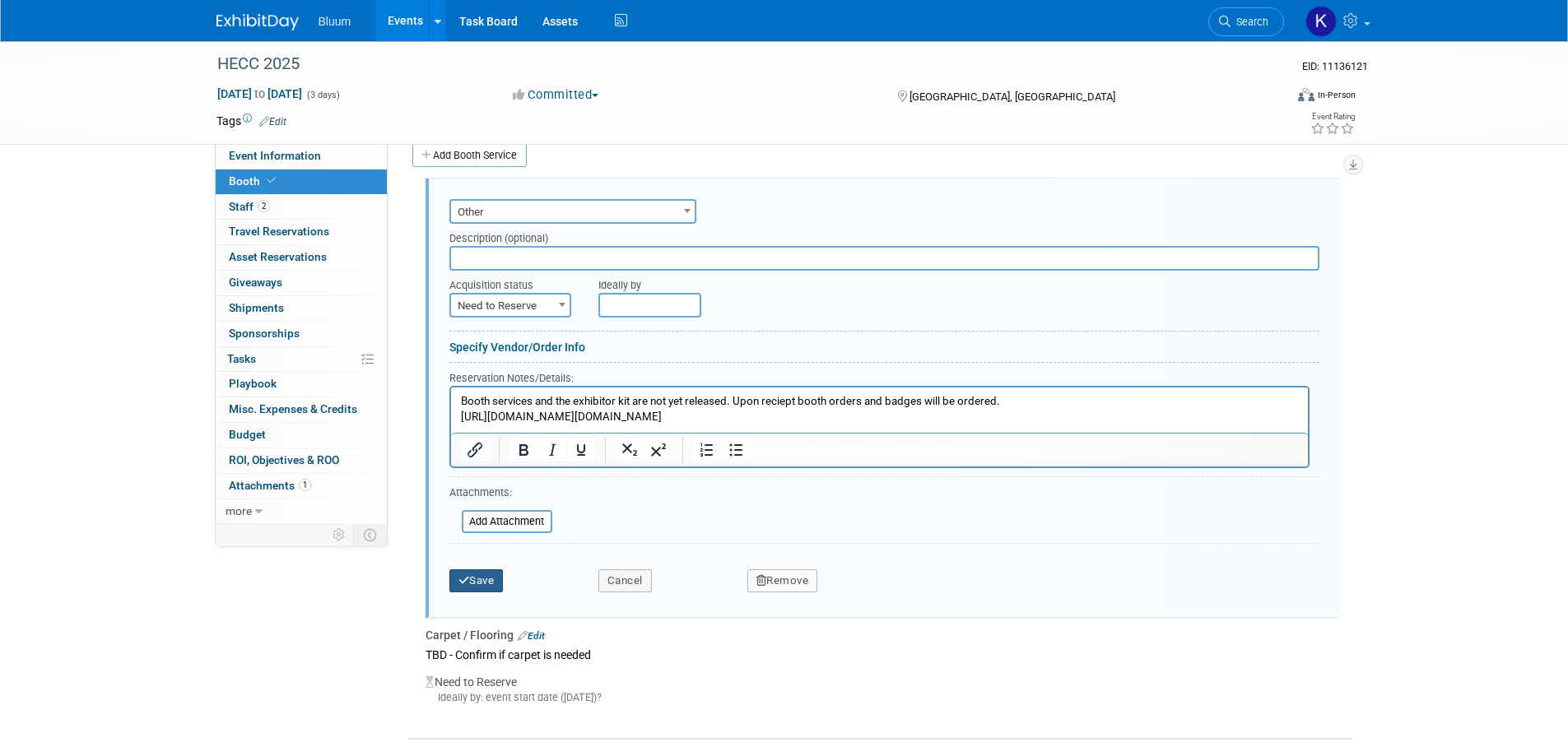
click at [466, 584] on icon "submit" at bounding box center [464, 580] width 12 height 11
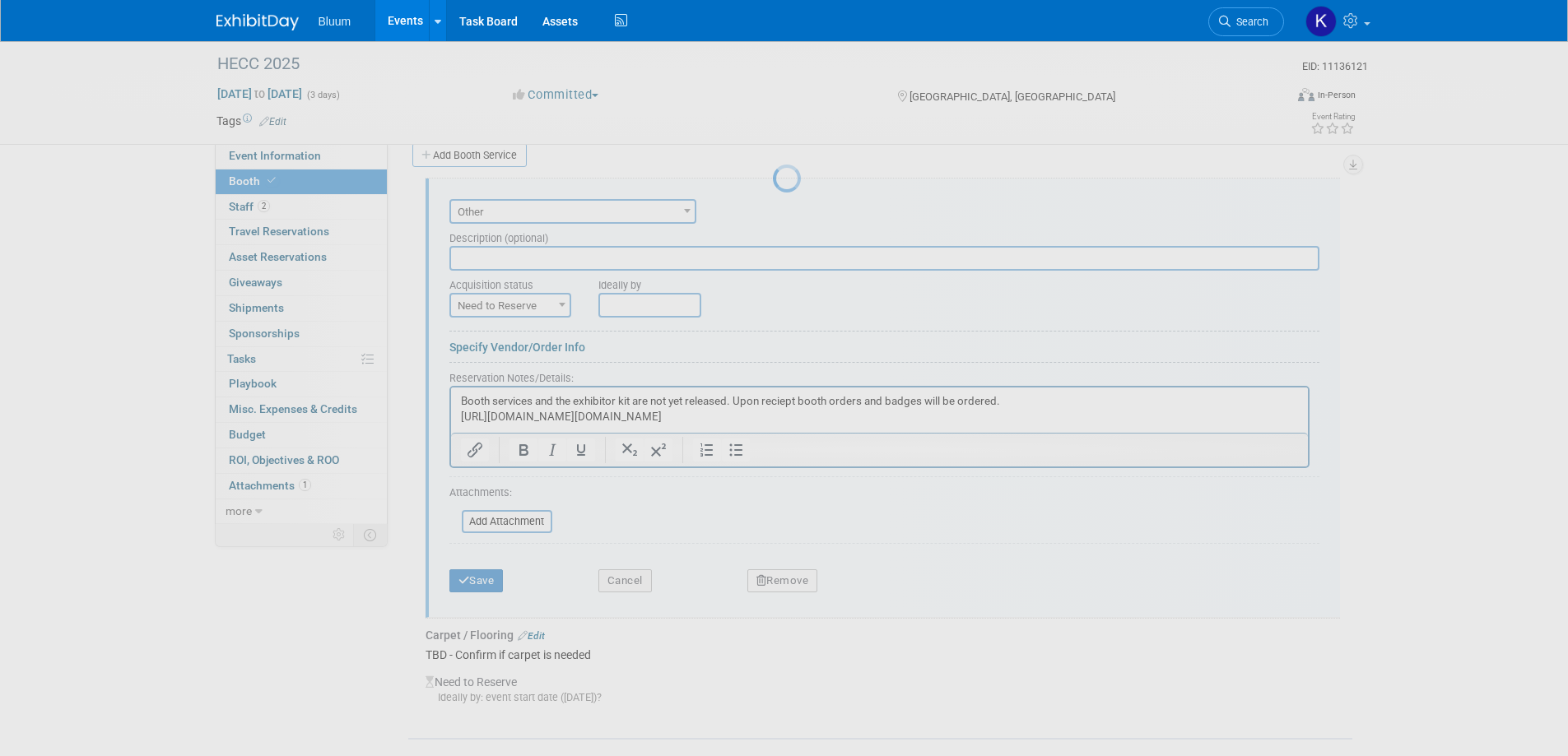
scroll to position [246, 0]
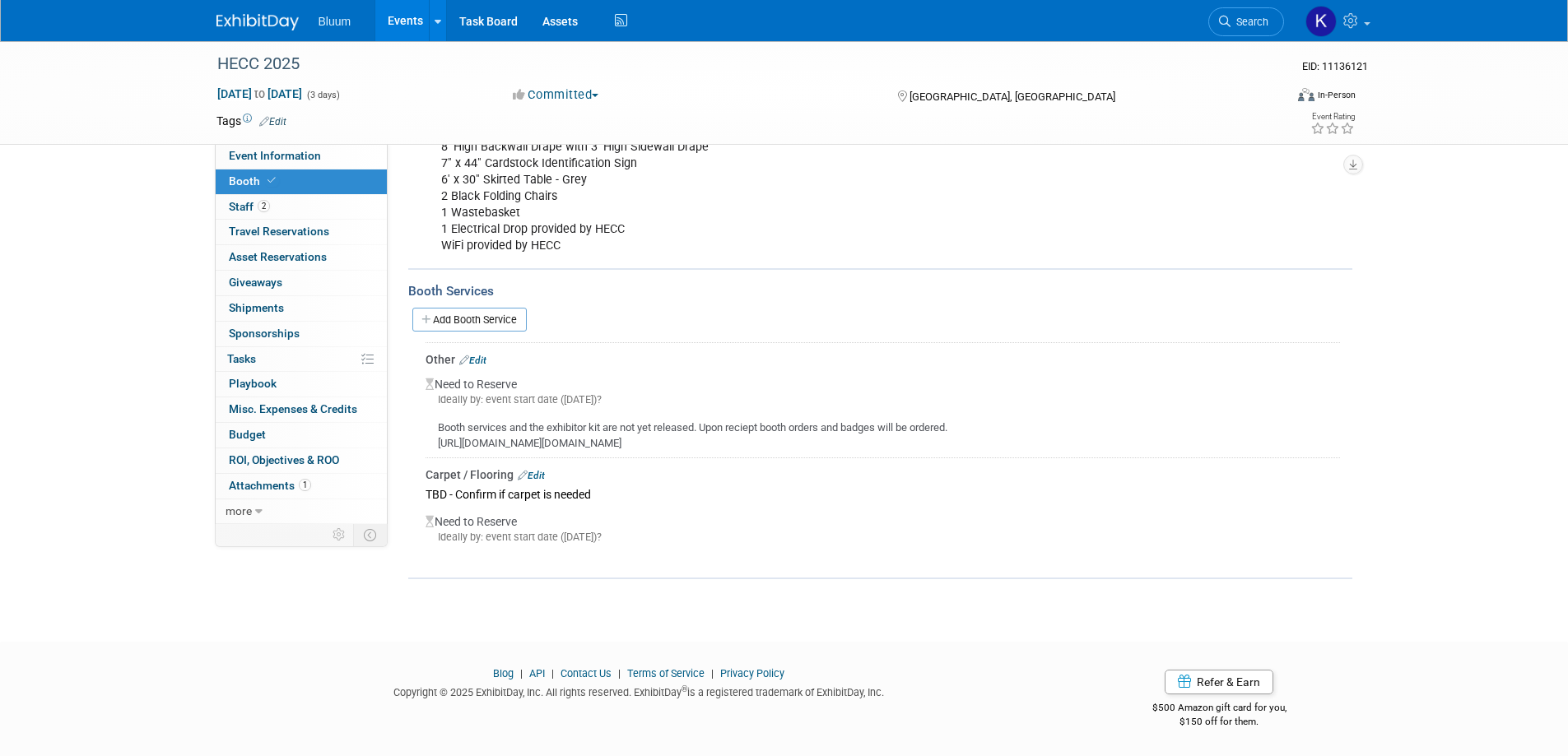
click at [542, 474] on link "Edit" at bounding box center [531, 476] width 27 height 12
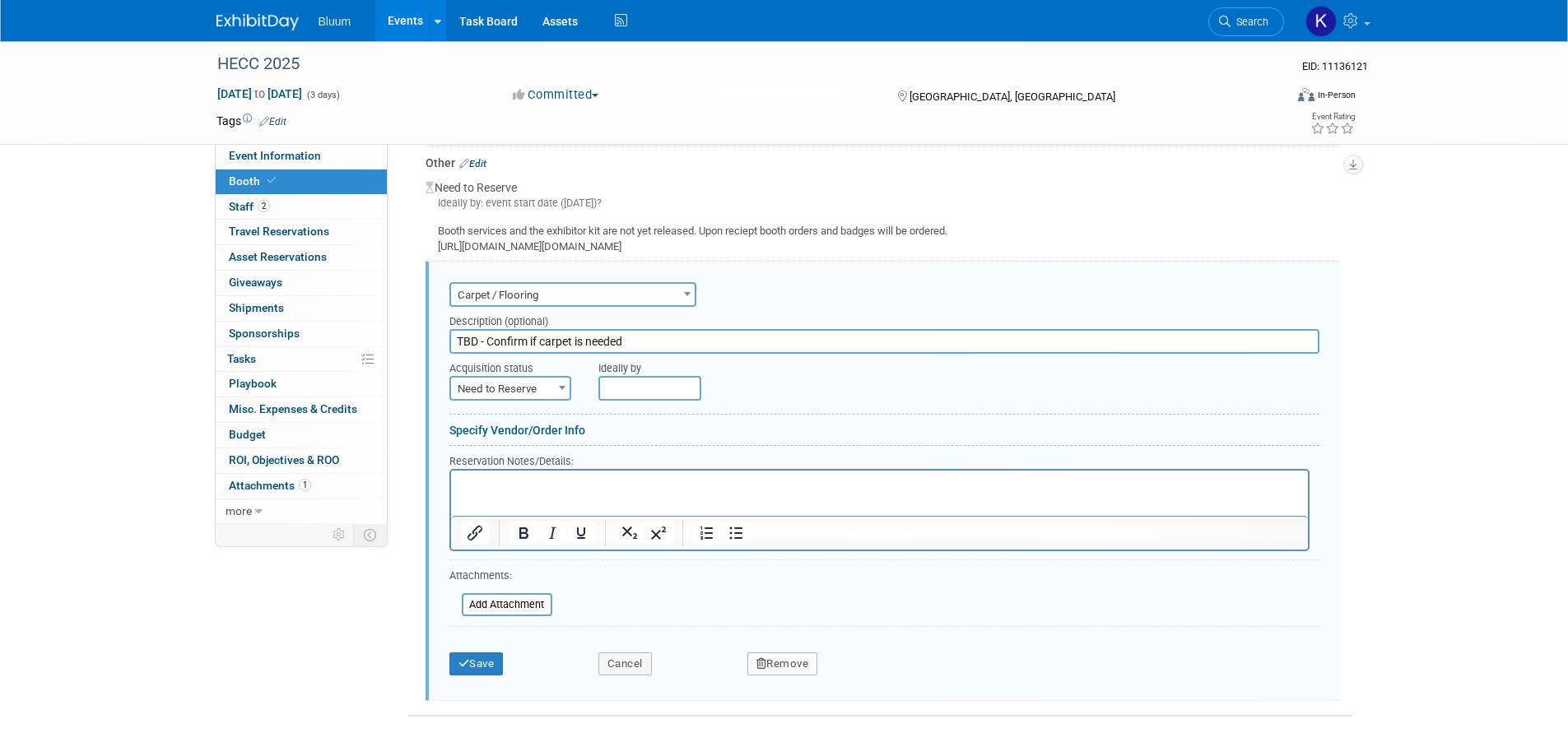
scroll to position [517, 0]
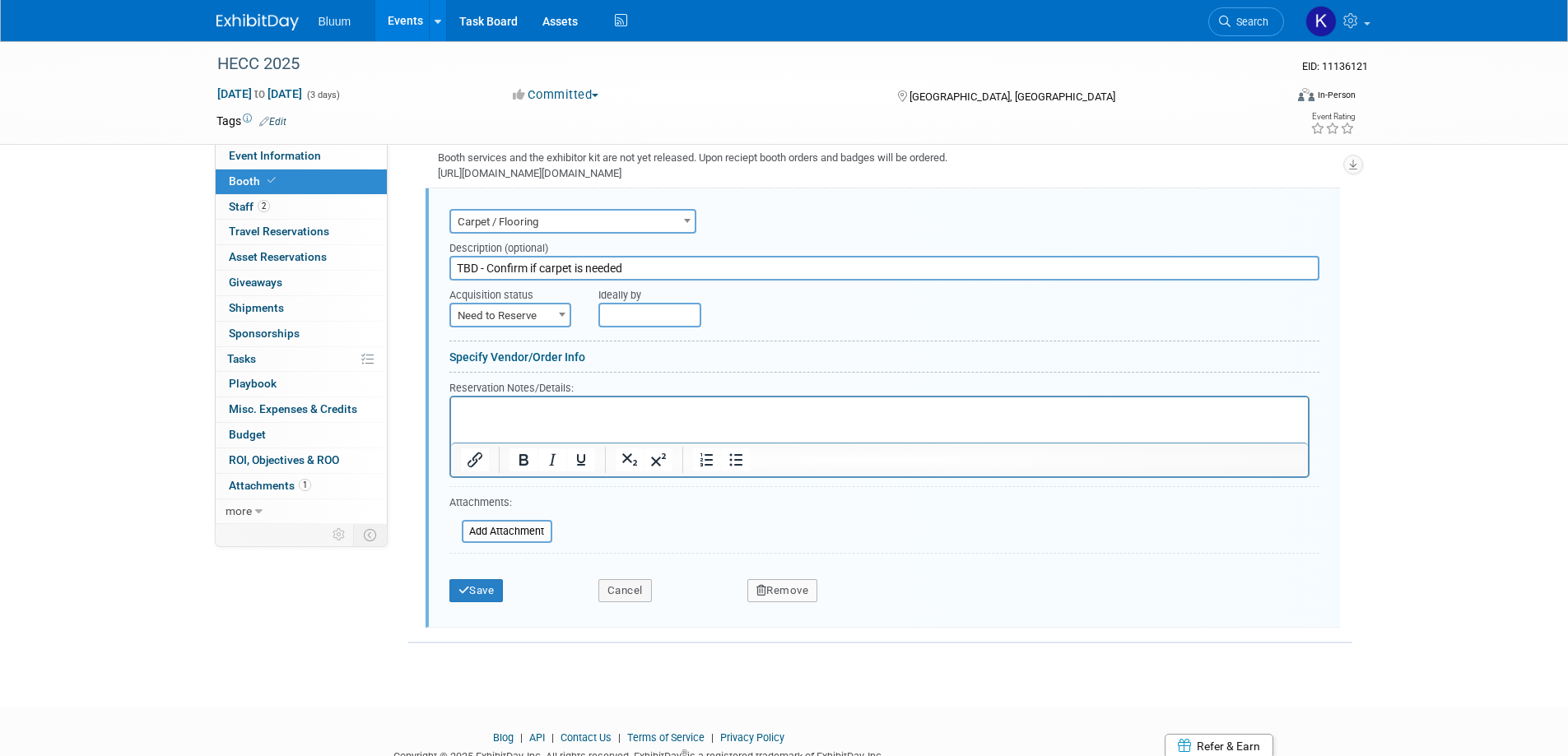
click at [652, 266] on input "TBD - Confirm if carpet is needed" at bounding box center [884, 268] width 870 height 25
type input "TBD - Confirm if carpet is needed / Per HECC booth is carpeted"
click at [471, 585] on button "Save" at bounding box center [476, 590] width 54 height 23
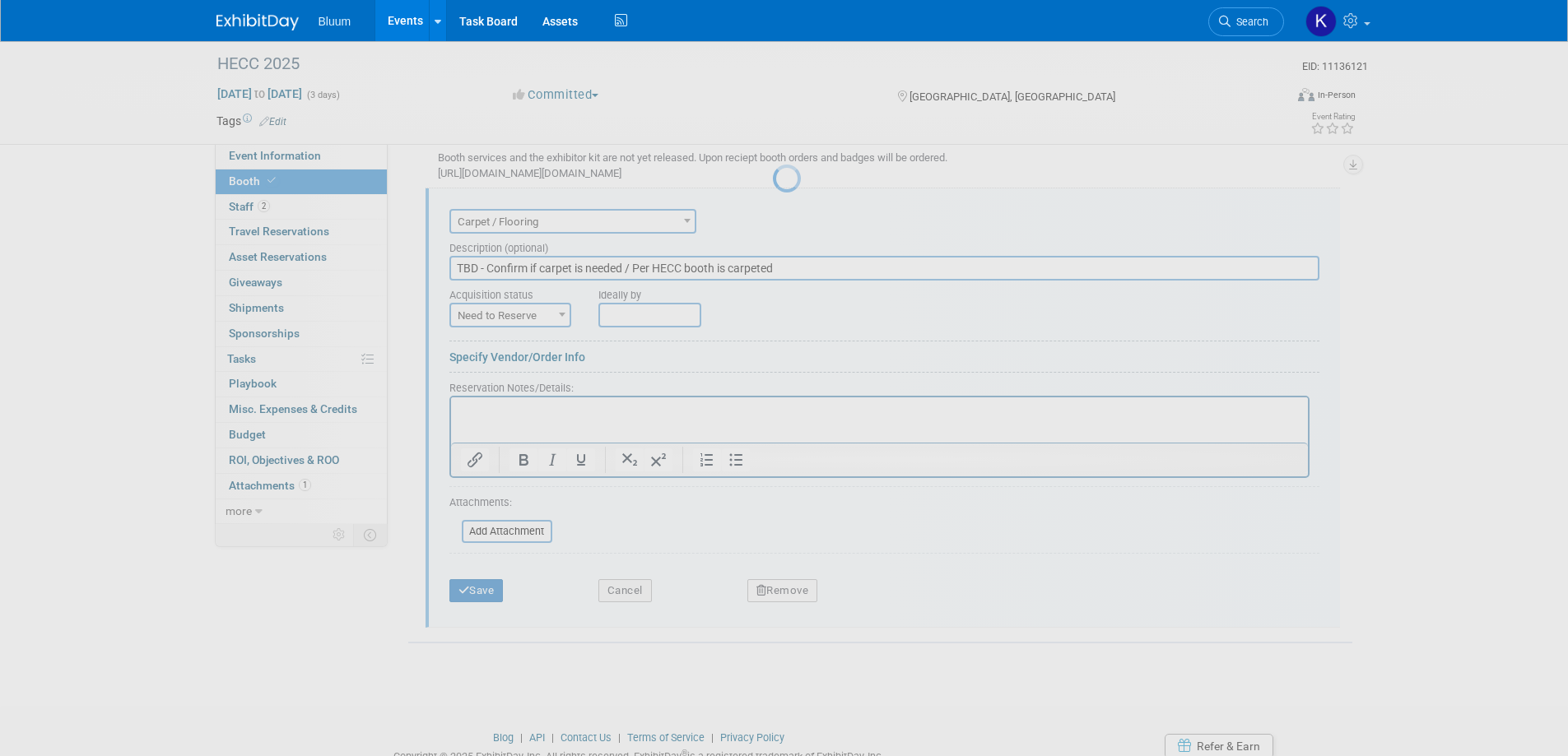
scroll to position [246, 0]
